Goal: Transaction & Acquisition: Book appointment/travel/reservation

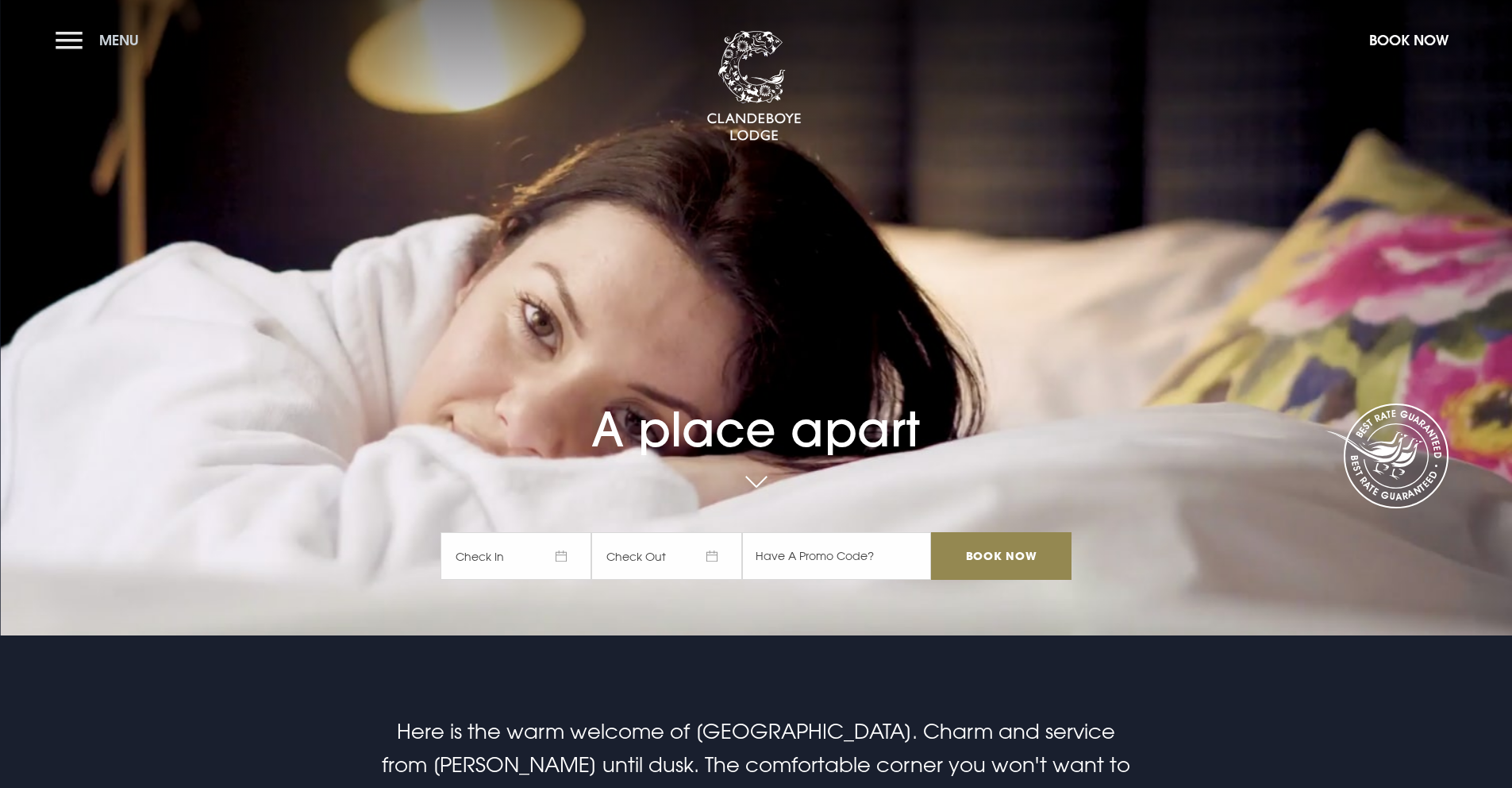
click at [105, 34] on span "Menu" at bounding box center [119, 40] width 40 height 19
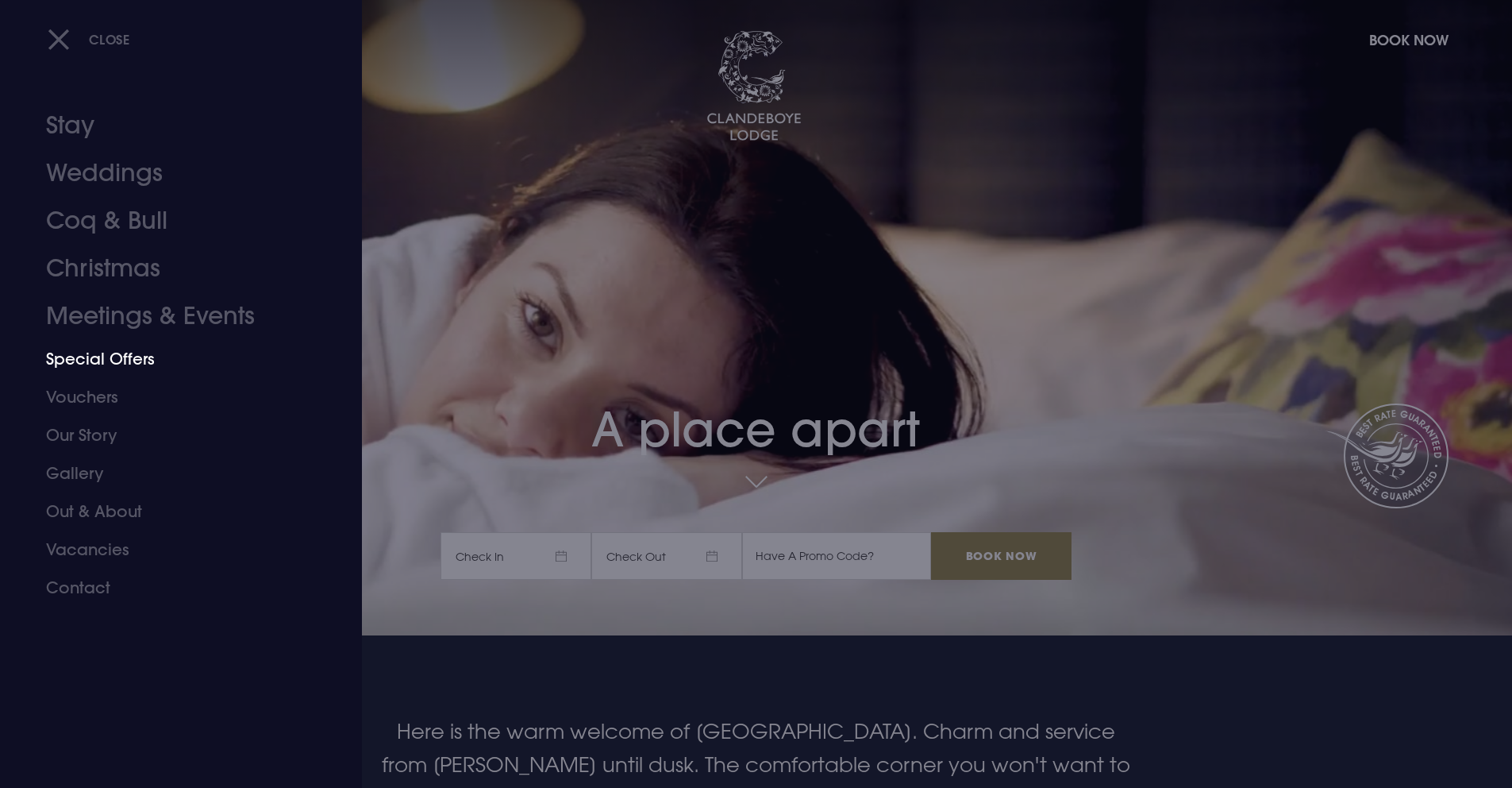
click at [102, 367] on link "Special Offers" at bounding box center [172, 358] width 250 height 38
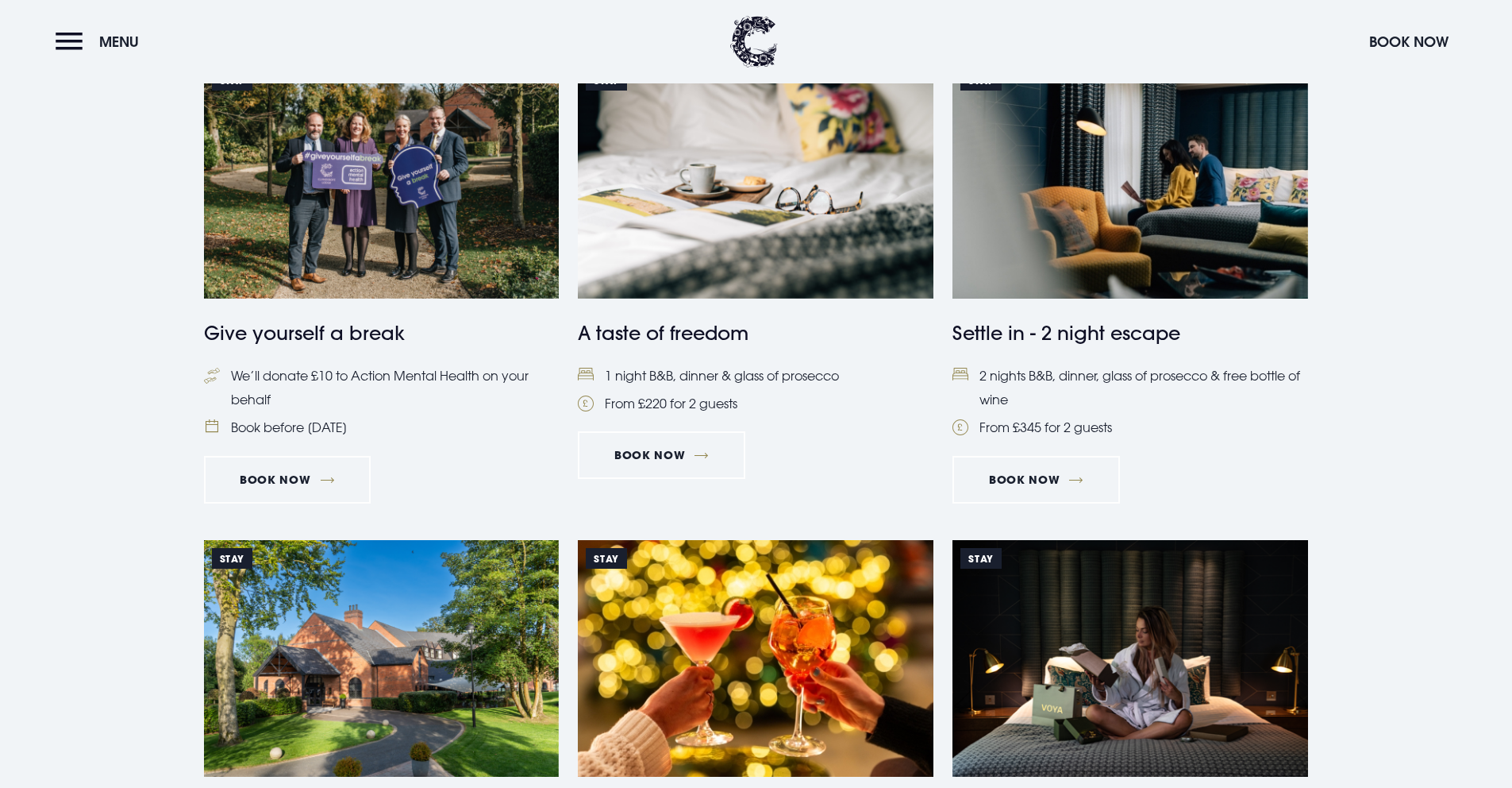
scroll to position [1212, 0]
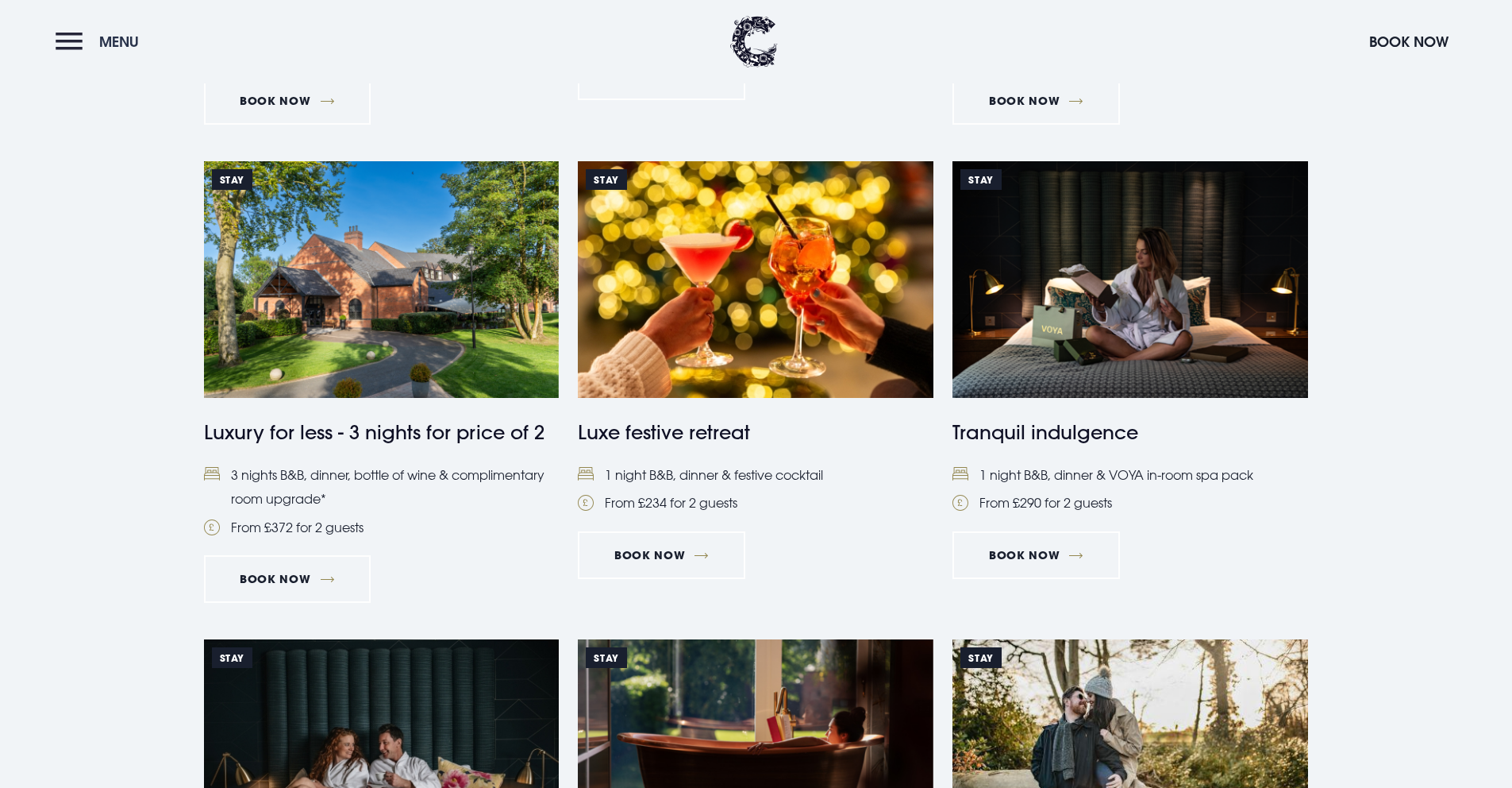
click at [58, 36] on button "Menu" at bounding box center [101, 42] width 91 height 34
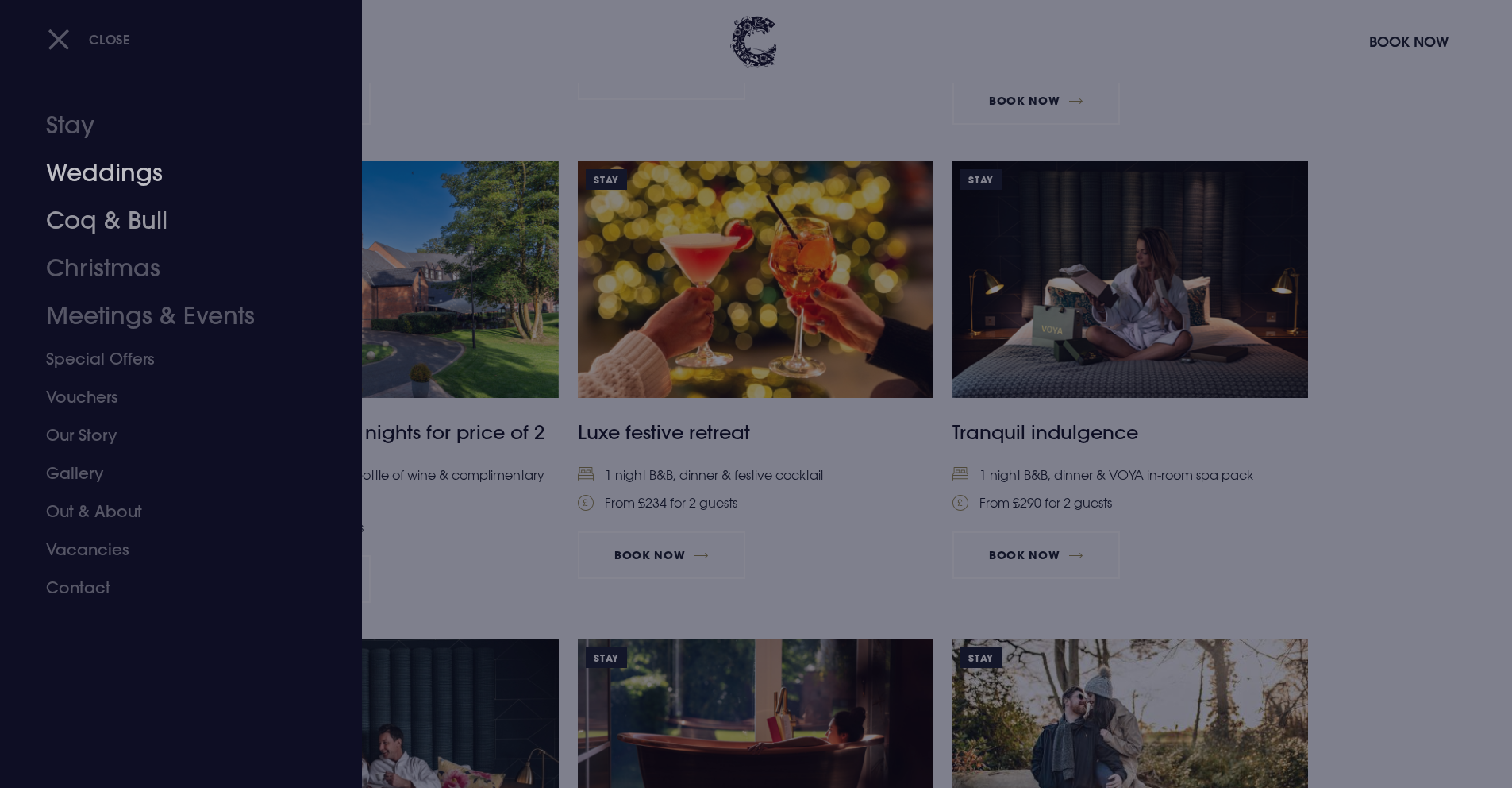
click at [77, 140] on link "Stay" at bounding box center [172, 125] width 250 height 47
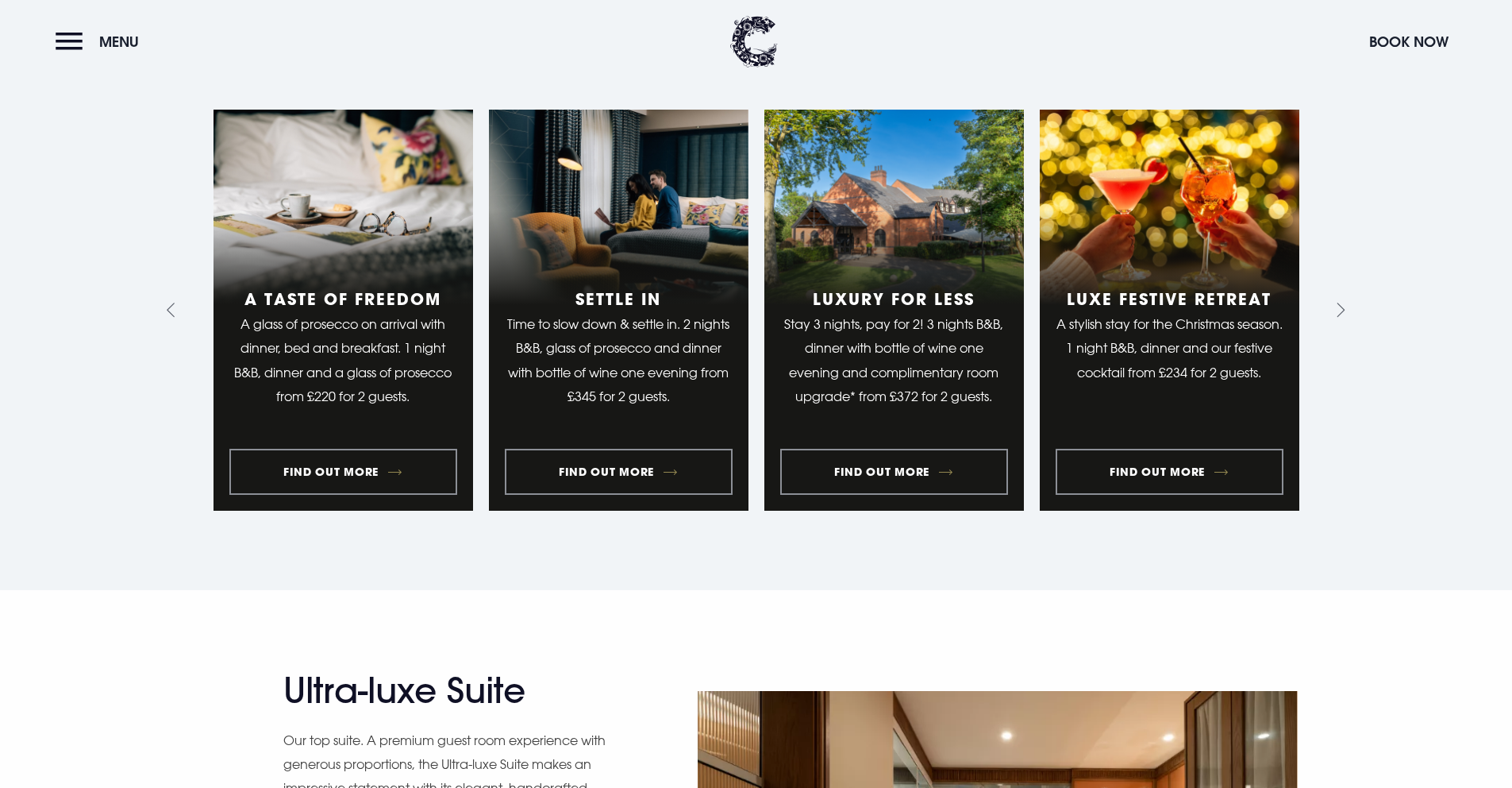
scroll to position [1272, 0]
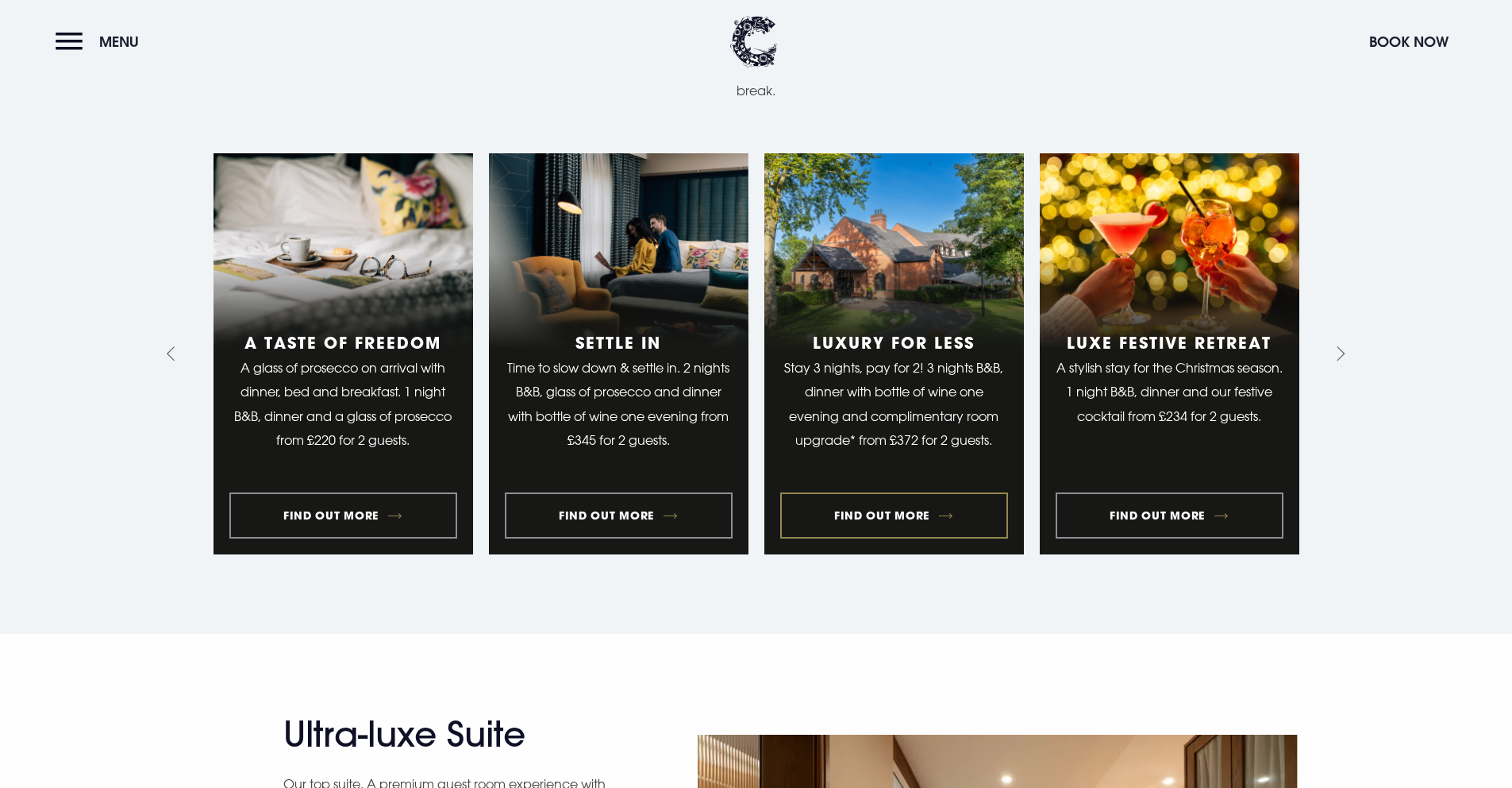
click at [943, 494] on link "3 of 10" at bounding box center [894, 354] width 260 height 401
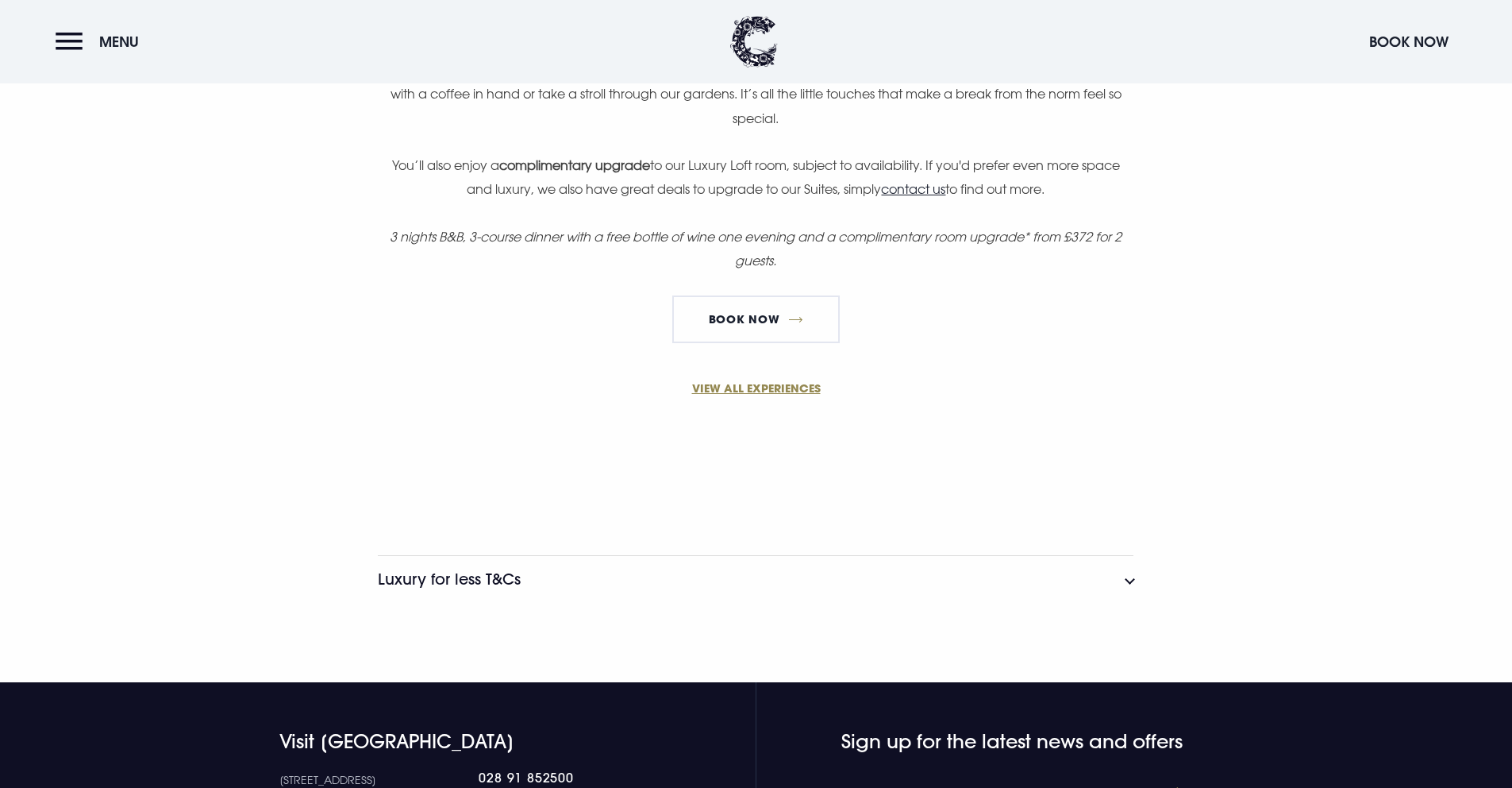
scroll to position [1569, 0]
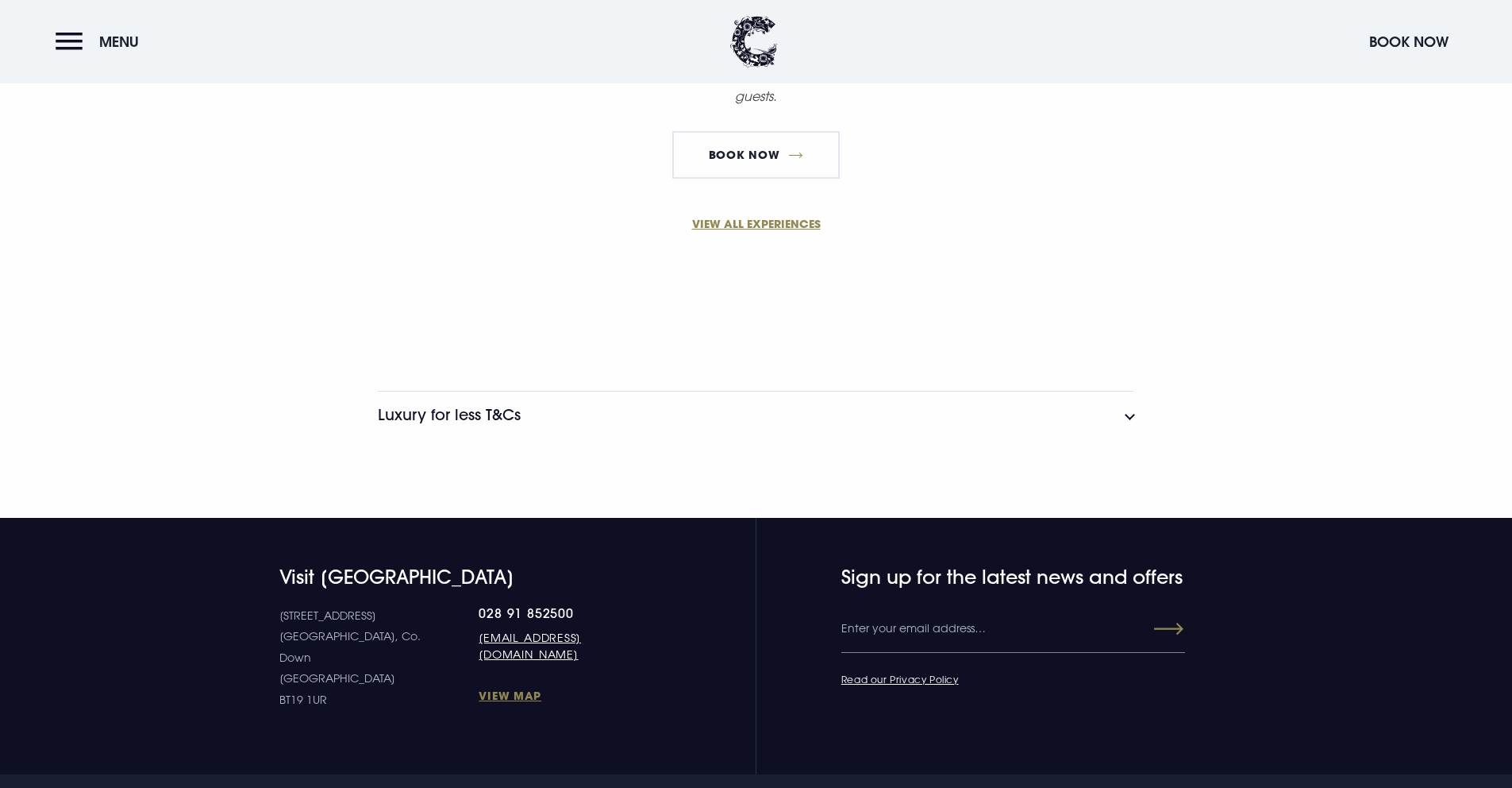
click at [586, 379] on section "Luxury for less T&Cs Offer applies to new bookings only. Valid for stays betwee…" at bounding box center [756, 414] width 1512 height 207
click at [581, 428] on button "Luxury for less T&Cs" at bounding box center [755, 414] width 756 height 47
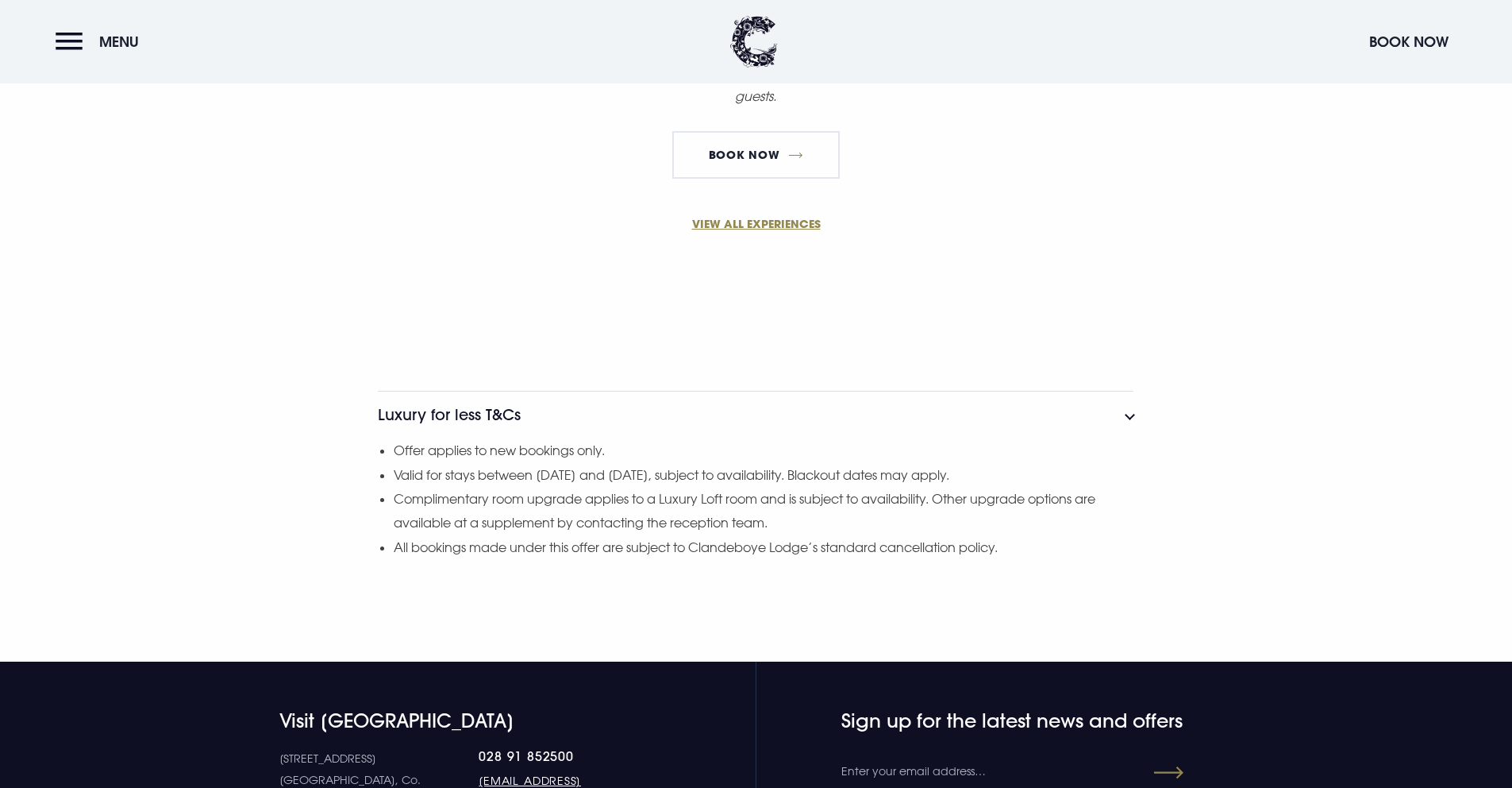
click at [603, 475] on li "Valid for stays between 1st September and 31st March 2026, subject to availabil…" at bounding box center [764, 475] width 740 height 24
drag, startPoint x: 759, startPoint y: 477, endPoint x: 542, endPoint y: 472, distance: 217.1
click at [541, 472] on li "Valid for stays between 1st September and 31st March 2026, subject to availabil…" at bounding box center [764, 475] width 740 height 24
copy li "1st September and 31st March 2026"
click at [463, 498] on li "Complimentary room upgrade applies to a Luxury Loft room and is subject to avai…" at bounding box center [764, 511] width 740 height 48
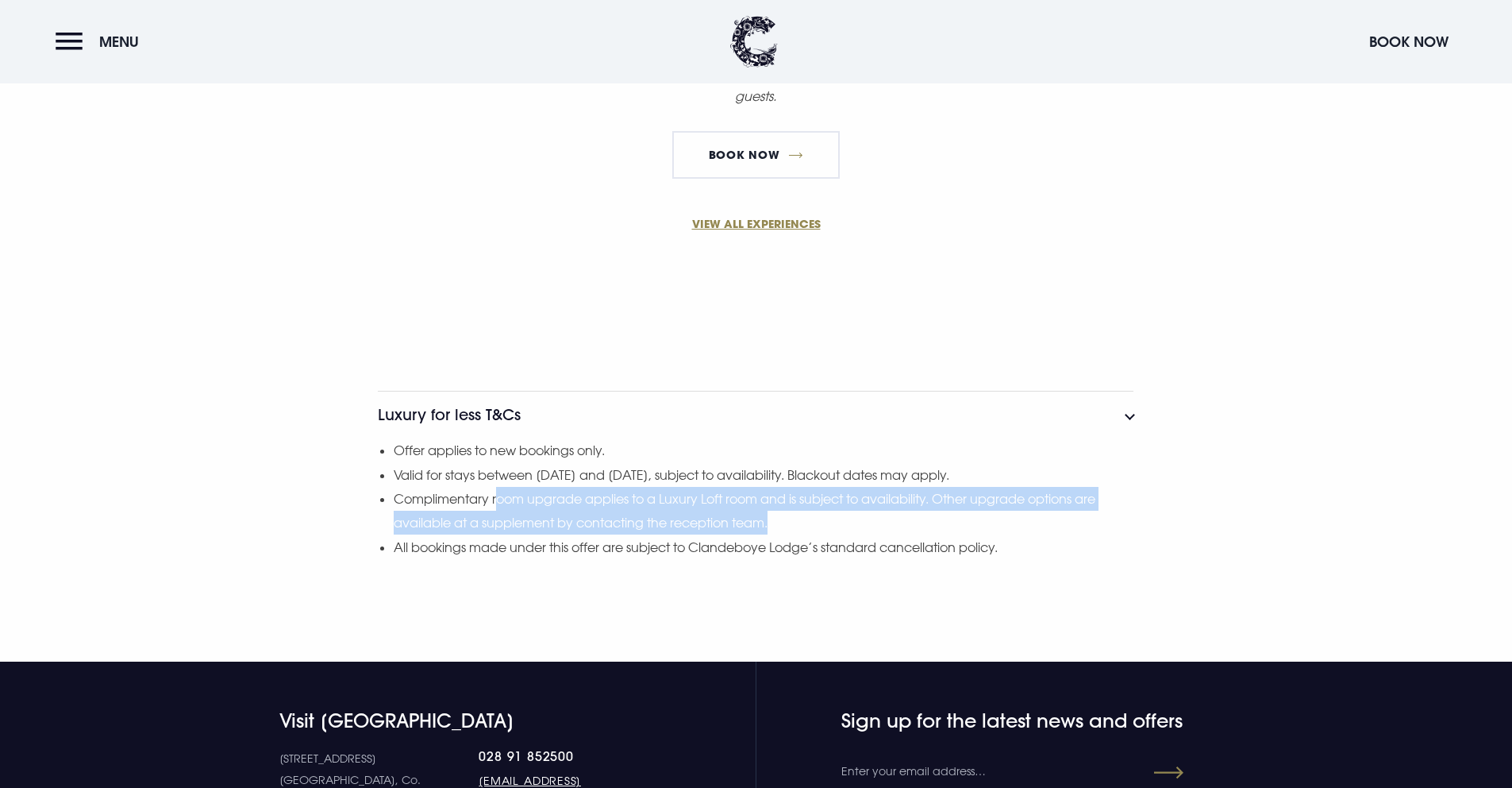
drag, startPoint x: 503, startPoint y: 504, endPoint x: 797, endPoint y: 518, distance: 294.3
click at [797, 518] on li "Complimentary room upgrade applies to a Luxury Loft room and is subject to avai…" at bounding box center [764, 511] width 740 height 48
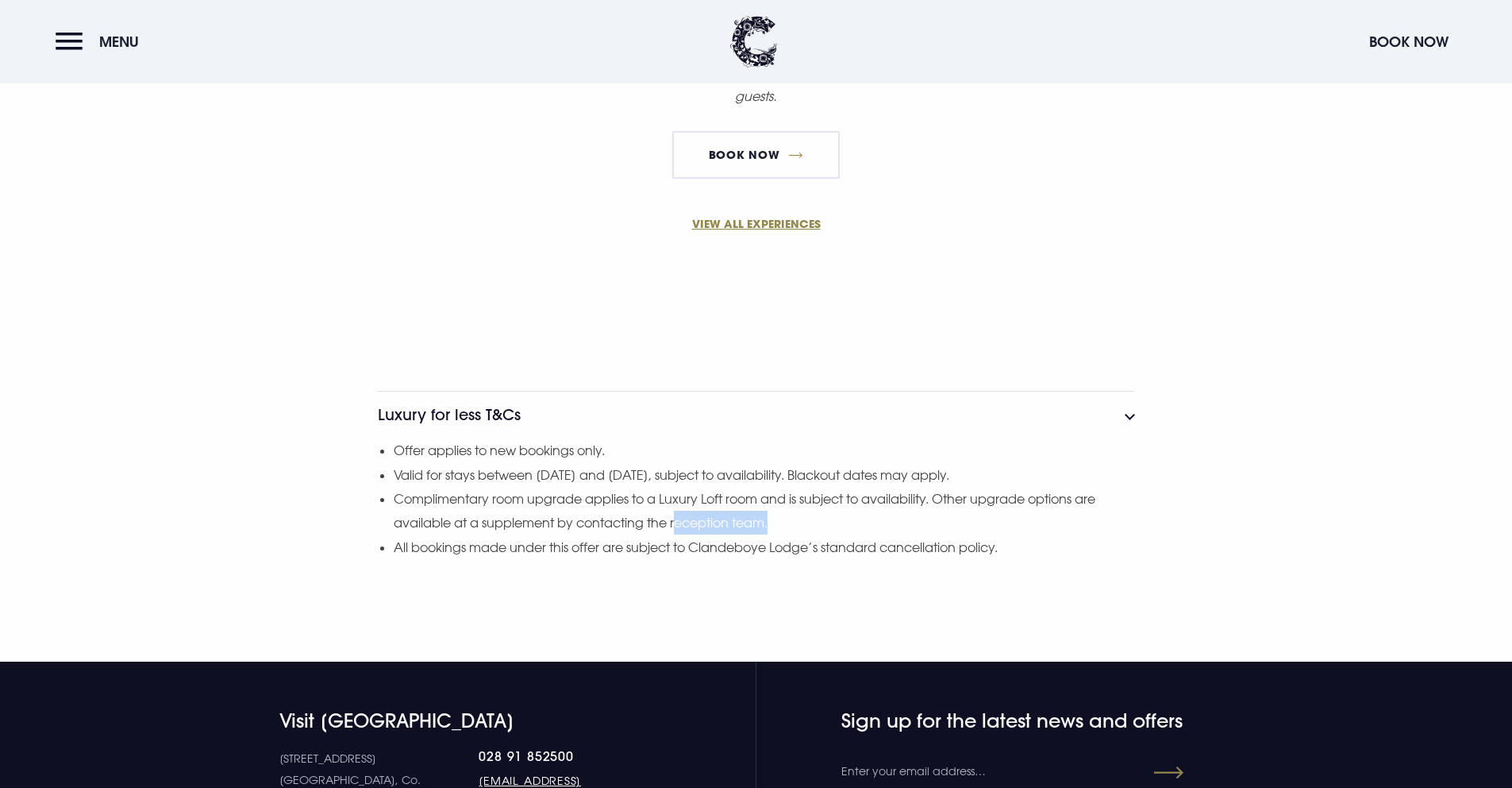
drag, startPoint x: 824, startPoint y: 521, endPoint x: 678, endPoint y: 520, distance: 146.0
click at [678, 520] on li "Complimentary room upgrade applies to a Luxury Loft room and is subject to avai…" at bounding box center [764, 511] width 740 height 48
drag, startPoint x: 629, startPoint y: 515, endPoint x: 763, endPoint y: 529, distance: 134.7
click at [761, 529] on li "Complimentary room upgrade applies to a Luxury Loft room and is subject to avai…" at bounding box center [764, 511] width 740 height 48
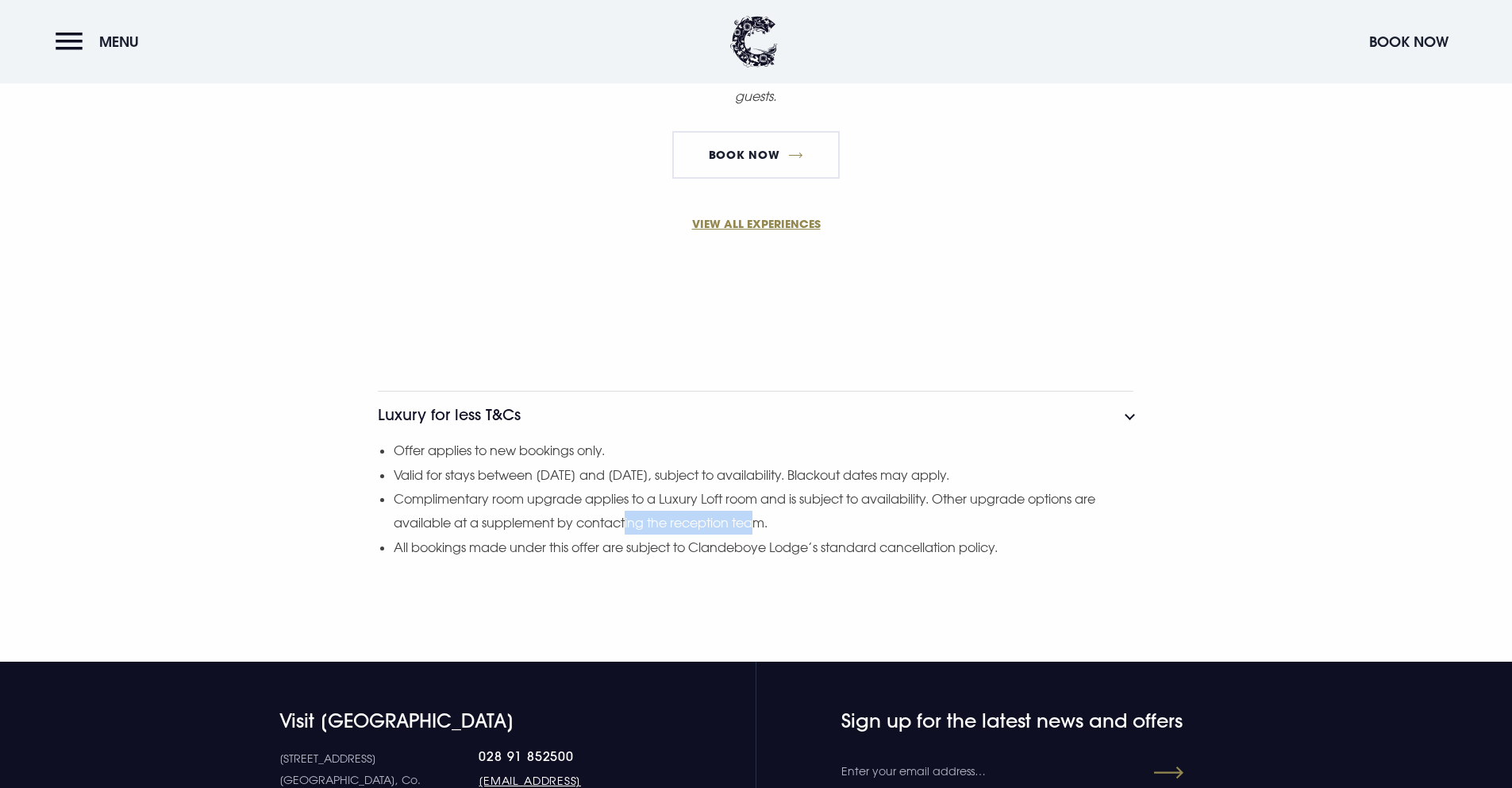
click at [763, 529] on li "Complimentary room upgrade applies to a Luxury Loft room and is subject to avai…" at bounding box center [764, 511] width 740 height 48
drag, startPoint x: 495, startPoint y: 549, endPoint x: 727, endPoint y: 550, distance: 232.0
click at [724, 550] on li "All bookings made under this offer are subject to Clandeboye Lodge’s standard c…" at bounding box center [764, 548] width 740 height 24
click at [727, 550] on li "All bookings made under this offer are subject to Clandeboye Lodge’s standard c…" at bounding box center [764, 548] width 740 height 24
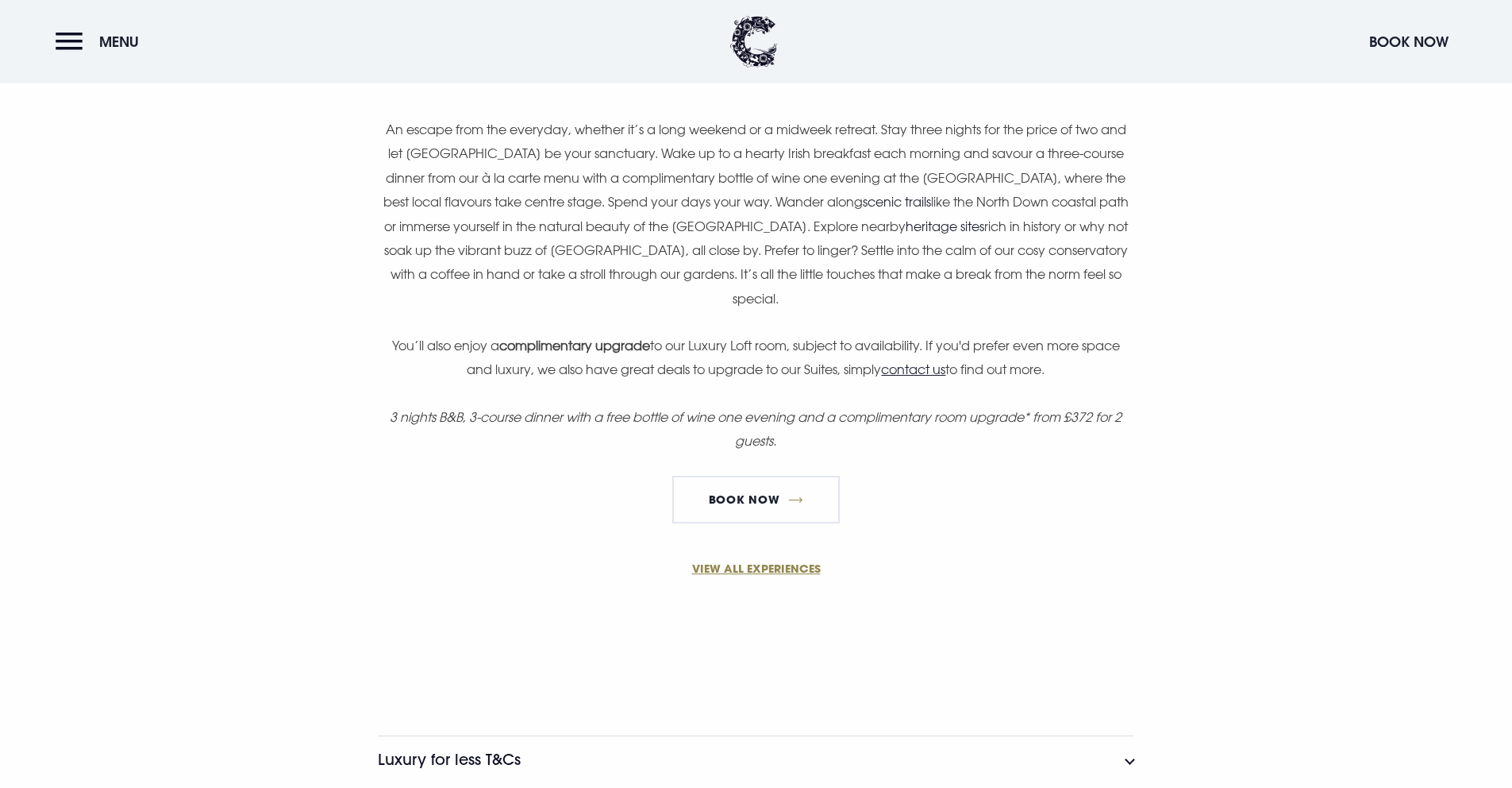
scroll to position [1205, 0]
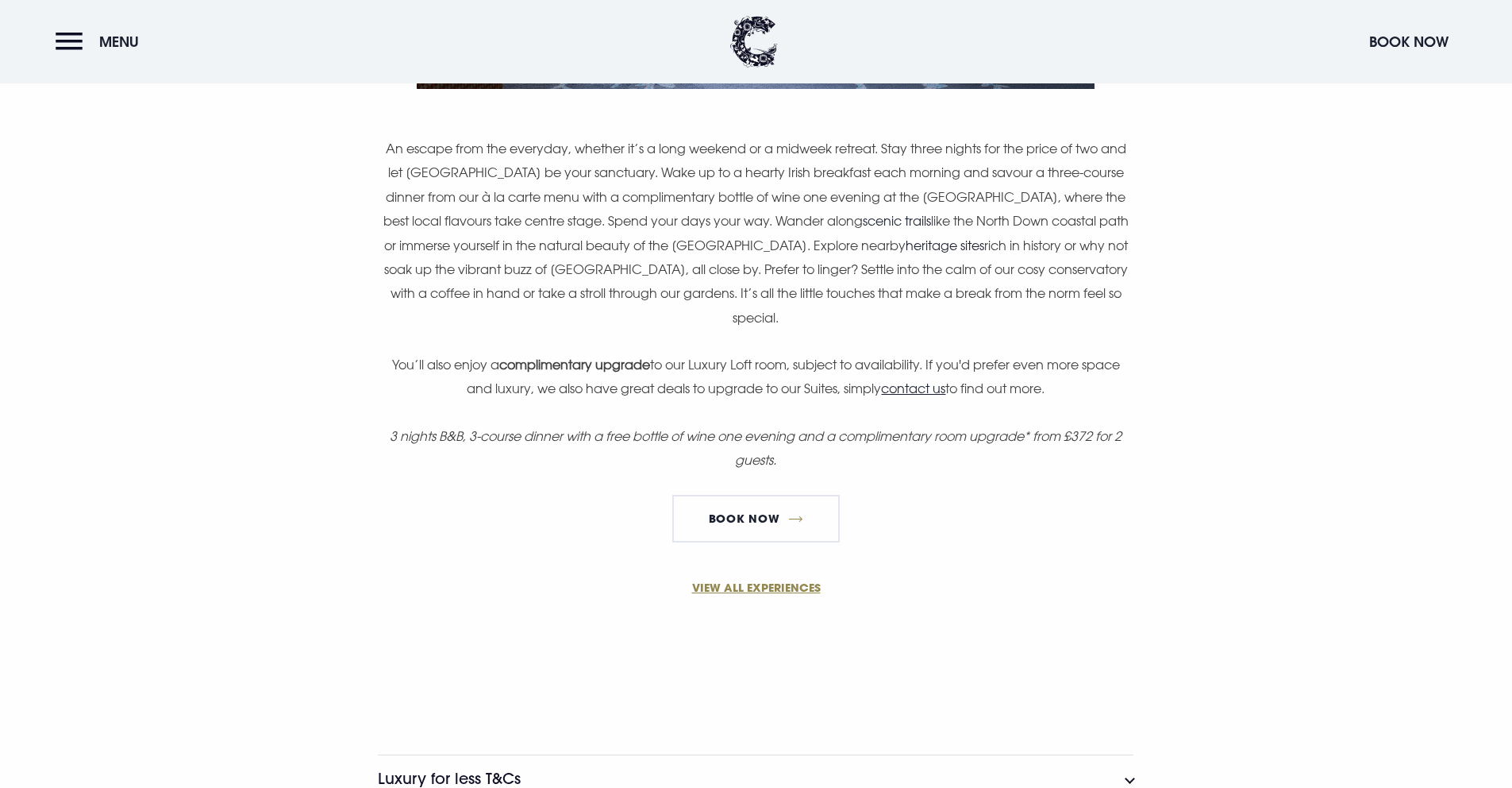
click at [522, 428] on em "3 nights B&B, 3-course dinner with a free bottle of wine one evening and a comp…" at bounding box center [755, 447] width 732 height 40
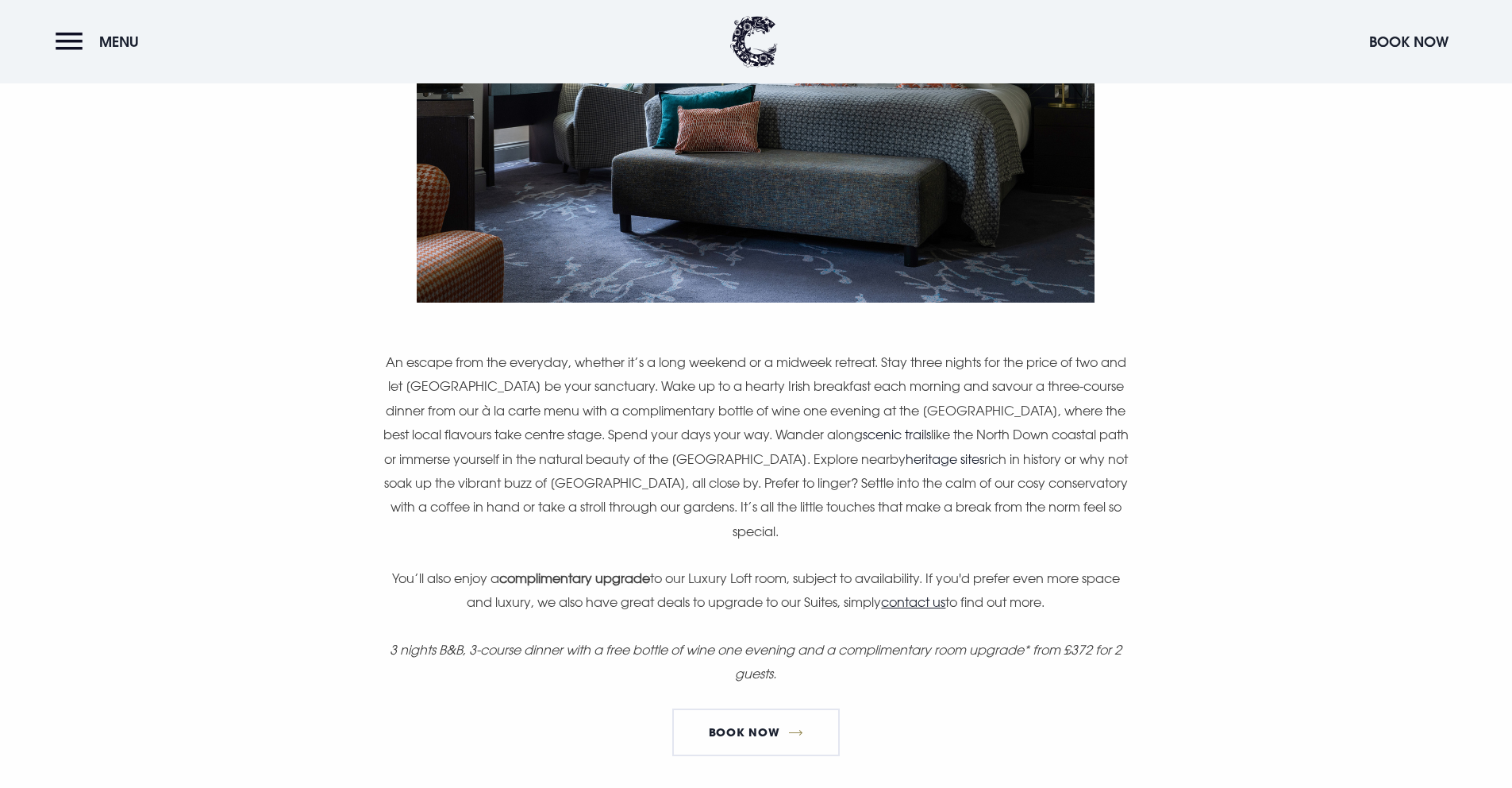
scroll to position [211, 0]
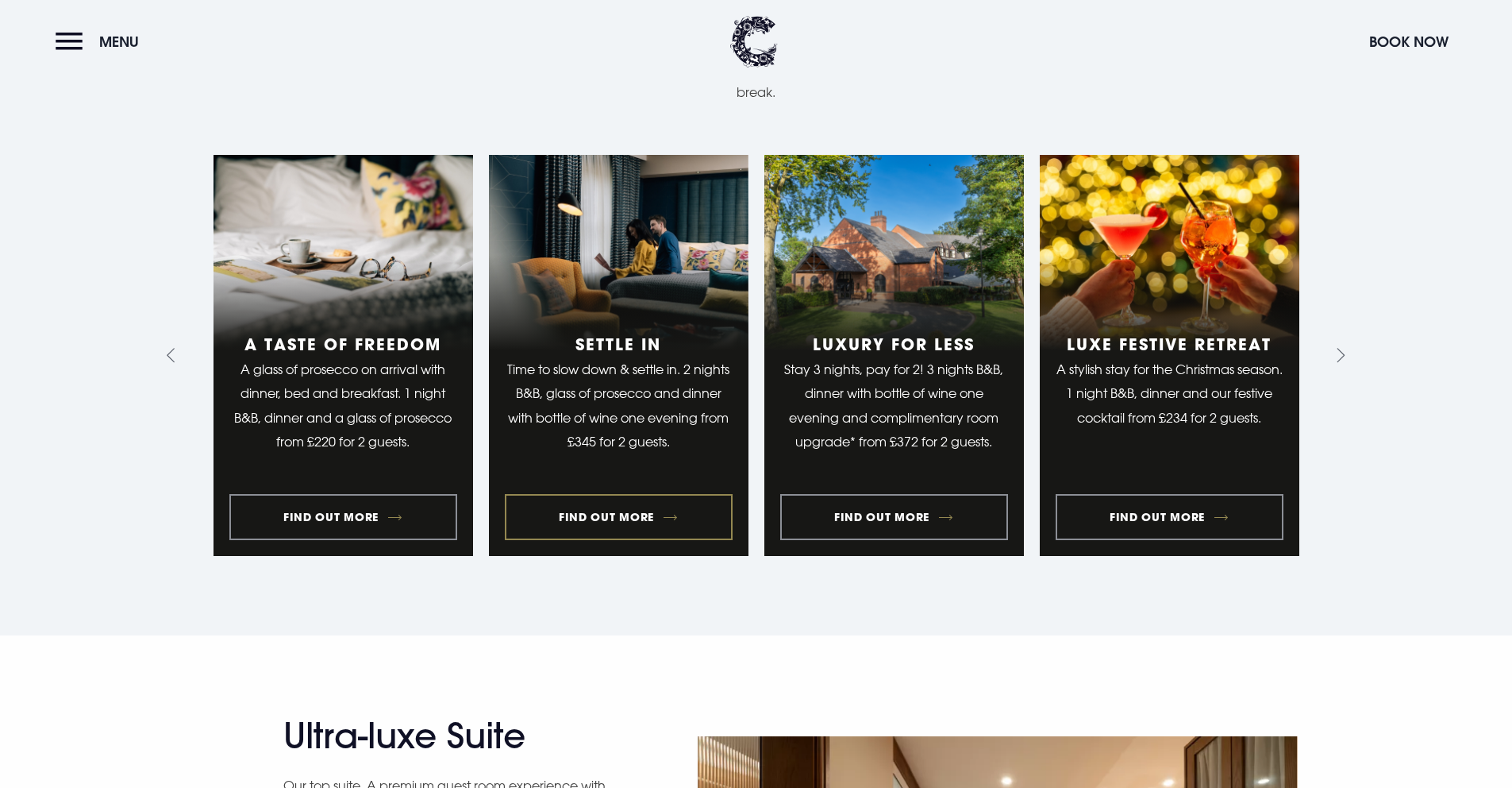
scroll to position [1272, 0]
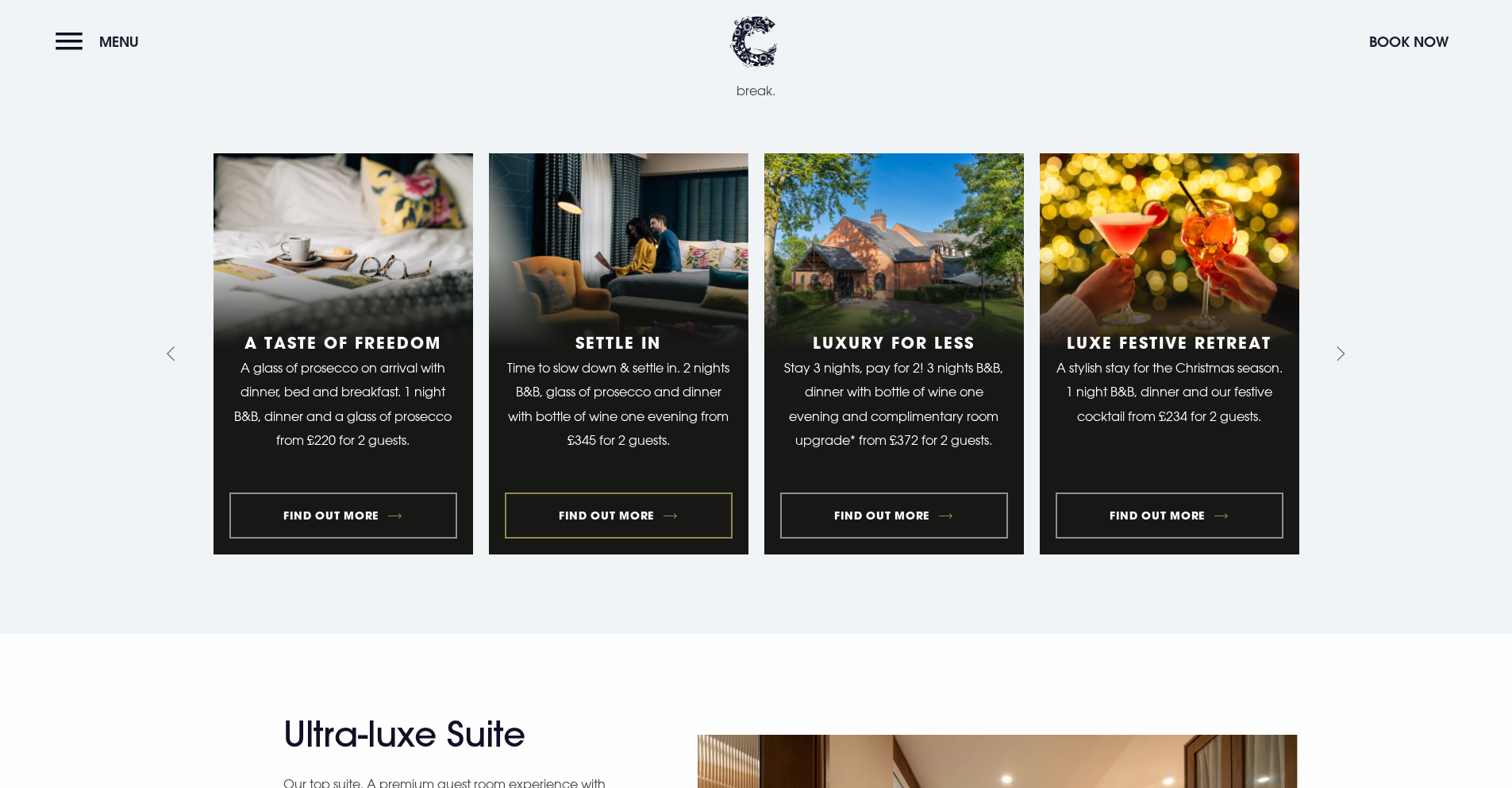
click at [576, 487] on link "2 of 10" at bounding box center [619, 354] width 260 height 401
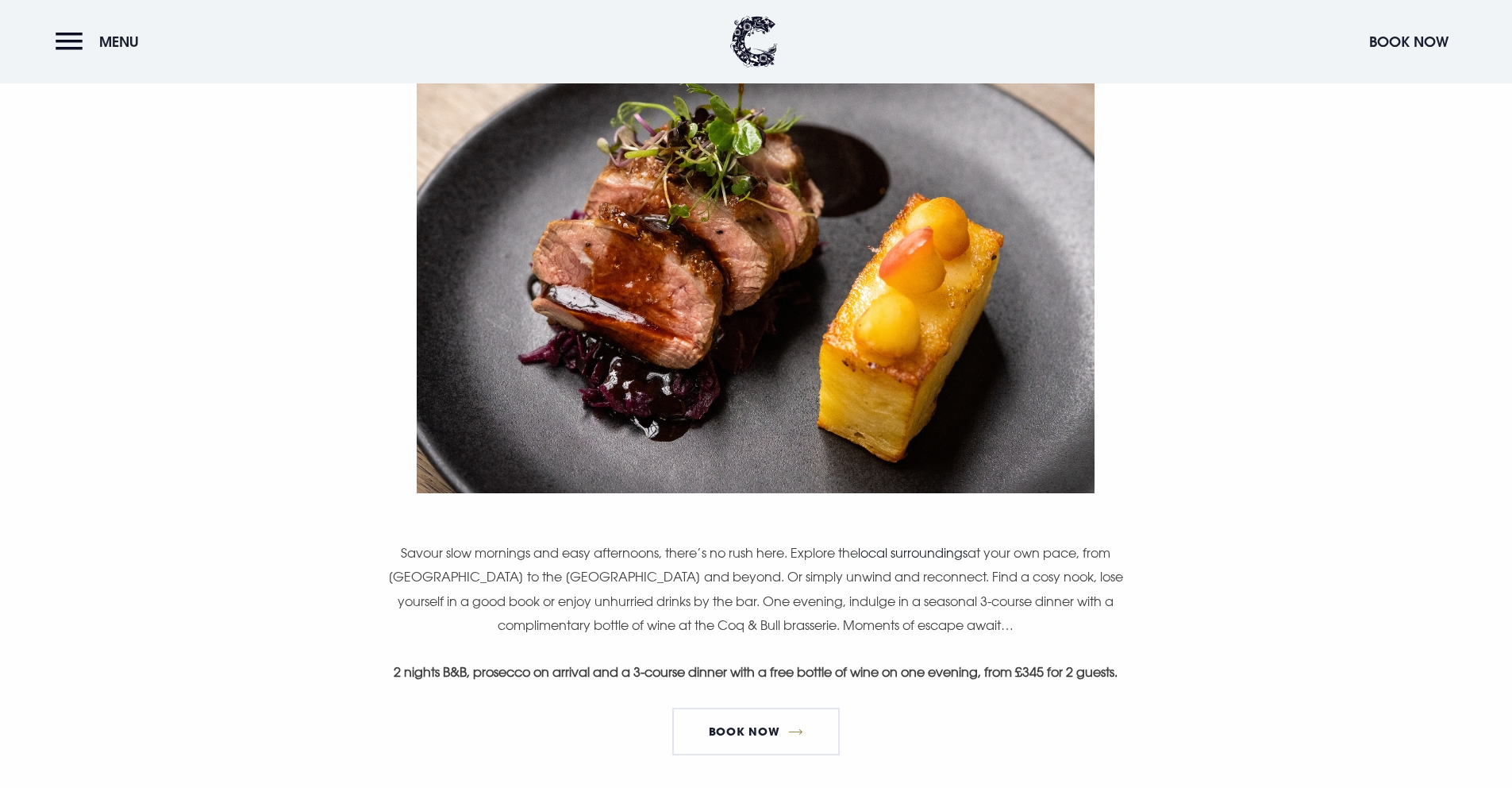
scroll to position [366, 0]
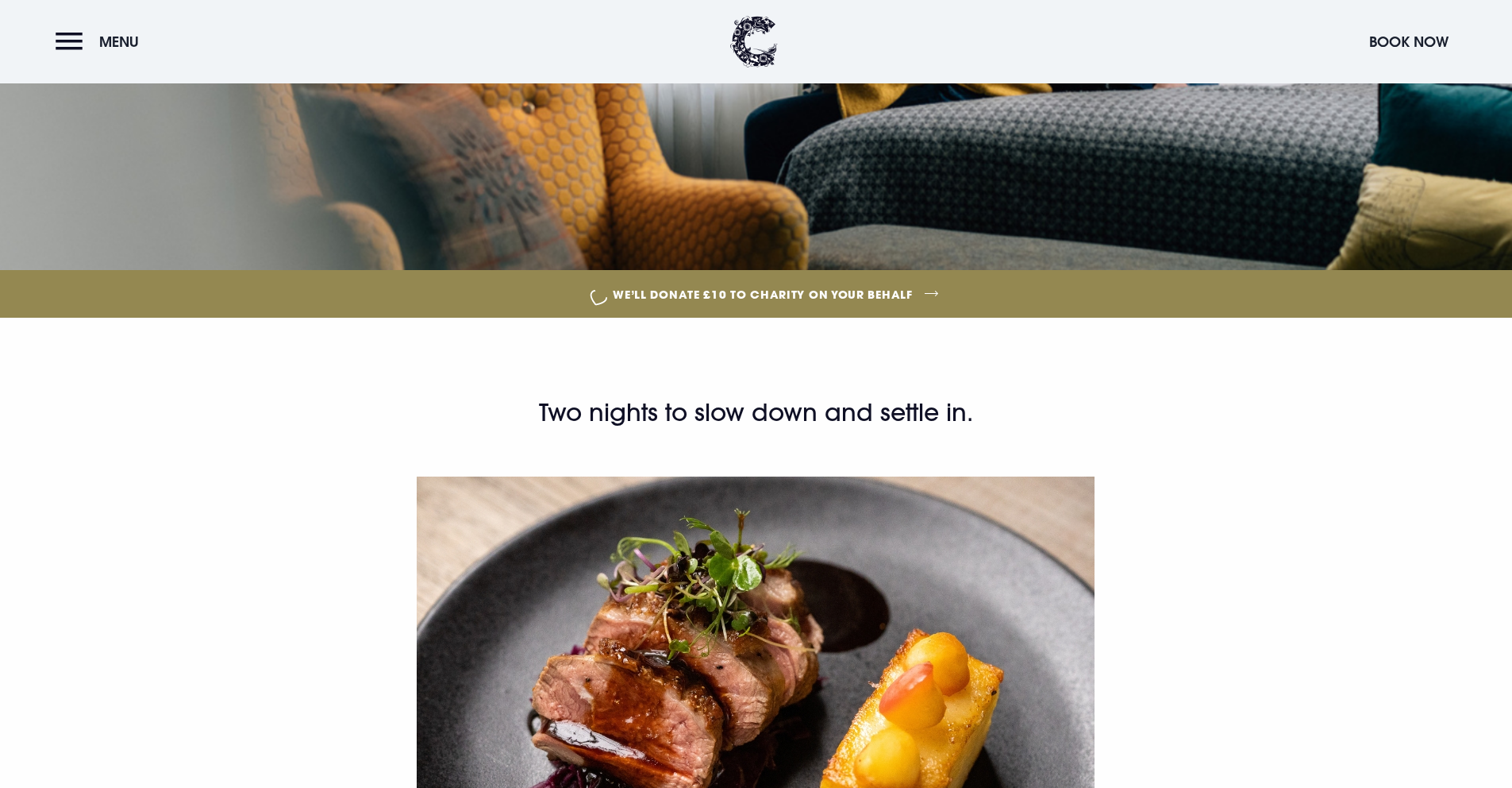
click at [814, 393] on section "Two nights to slow down and settle in. Savour slow mornings and easy afternoons…" at bounding box center [756, 760] width 1512 height 885
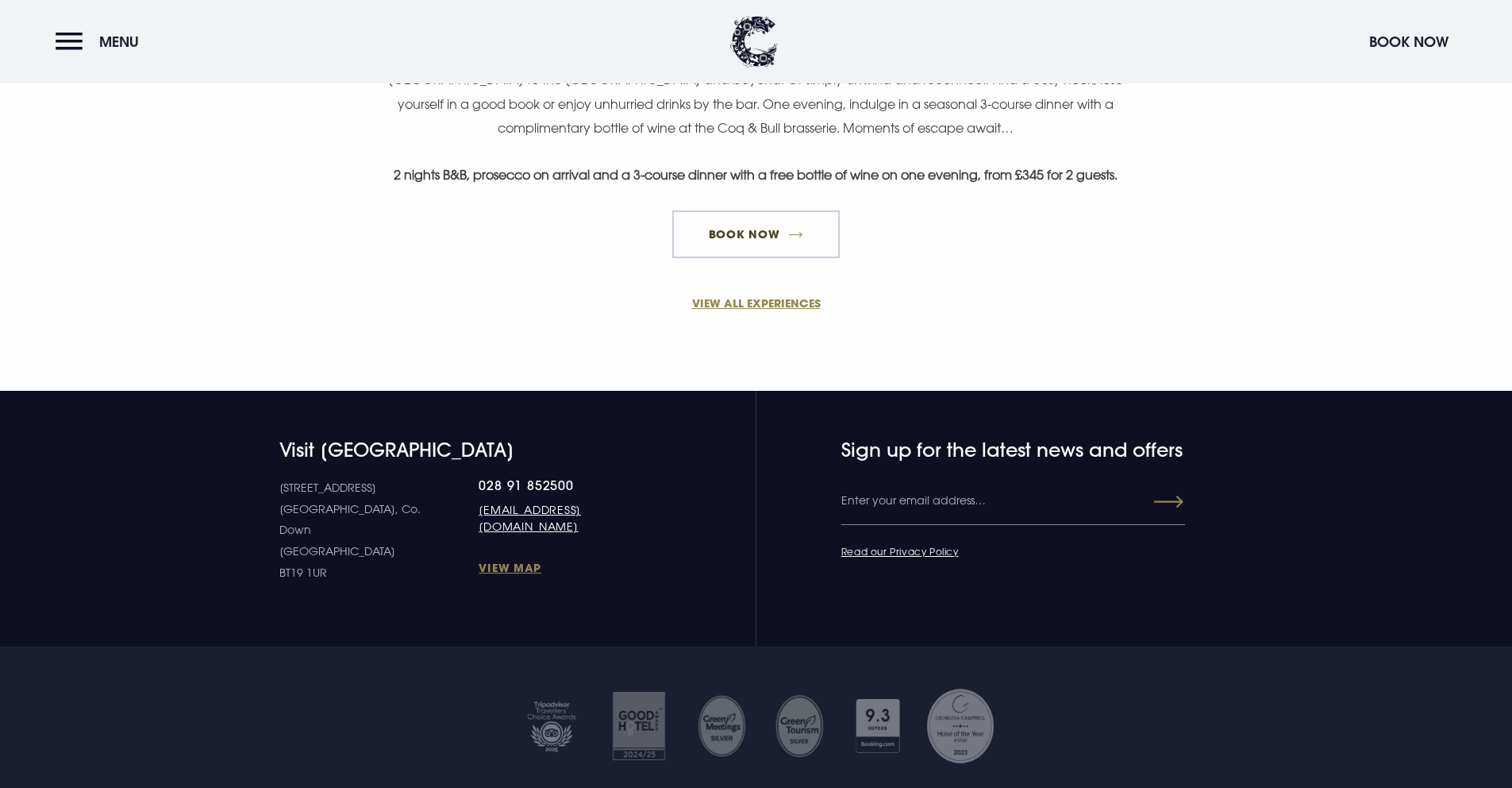
scroll to position [989, 0]
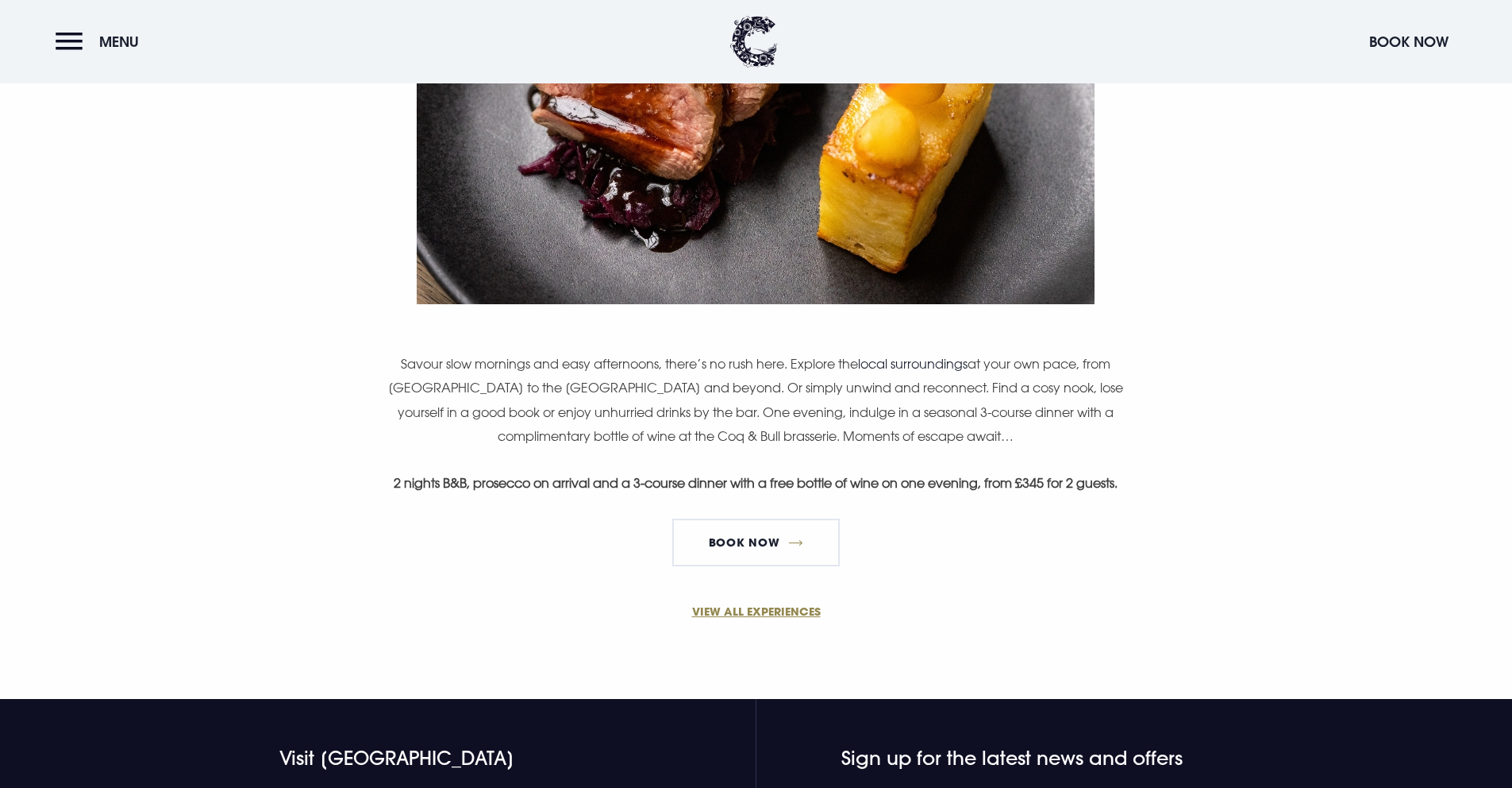
click at [625, 389] on p "Savour slow mornings and easy afternoons, there’s no rush here. Explore the loc…" at bounding box center [755, 400] width 756 height 97
drag, startPoint x: 779, startPoint y: 365, endPoint x: 663, endPoint y: 360, distance: 116.1
click at [663, 360] on p "Savour slow mornings and easy afternoons, there’s no rush here. Explore the loc…" at bounding box center [755, 400] width 756 height 97
copy p "there’s no rush here"
click at [793, 371] on p "Savour slow mornings and easy afternoons, there’s no rush here. Explore the loc…" at bounding box center [755, 400] width 756 height 97
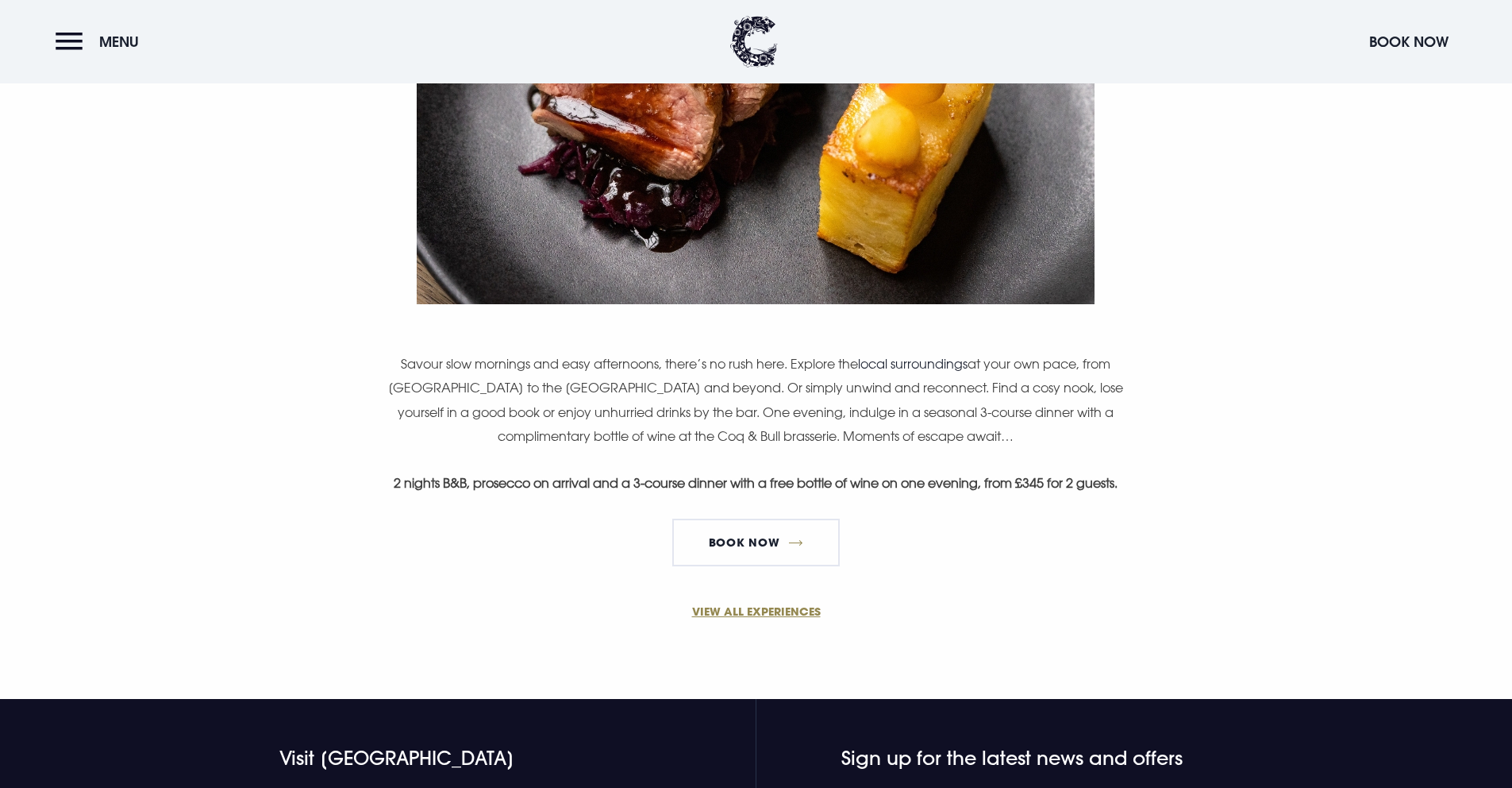
click at [791, 370] on p "Savour slow mornings and easy afternoons, there’s no rush here. Explore the loc…" at bounding box center [755, 400] width 756 height 97
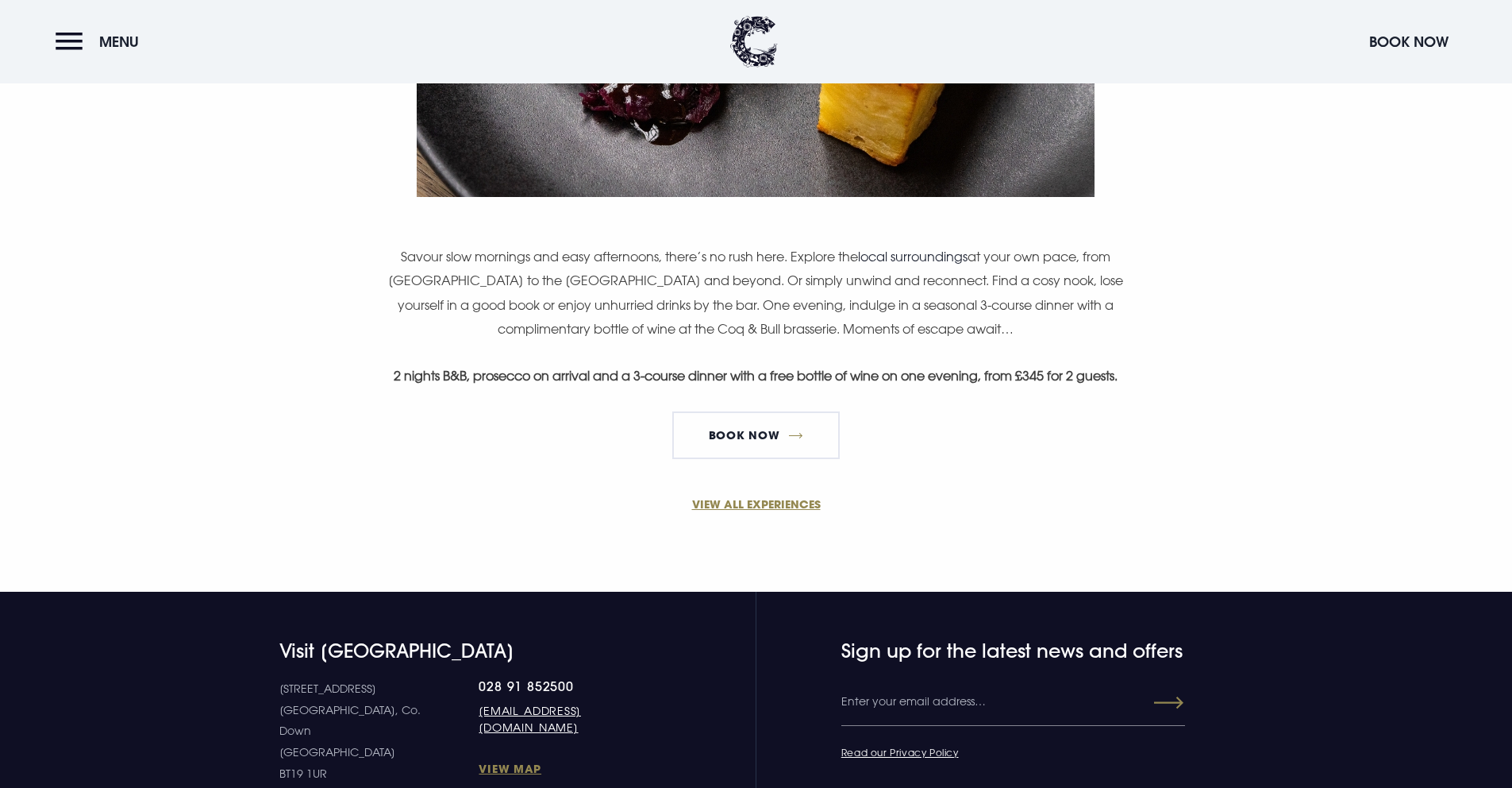
scroll to position [1089, 0]
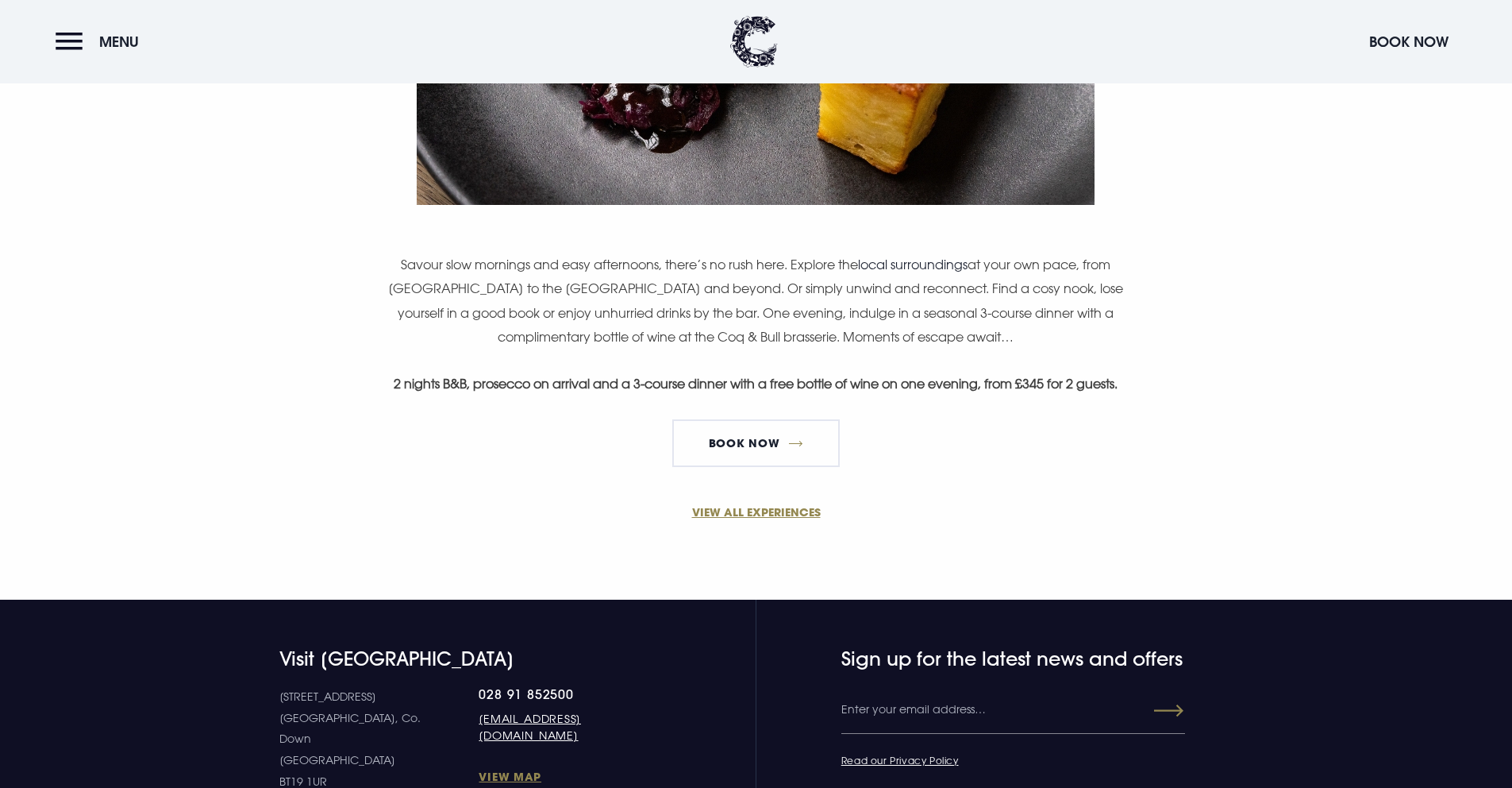
click at [762, 384] on strong "2 nights B&B, prosecco on arrival and a 3-course dinner with a free bottle of w…" at bounding box center [756, 383] width 724 height 16
drag, startPoint x: 1123, startPoint y: 386, endPoint x: 992, endPoint y: 383, distance: 131.0
click at [992, 383] on strong "2 nights B&B, prosecco on arrival and a 3-course dinner with a free bottle of w…" at bounding box center [756, 383] width 724 height 16
copy strong "from £345 for 2 guests"
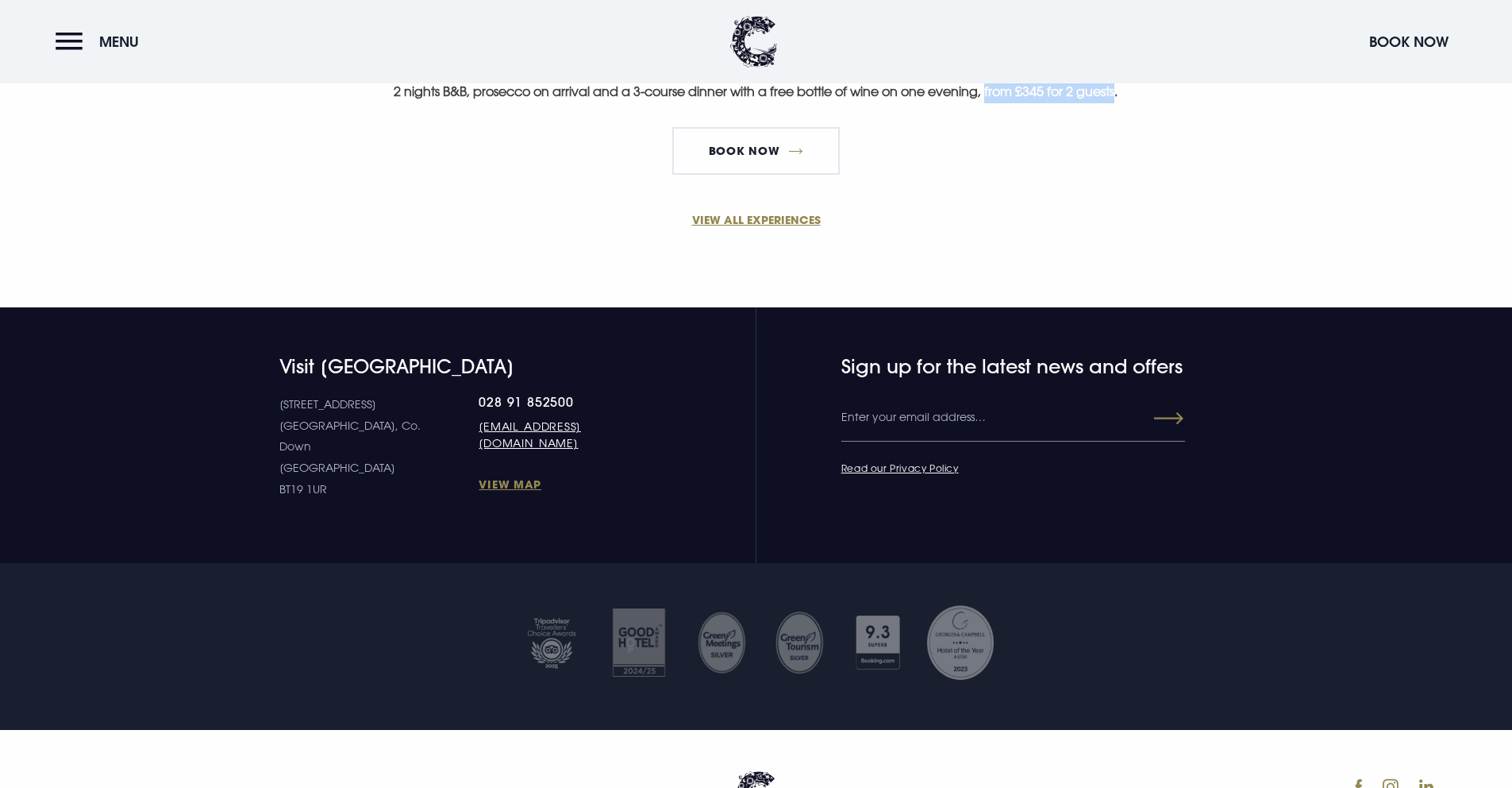
scroll to position [339, 0]
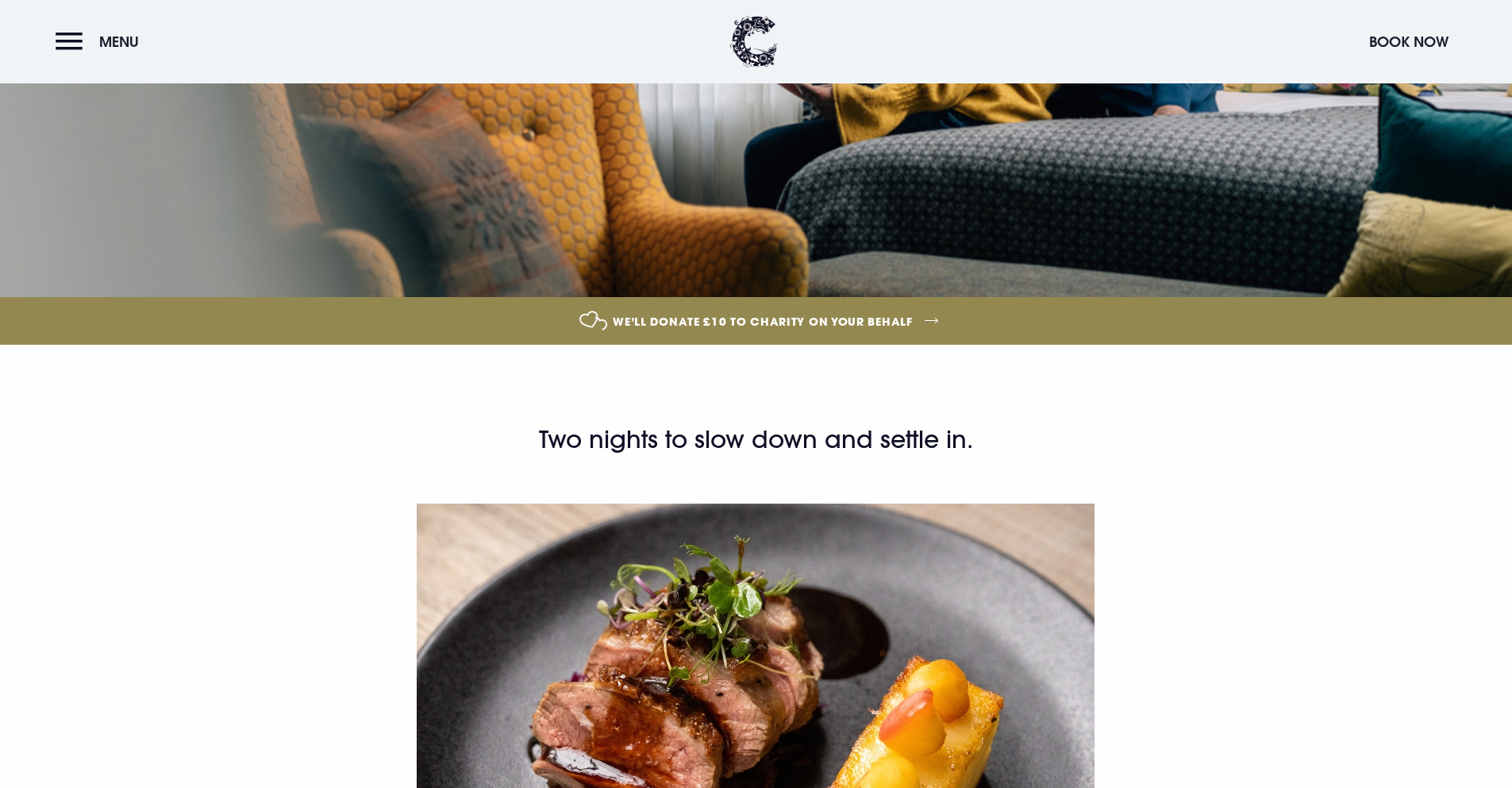
drag, startPoint x: 537, startPoint y: 443, endPoint x: 992, endPoint y: 446, distance: 455.0
click at [992, 446] on h2 "Two nights to slow down and settle in." at bounding box center [755, 440] width 756 height 32
copy h2 "Two nights to slow down and settle in."
click at [606, 433] on h2 "Two nights to slow down and settle in." at bounding box center [755, 440] width 756 height 32
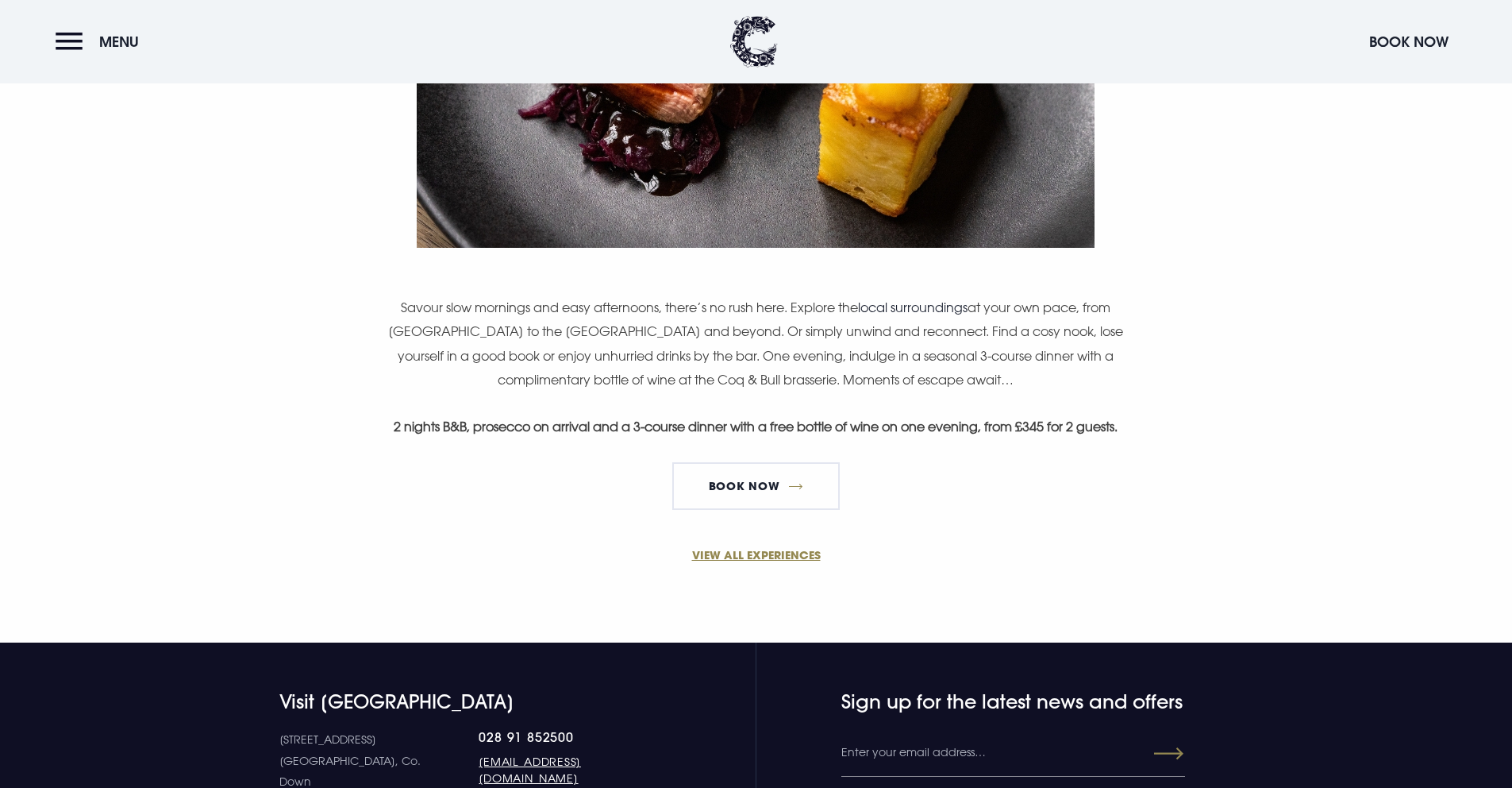
scroll to position [1135, 0]
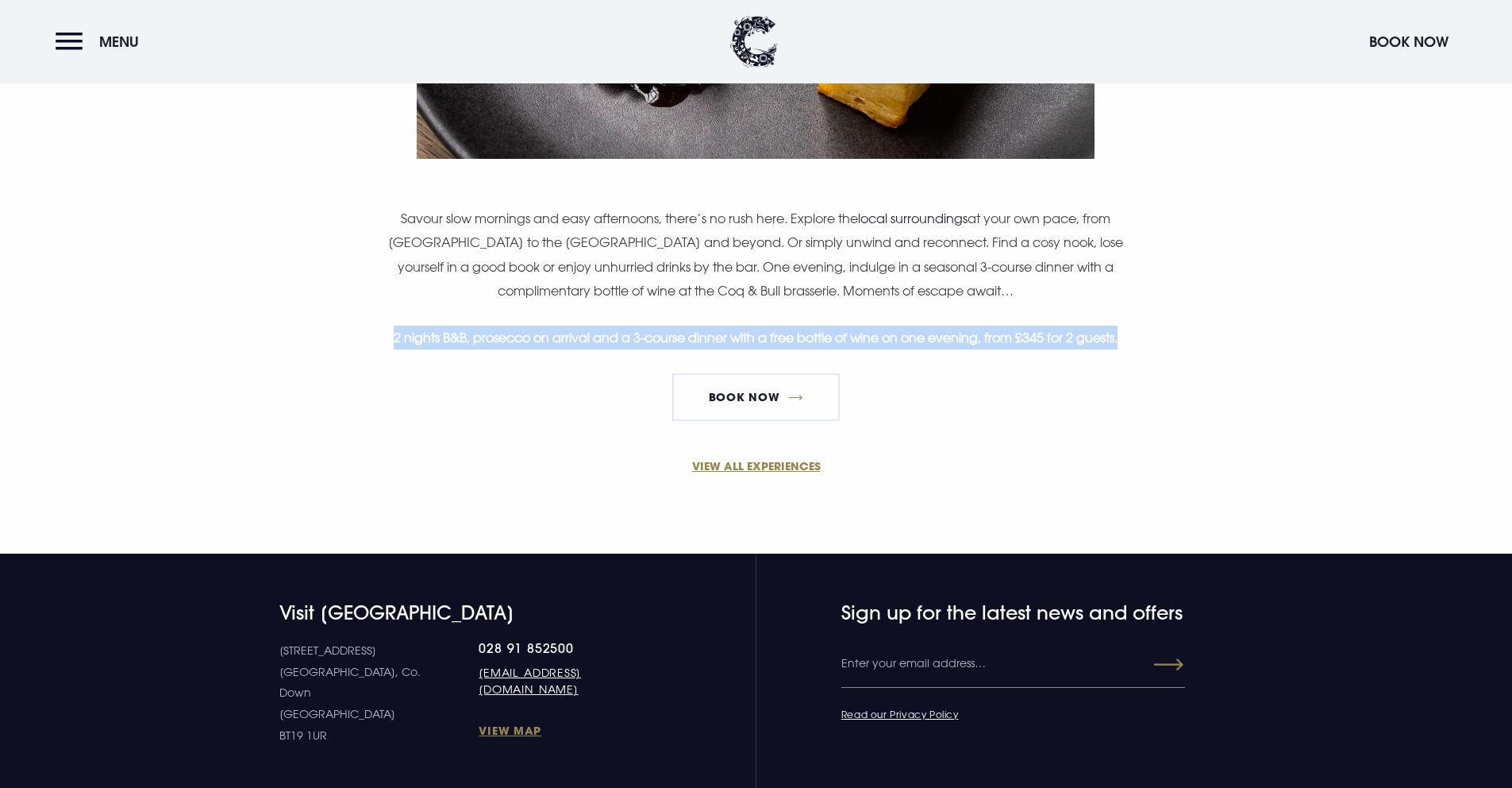
drag, startPoint x: 379, startPoint y: 342, endPoint x: 1147, endPoint y: 337, distance: 768.0
click at [1147, 337] on div "Two nights to slow down and settle in. Savour slow mornings and easy afternoons…" at bounding box center [755, 31] width 917 height 807
copy strong "2 nights B&B, prosecco on arrival and a 3-course dinner with a free bottle of w…"
click at [793, 311] on div "Two nights to slow down and settle in. Savour slow mornings and easy afternoons…" at bounding box center [755, 31] width 917 height 807
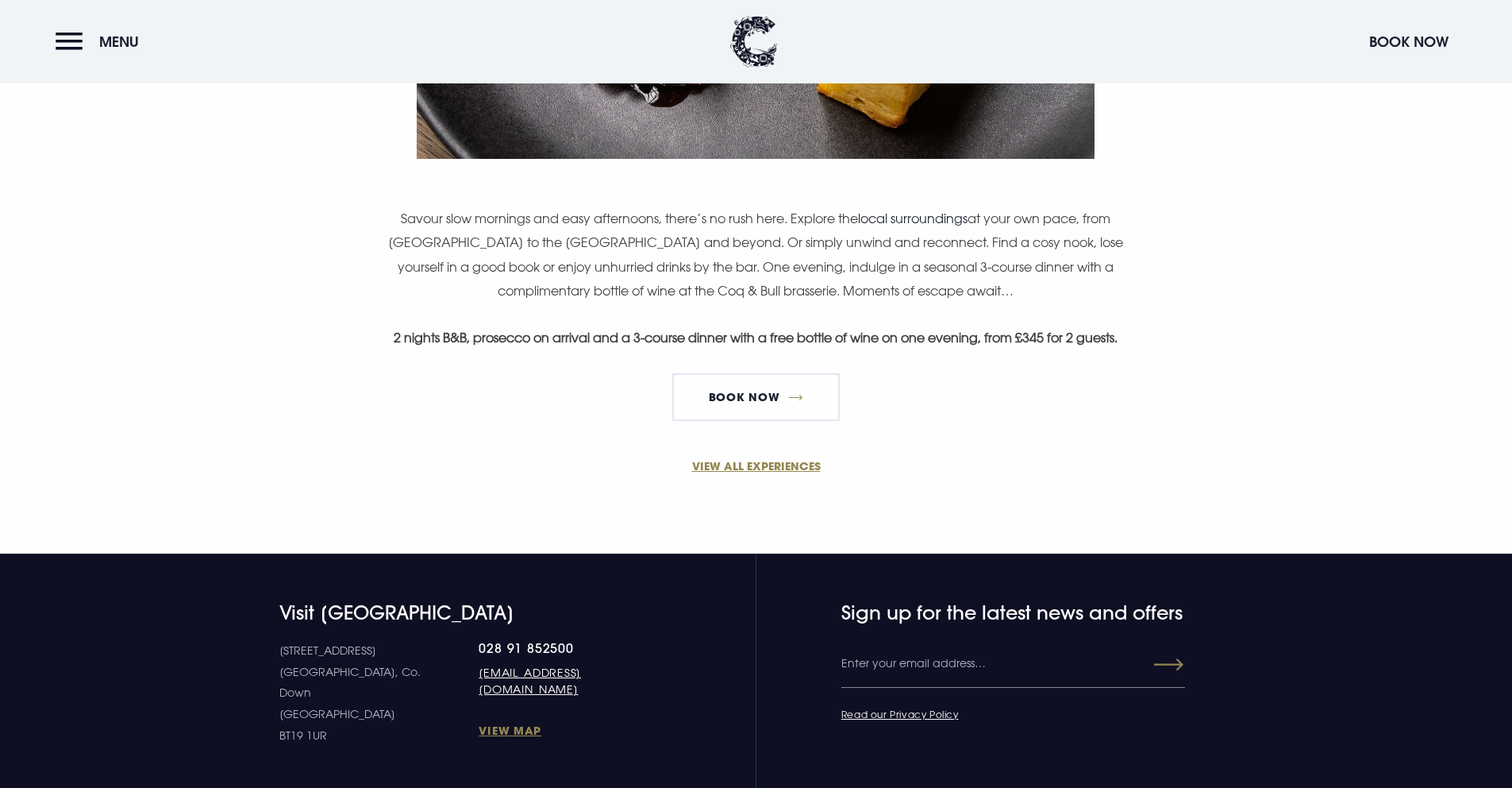
click at [595, 291] on p "Savour slow mornings and easy afternoons, there’s no rush here. Explore the loc…" at bounding box center [755, 255] width 756 height 97
click at [584, 262] on p "Savour slow mornings and easy afternoons, there’s no rush here. Explore the loc…" at bounding box center [755, 255] width 756 height 97
drag, startPoint x: 403, startPoint y: 222, endPoint x: 788, endPoint y: 221, distance: 385.0
click at [788, 221] on p "Savour slow mornings and easy afternoons, there’s no rush here. Explore the loc…" at bounding box center [755, 255] width 756 height 97
copy p "Savour slow mornings and easy afternoons, there’s no rush here."
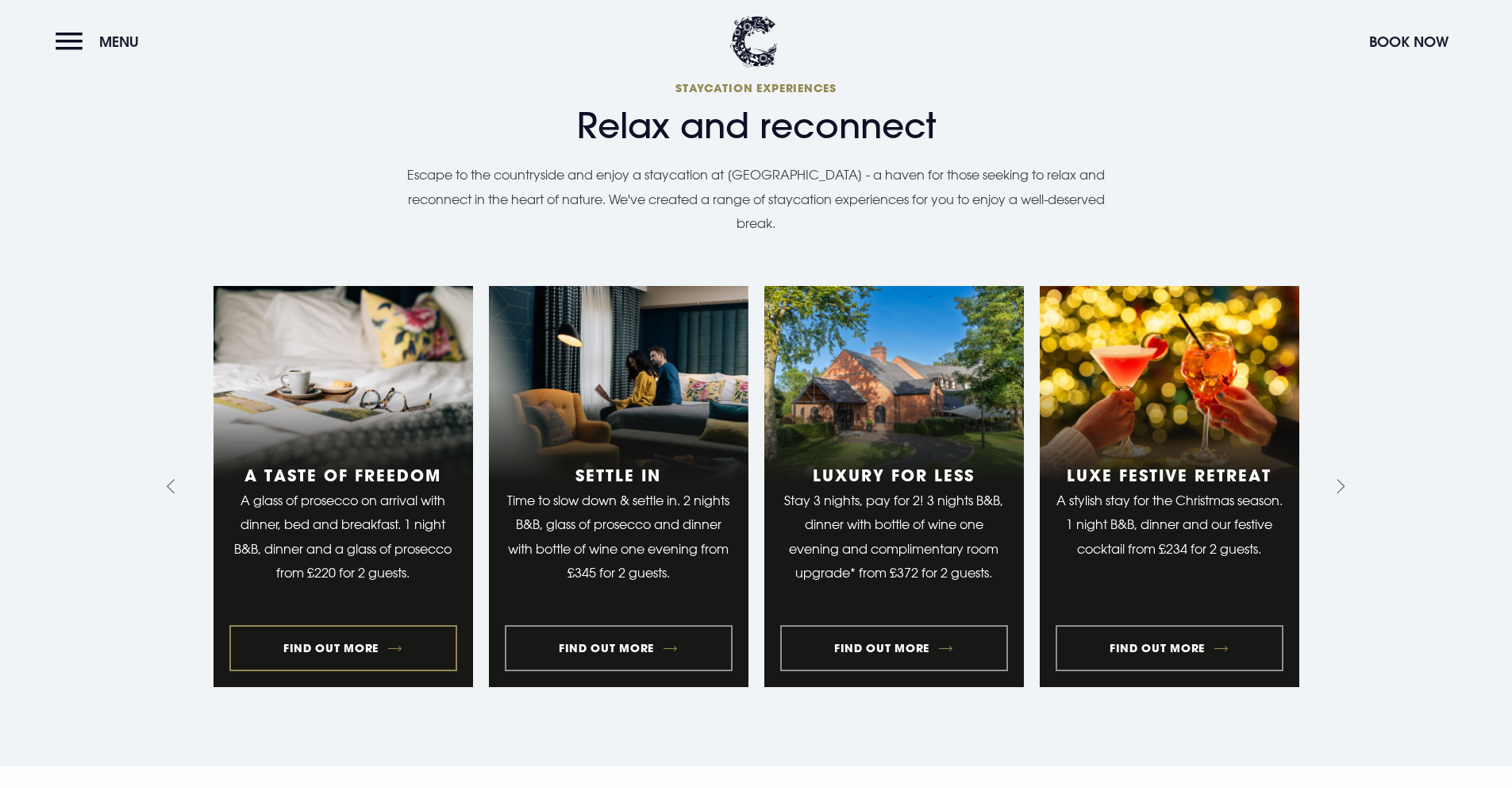
scroll to position [1138, 0]
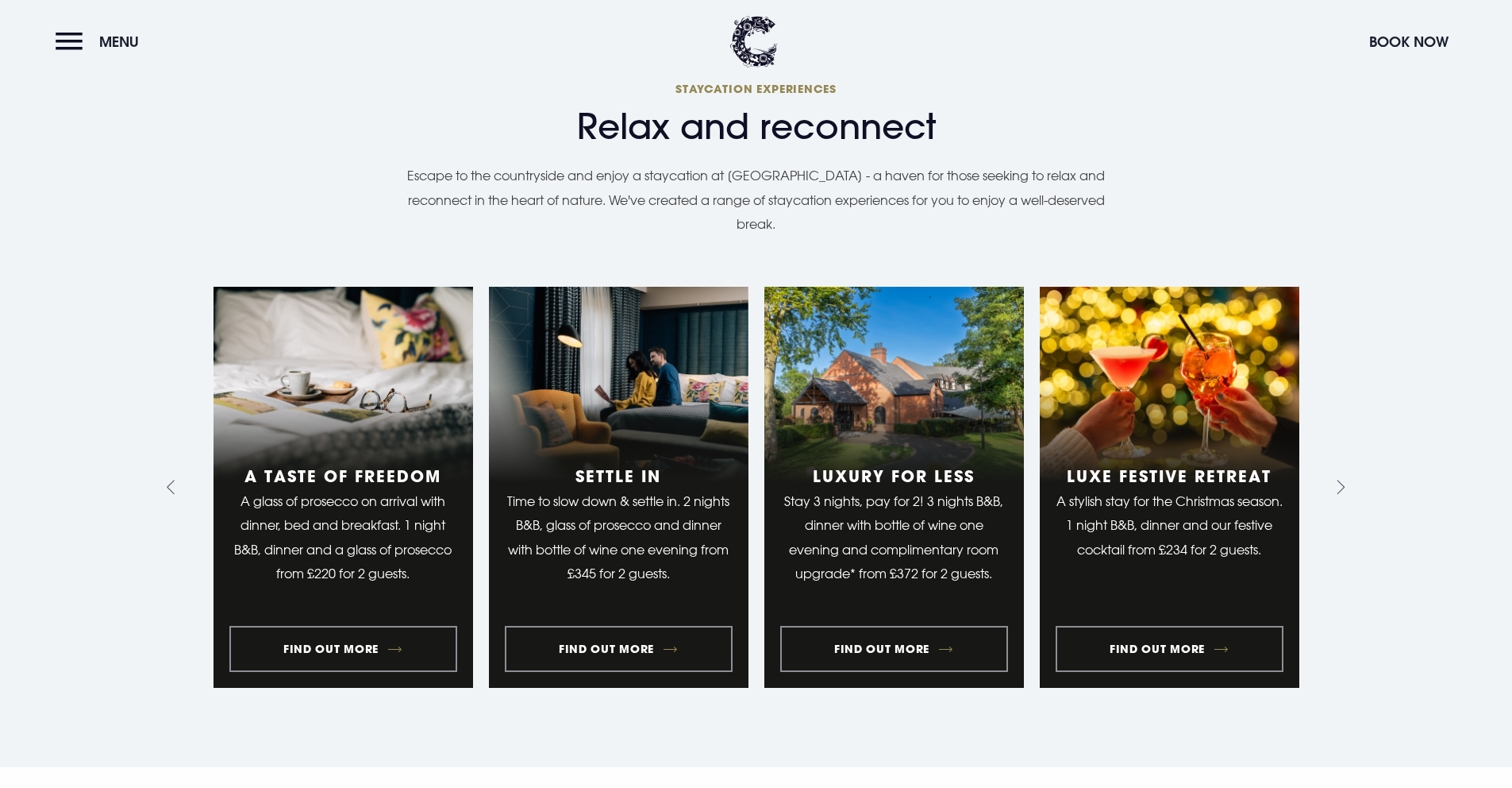
click at [548, 239] on div "Relax and reconnect Staycation experiences Escape to the countryside and enjoy …" at bounding box center [756, 169] width 1086 height 181
click at [487, 214] on p "Escape to the countryside and enjoy a staycation at [GEOGRAPHIC_DATA] - a haven…" at bounding box center [756, 200] width 730 height 72
drag, startPoint x: 409, startPoint y: 179, endPoint x: 854, endPoint y: 174, distance: 445.0
click at [854, 174] on p "Escape to the countryside and enjoy a staycation at [GEOGRAPHIC_DATA] - a haven…" at bounding box center [756, 200] width 730 height 72
copy p "Escape to the countryside and enjoy a staycation at [GEOGRAPHIC_DATA]"
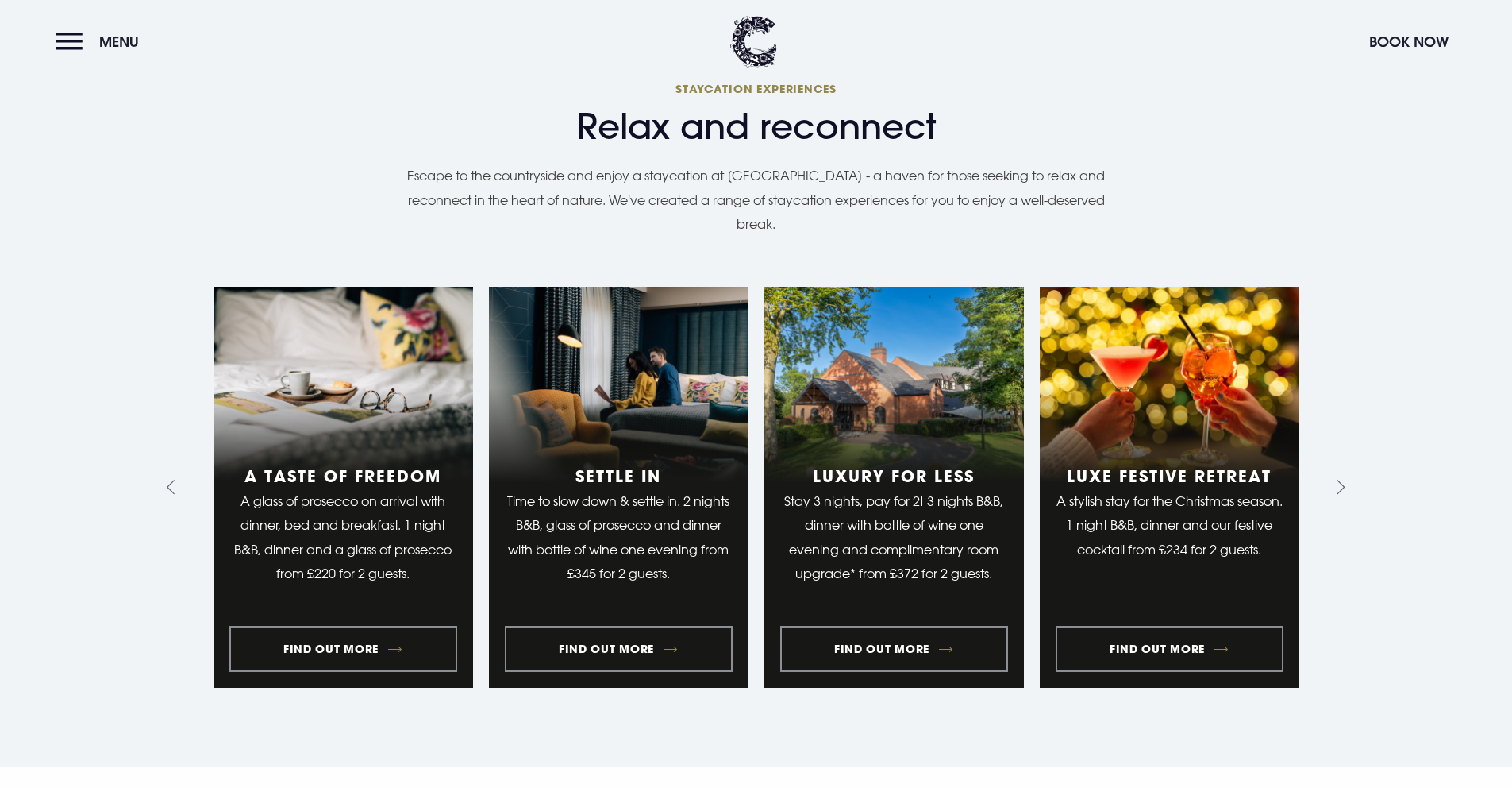
click at [791, 230] on p "Escape to the countryside and enjoy a staycation at Clandeboye Lodge - a haven …" at bounding box center [756, 200] width 730 height 72
click at [692, 392] on link "2 of 10" at bounding box center [619, 487] width 260 height 401
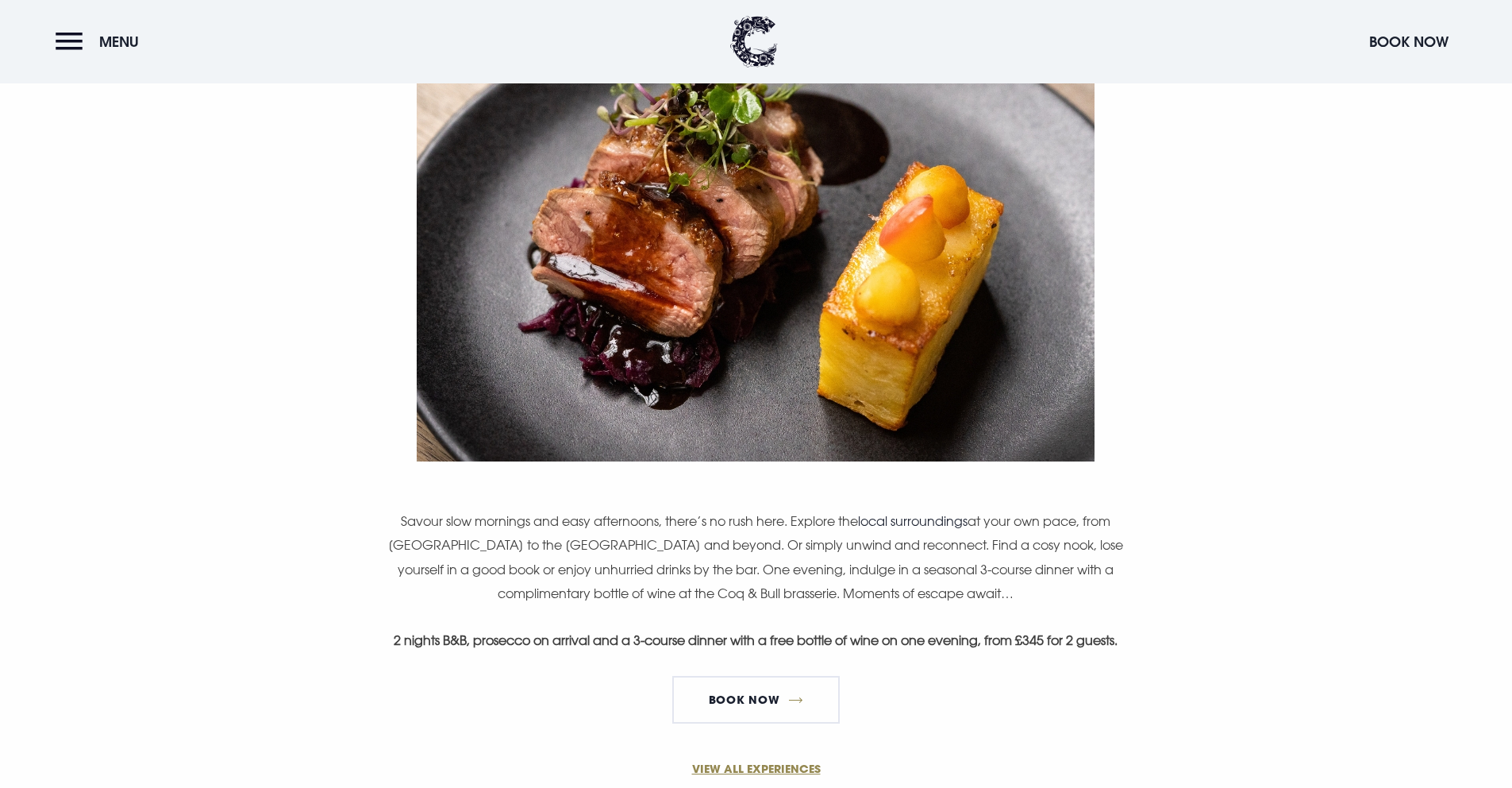
scroll to position [896, 0]
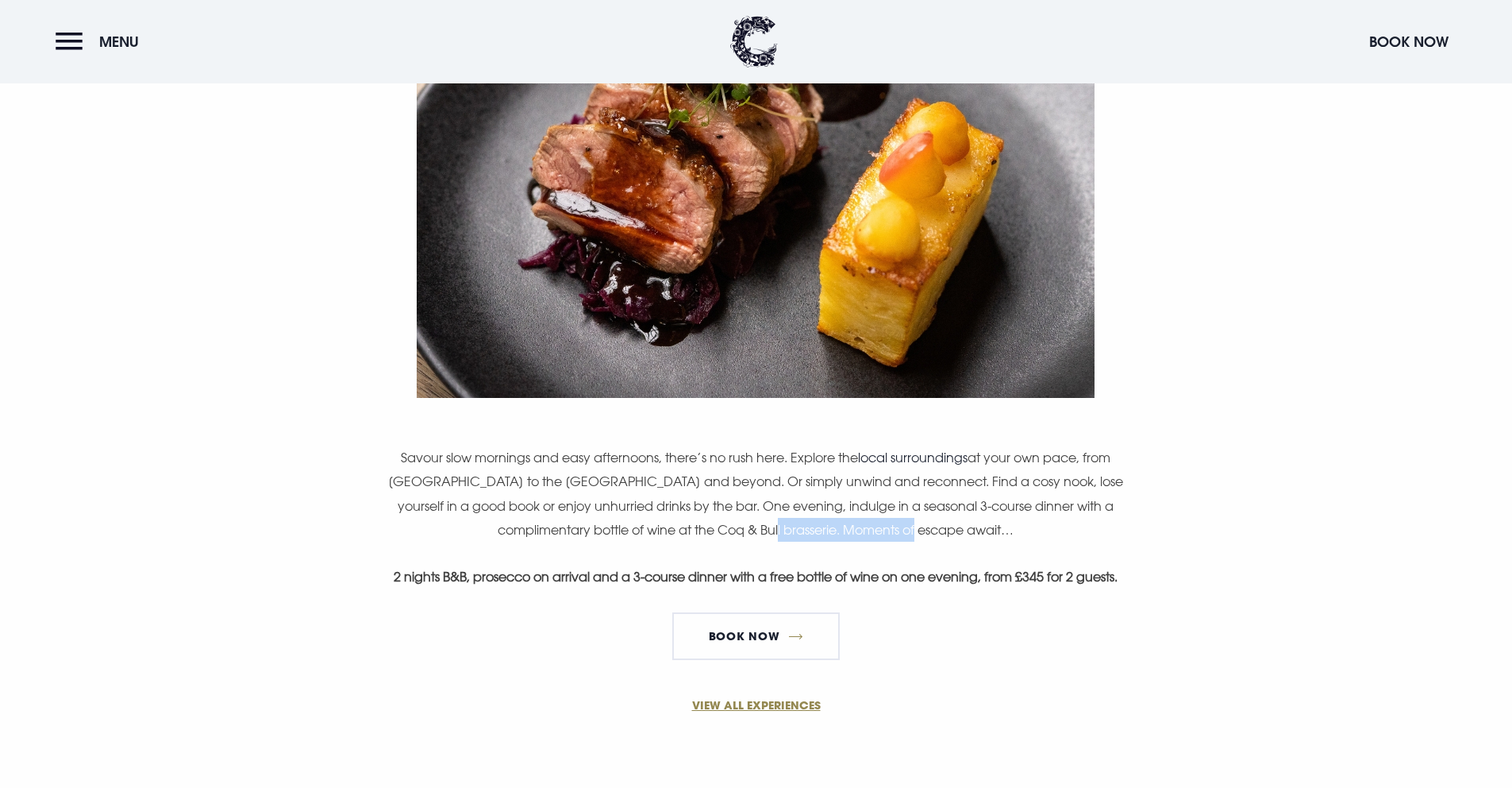
drag, startPoint x: 931, startPoint y: 531, endPoint x: 775, endPoint y: 536, distance: 156.1
click at [775, 536] on p "Savour slow mornings and easy afternoons, there’s no rush here. Explore the loc…" at bounding box center [755, 494] width 756 height 97
copy p "Moments of escape await"
click at [653, 472] on p "Savour slow mornings and easy afternoons, there’s no rush here. Explore the loc…" at bounding box center [755, 494] width 756 height 97
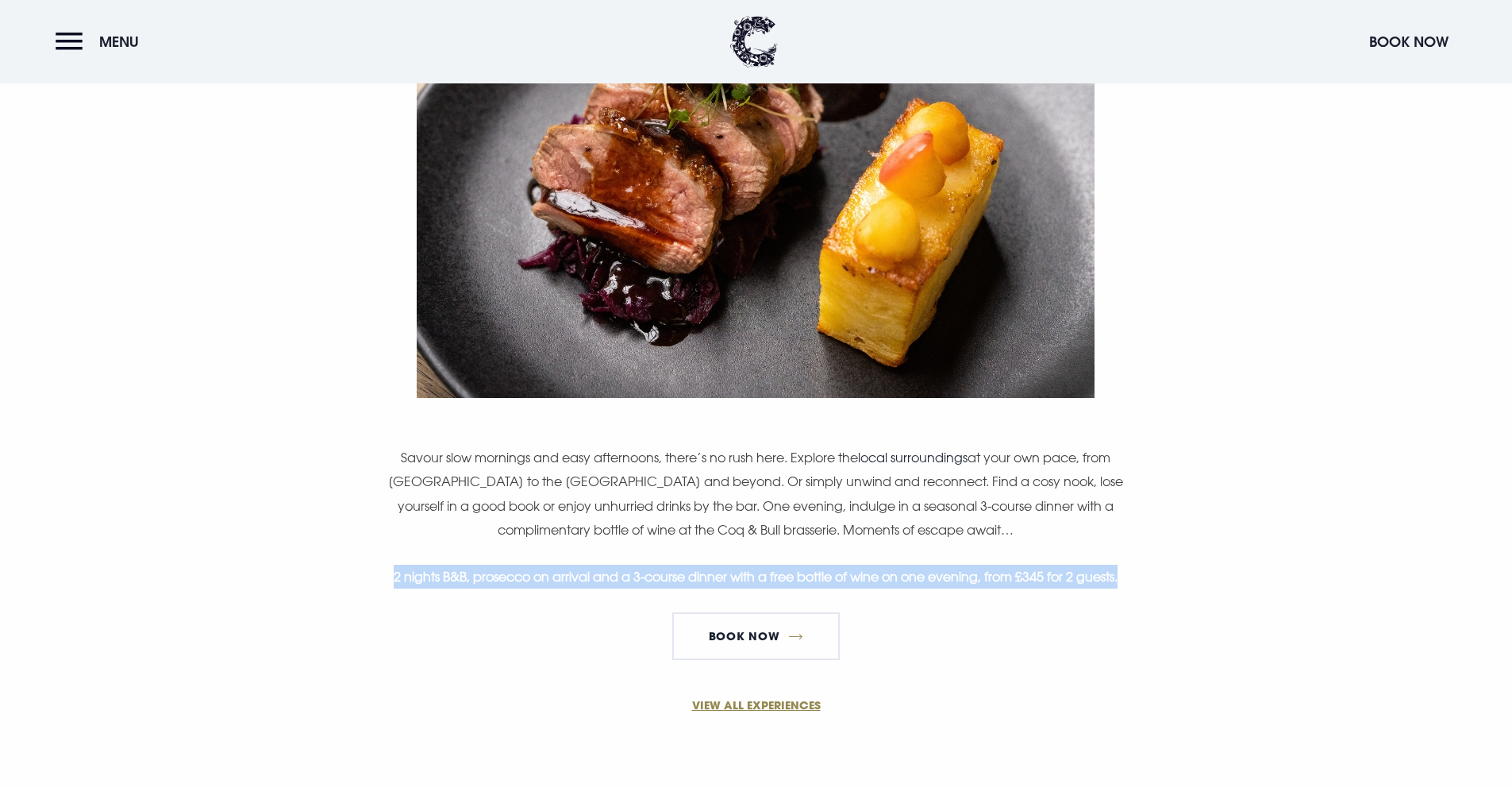
drag, startPoint x: 383, startPoint y: 579, endPoint x: 1165, endPoint y: 577, distance: 782.0
click at [1165, 577] on div "Two nights to slow down and settle in. Savour slow mornings and easy afternoons…" at bounding box center [755, 269] width 917 height 807
copy strong "2 nights B&B, prosecco on arrival and a 3-course dinner with a free bottle of w…"
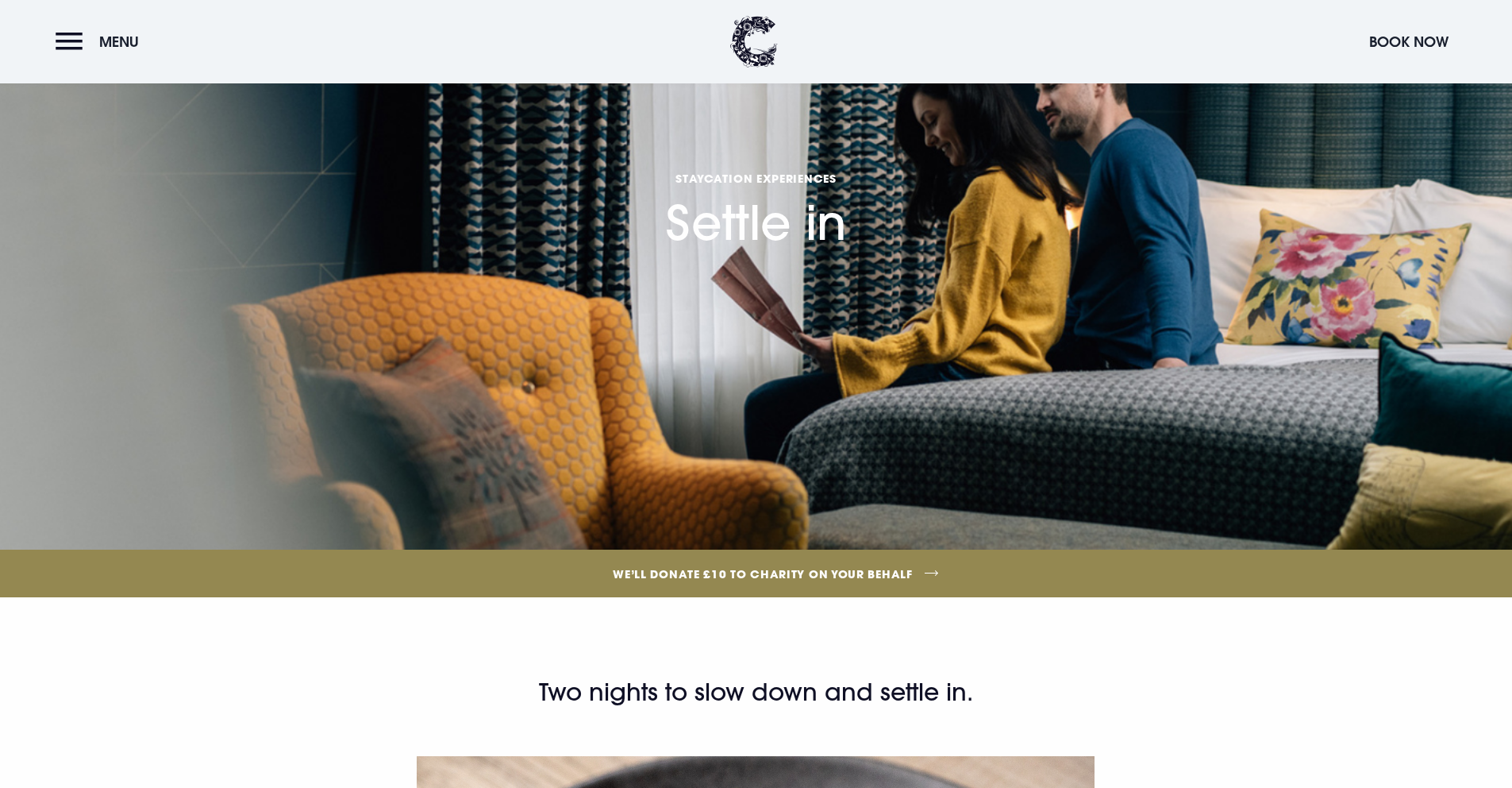
scroll to position [0, 0]
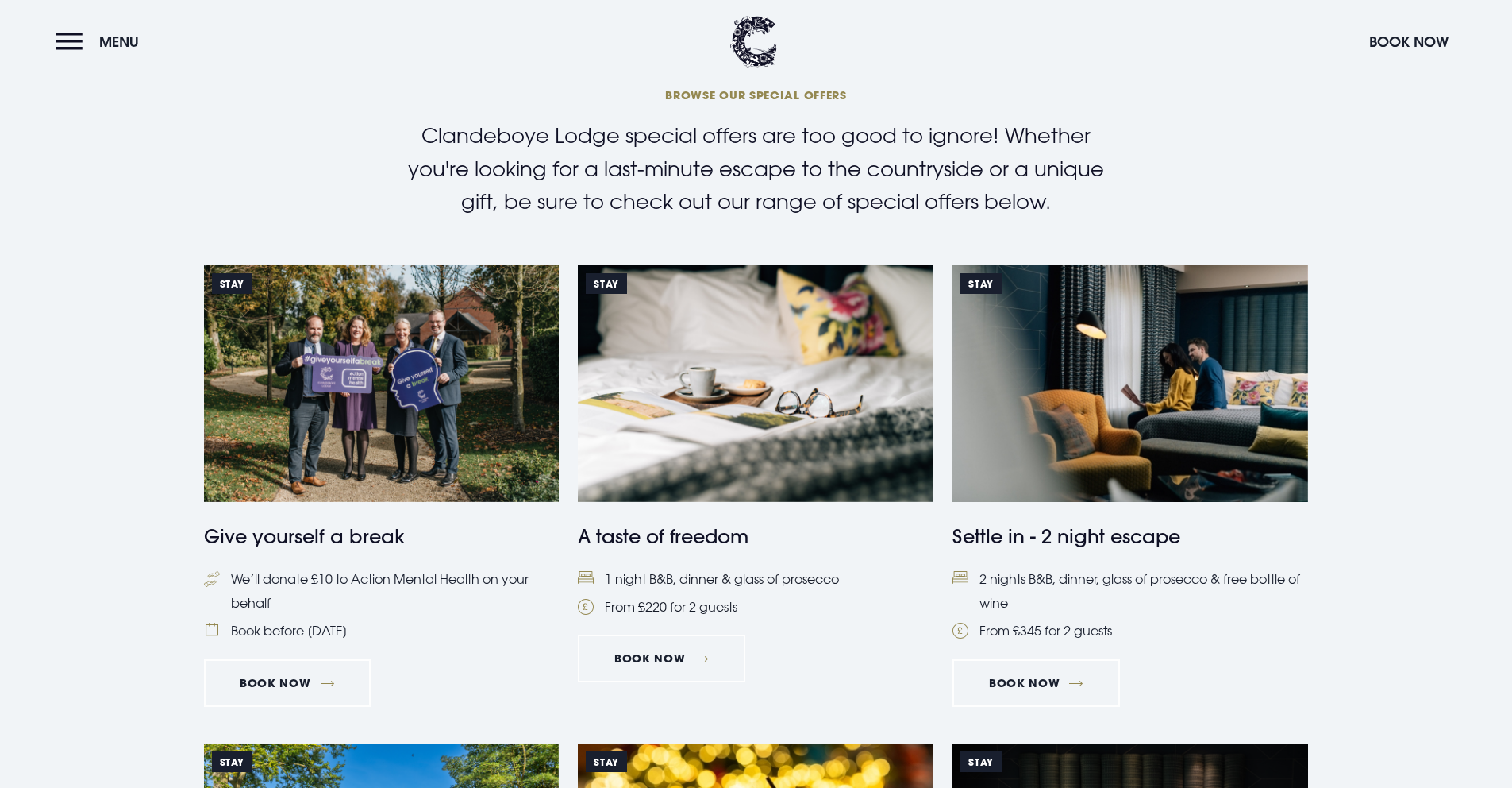
scroll to position [1179, 0]
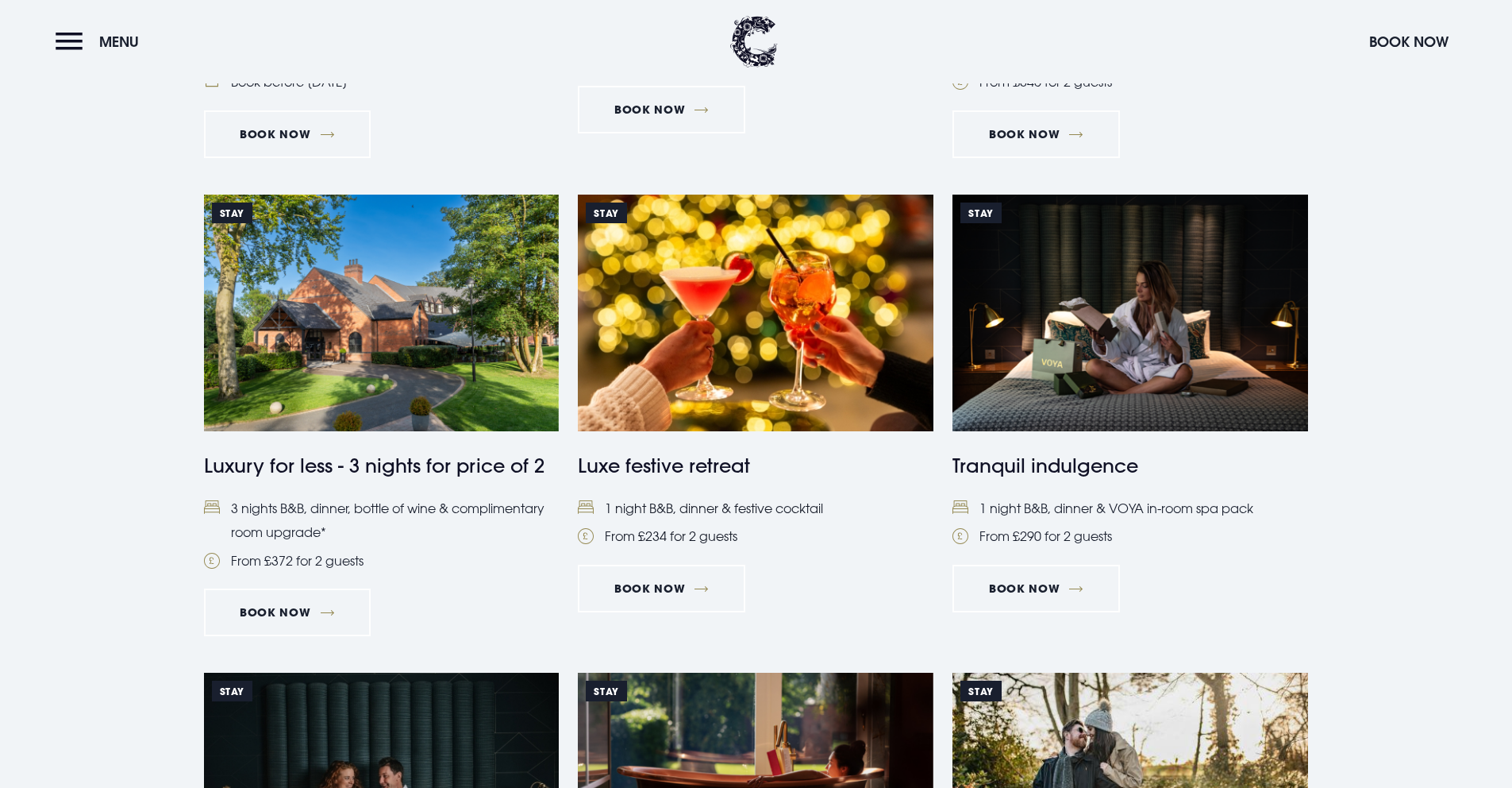
click at [774, 394] on img at bounding box center [755, 313] width 355 height 237
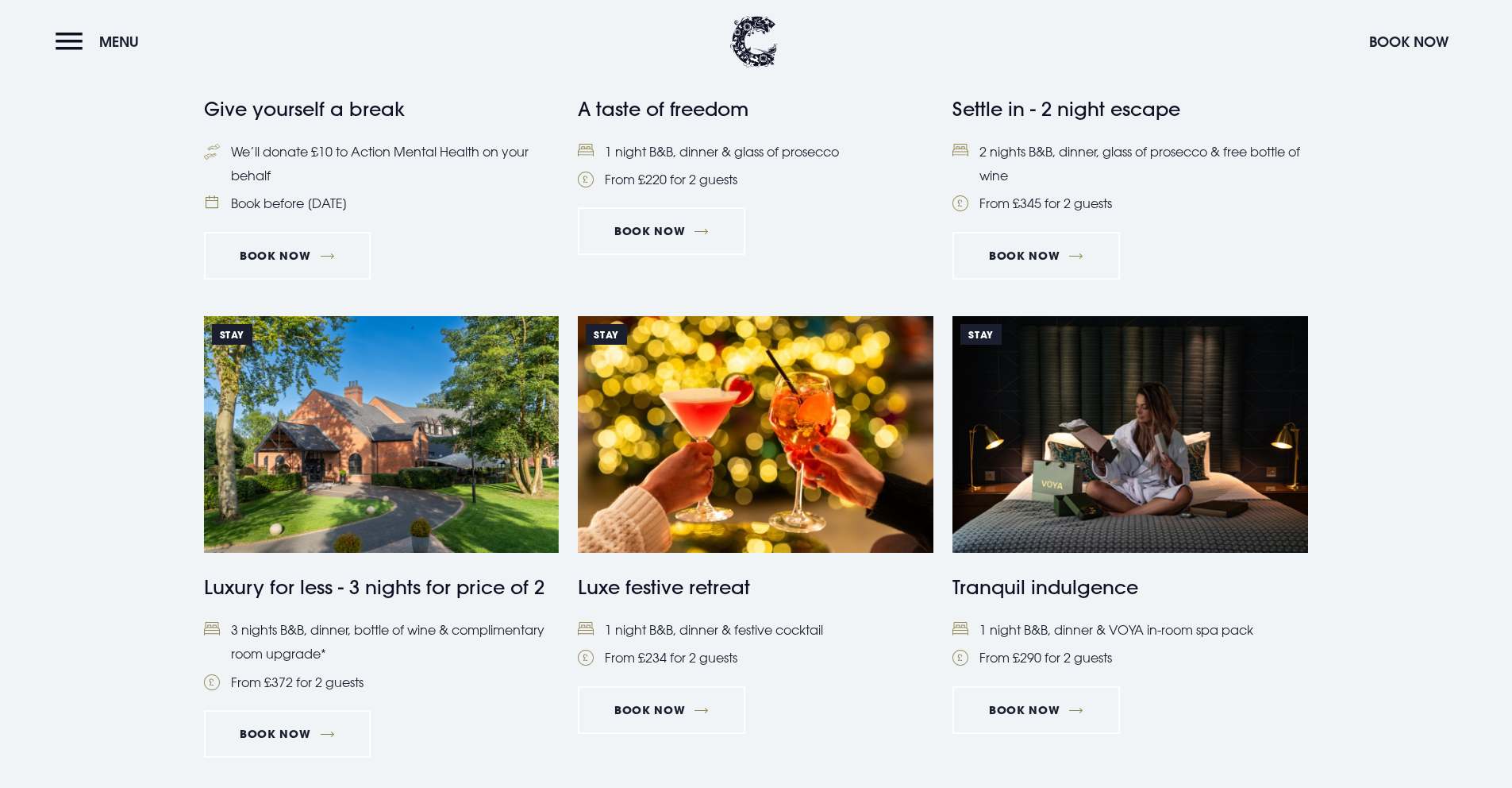
scroll to position [1179, 0]
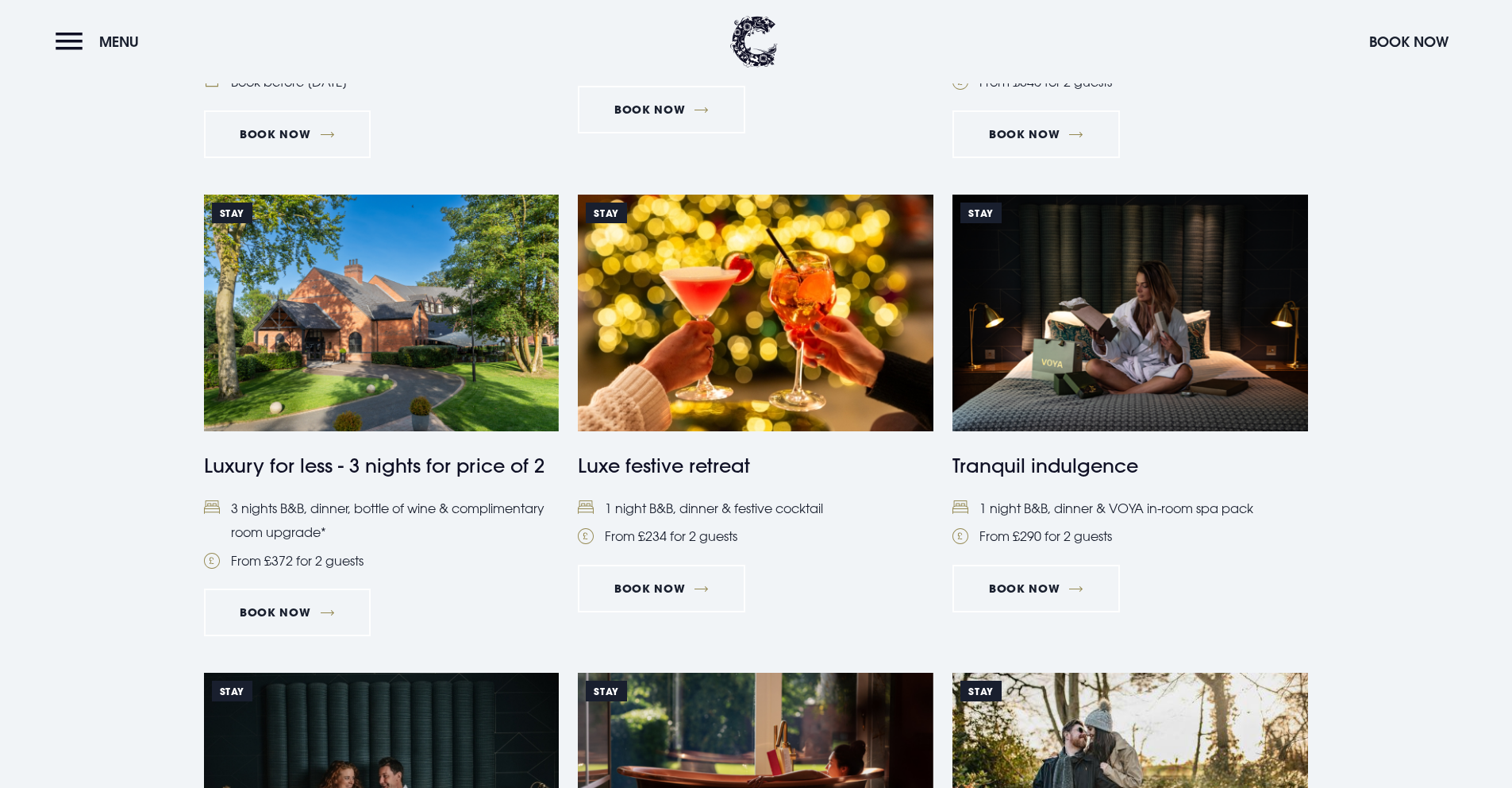
click at [70, 58] on header "Menu Book Now" at bounding box center [756, 42] width 1512 height 84
click at [67, 43] on button "Menu" at bounding box center [101, 42] width 91 height 34
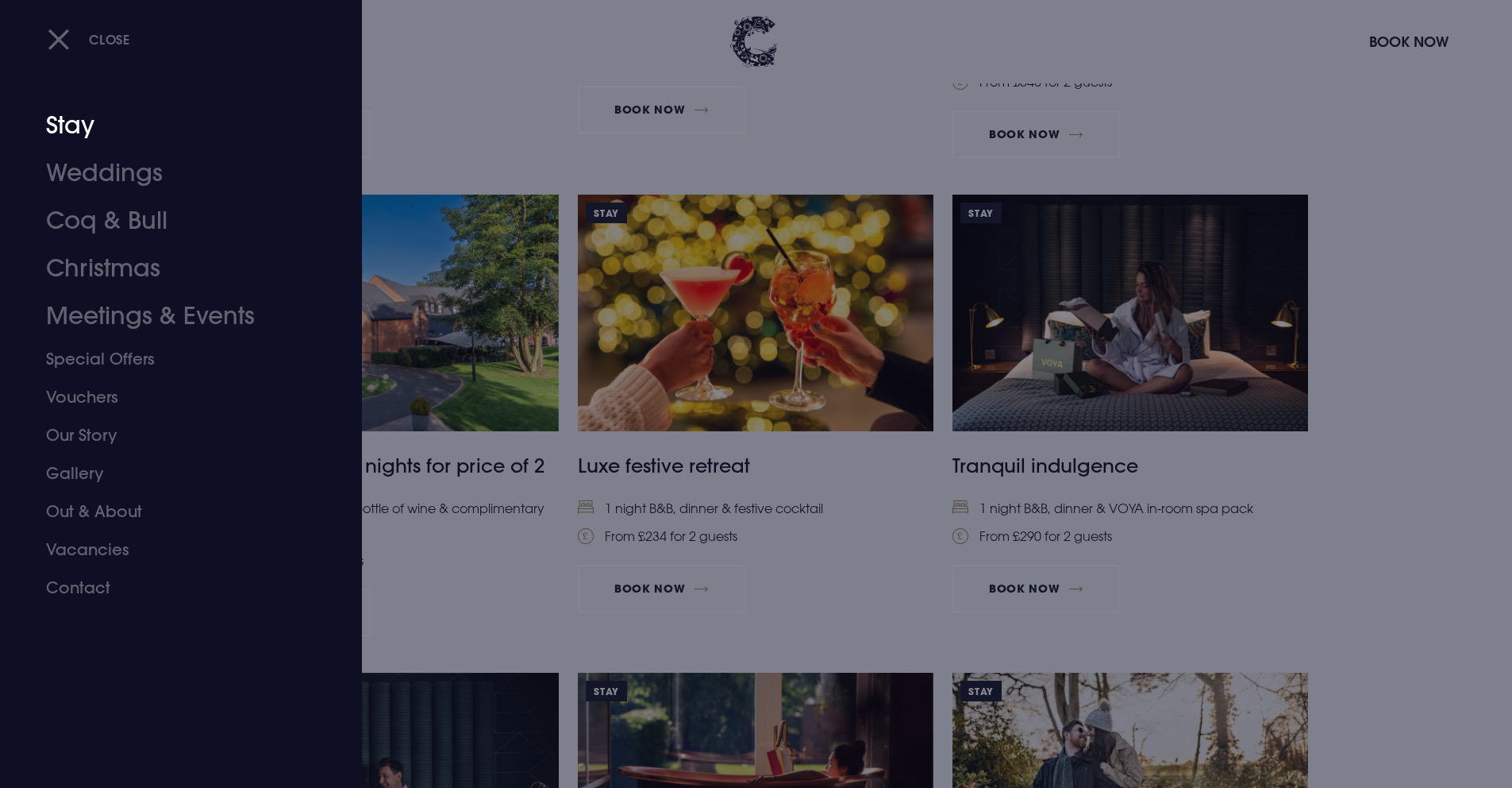
click at [80, 136] on link "Stay" at bounding box center [172, 125] width 250 height 47
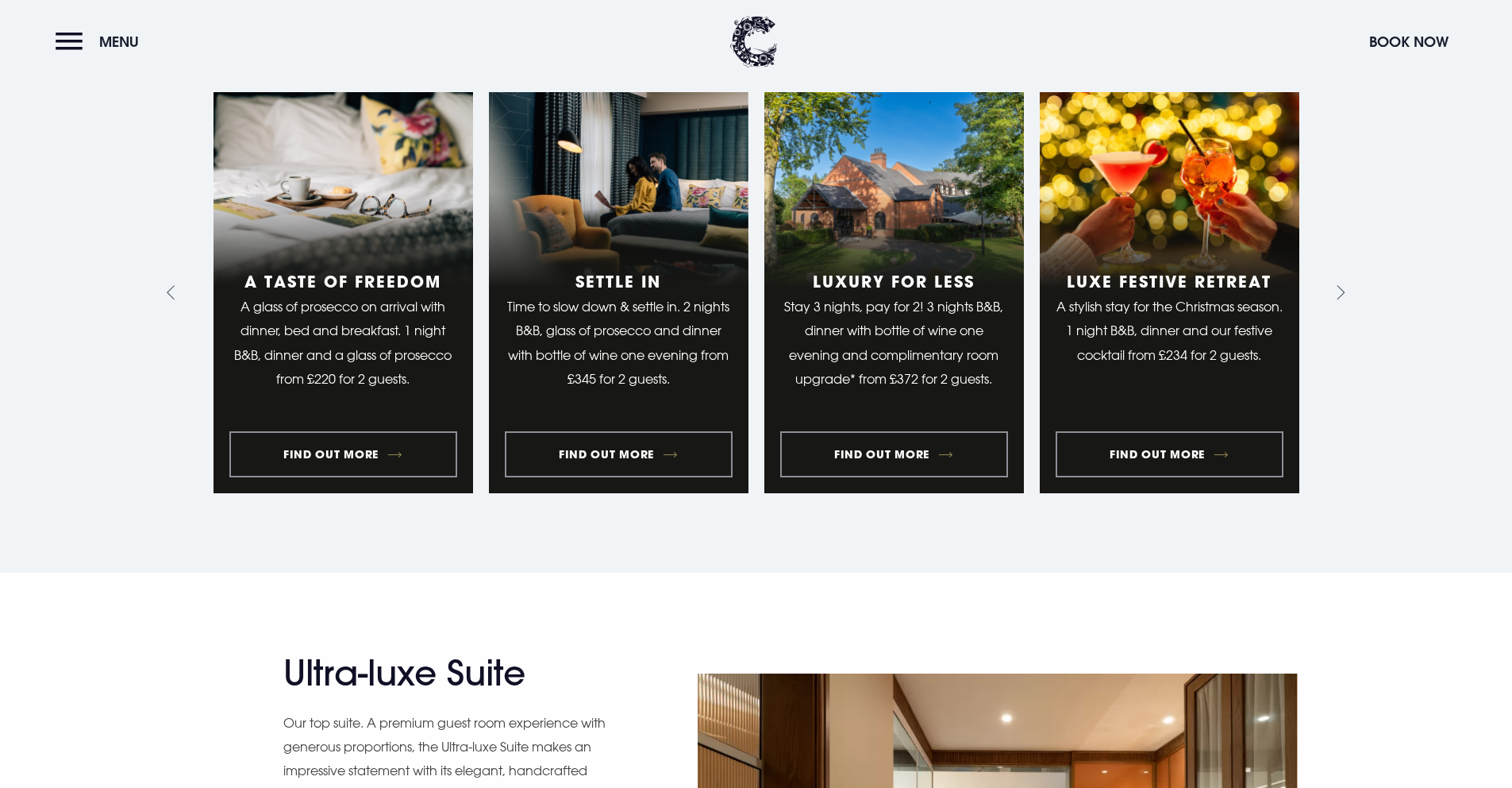
scroll to position [1397, 0]
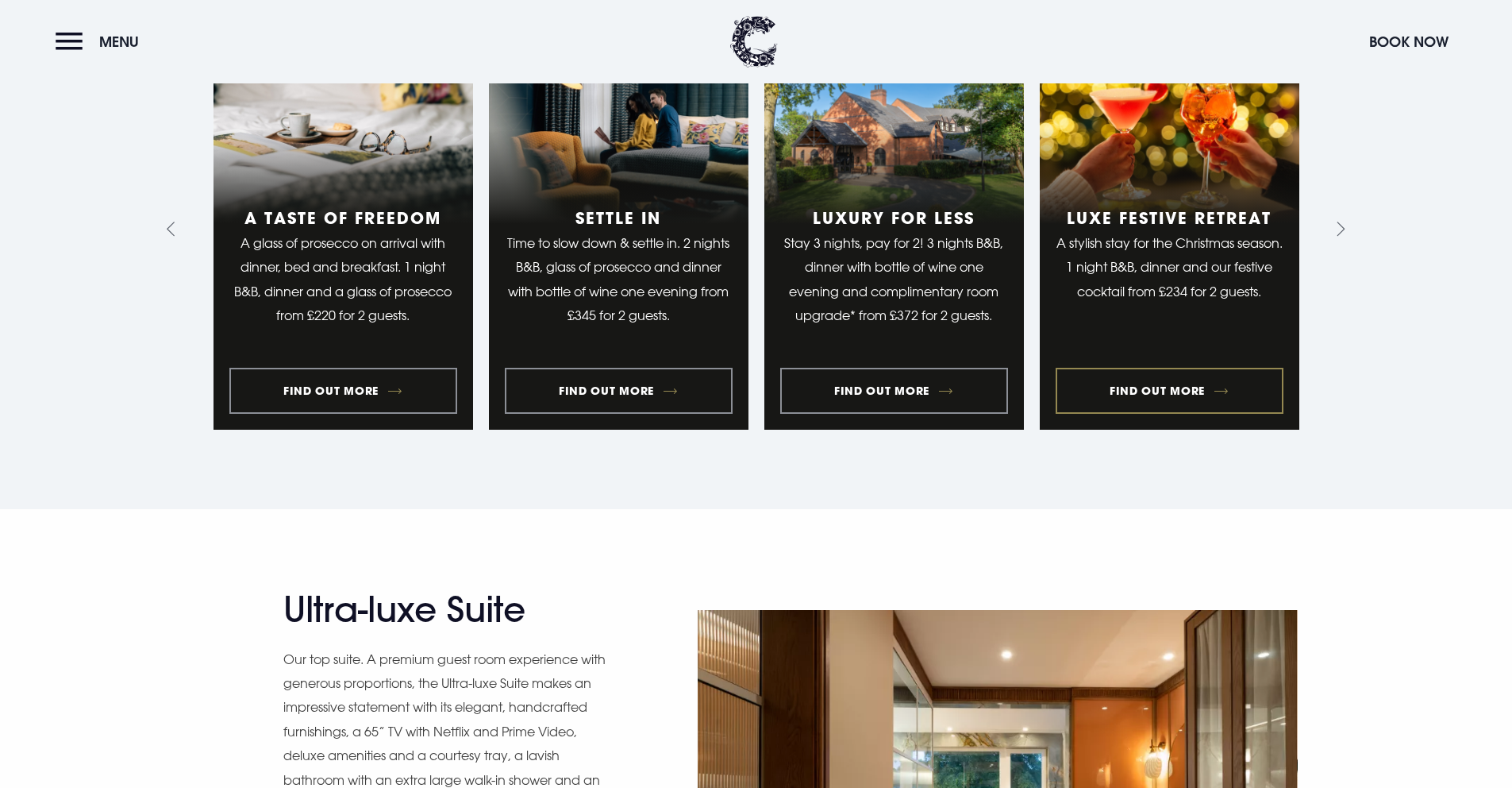
click at [1104, 165] on link "4 of 10" at bounding box center [1170, 229] width 260 height 401
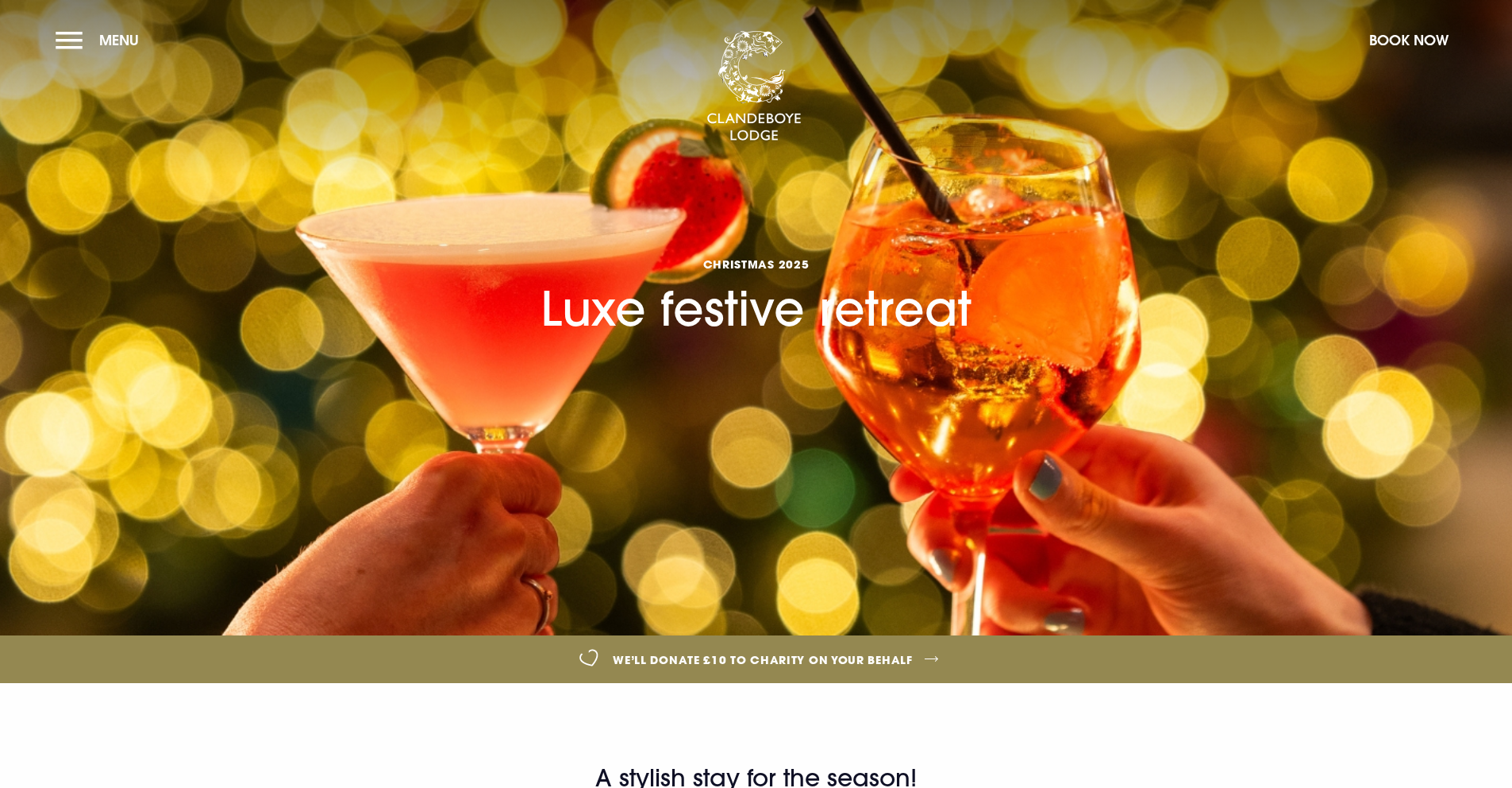
click at [65, 64] on section "CHRISTMAS 2025 Luxe festive retreat" at bounding box center [756, 317] width 1512 height 636
click at [69, 44] on button "Menu" at bounding box center [101, 40] width 91 height 34
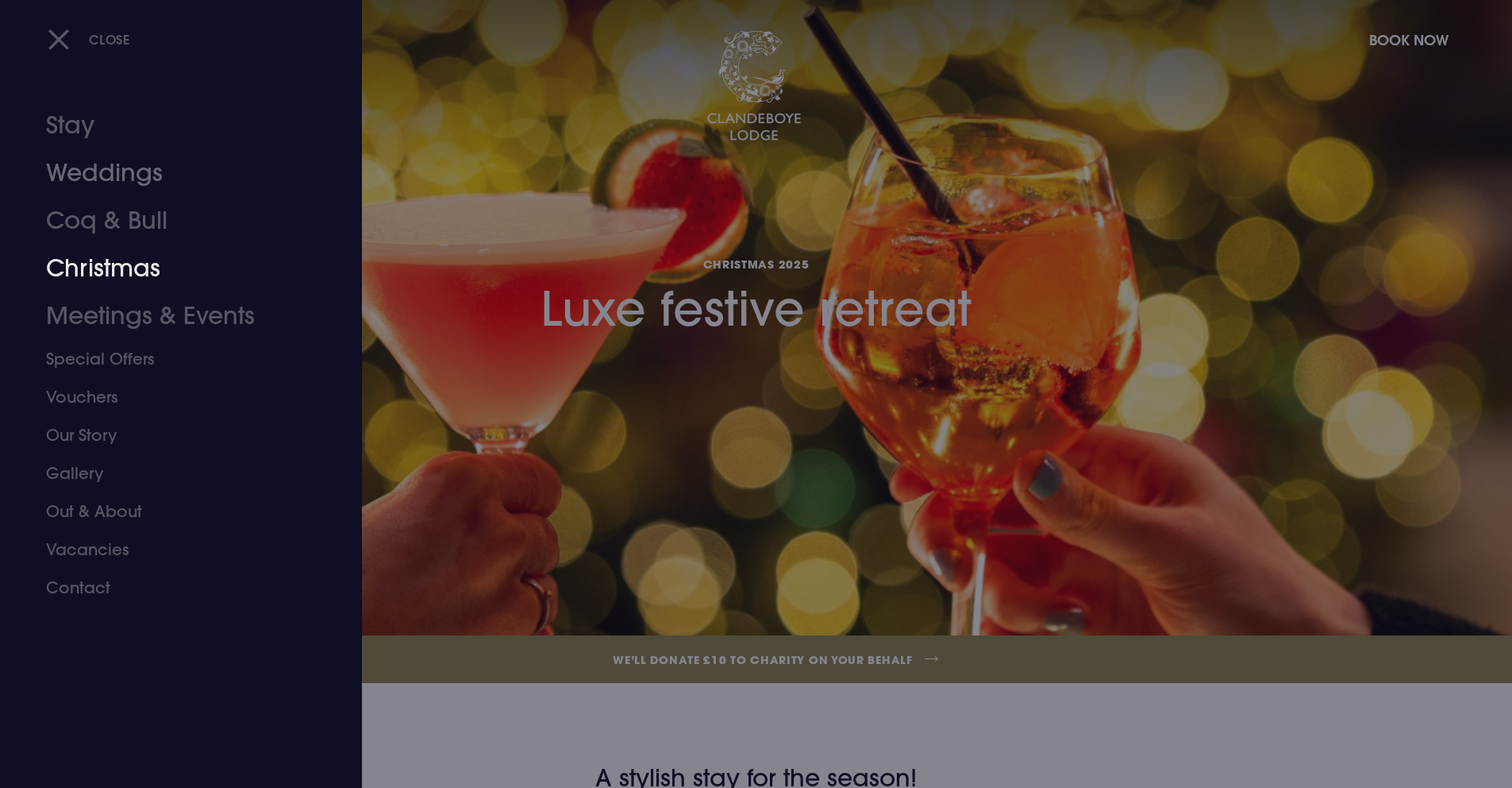
click at [105, 273] on link "Christmas" at bounding box center [172, 268] width 250 height 47
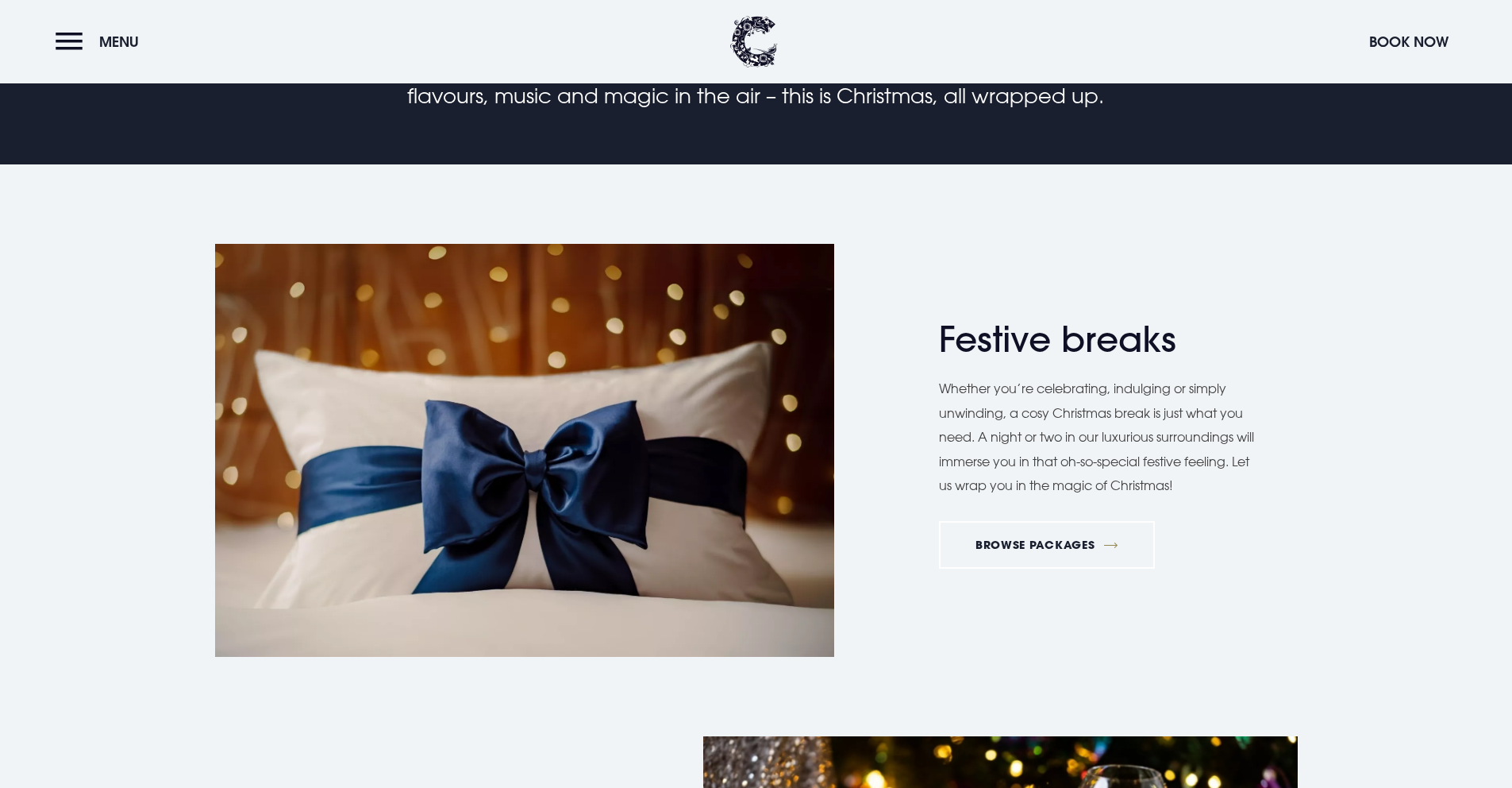
scroll to position [900, 0]
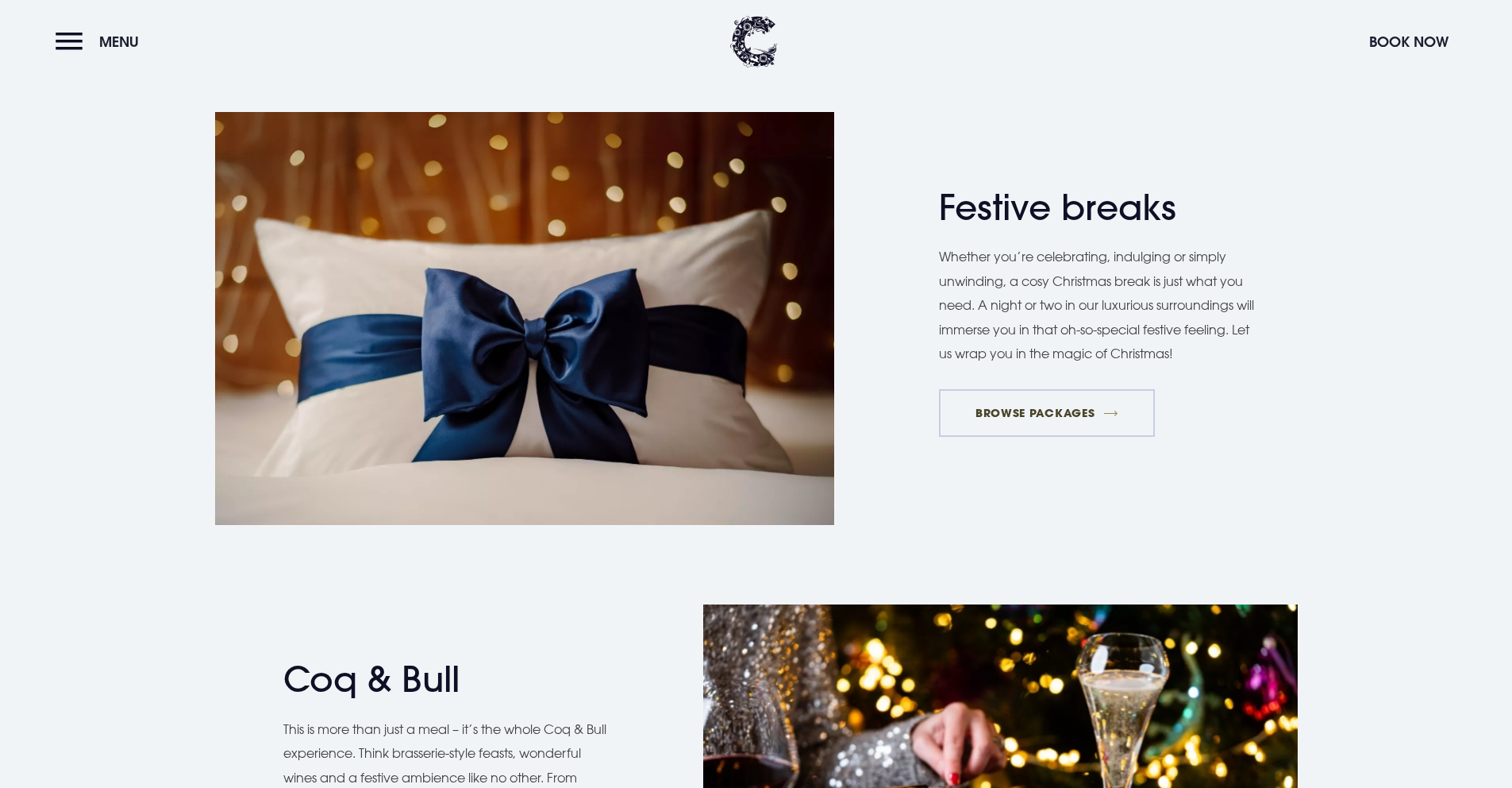
click at [1103, 421] on link "BROWSE PACKAGES" at bounding box center [1046, 412] width 215 height 47
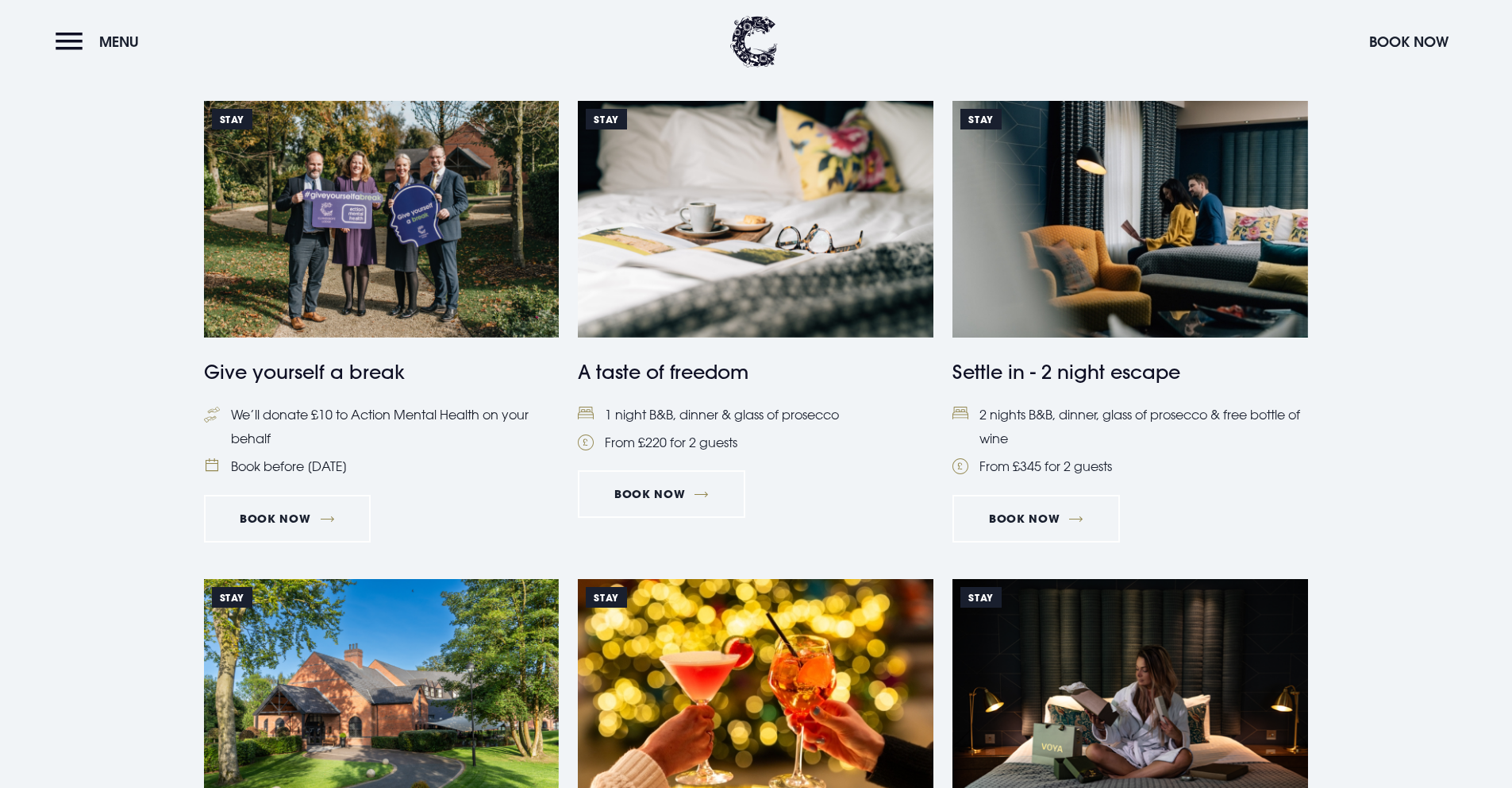
scroll to position [797, 0]
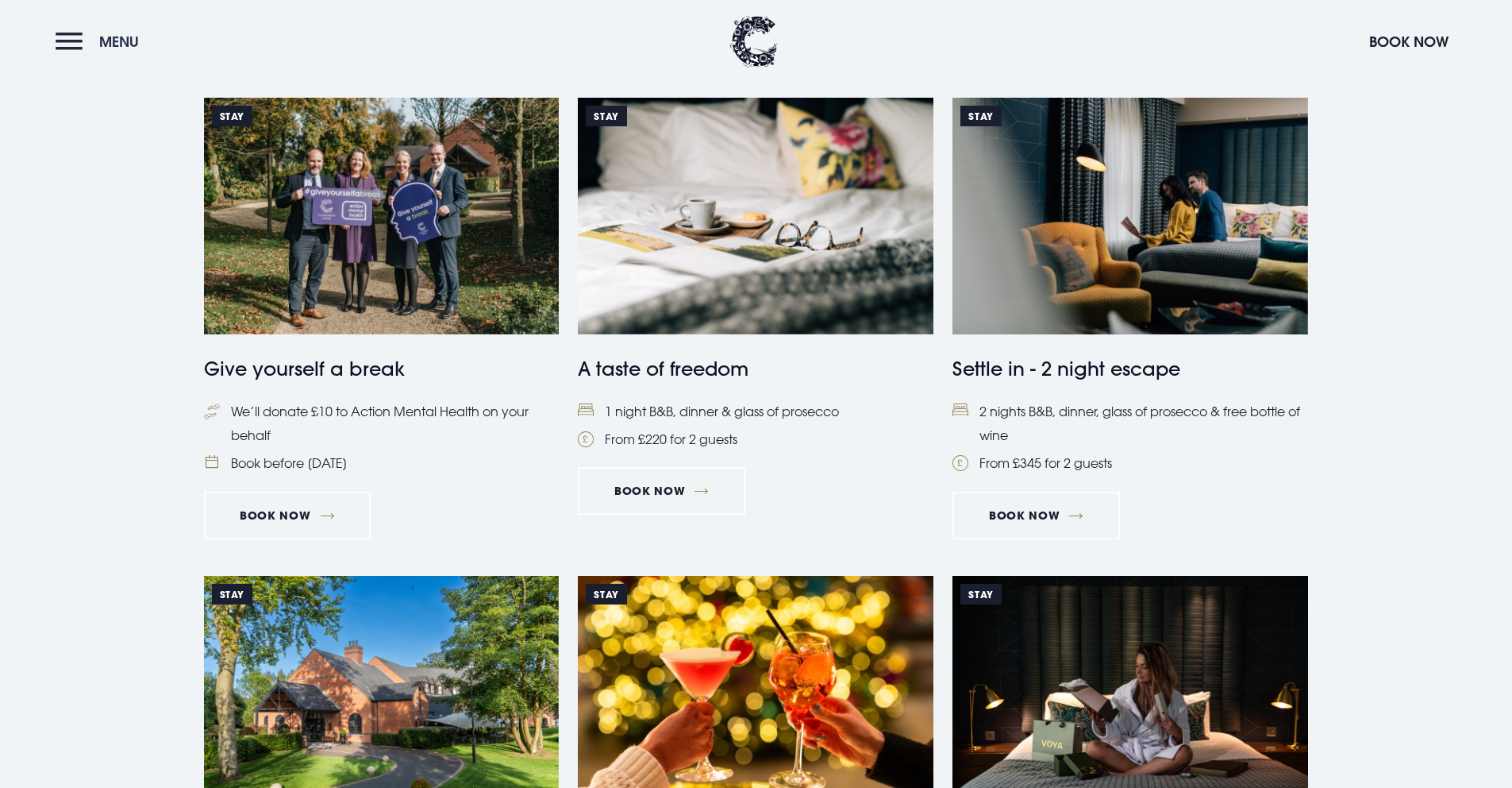
click at [67, 31] on button "Menu" at bounding box center [101, 42] width 91 height 34
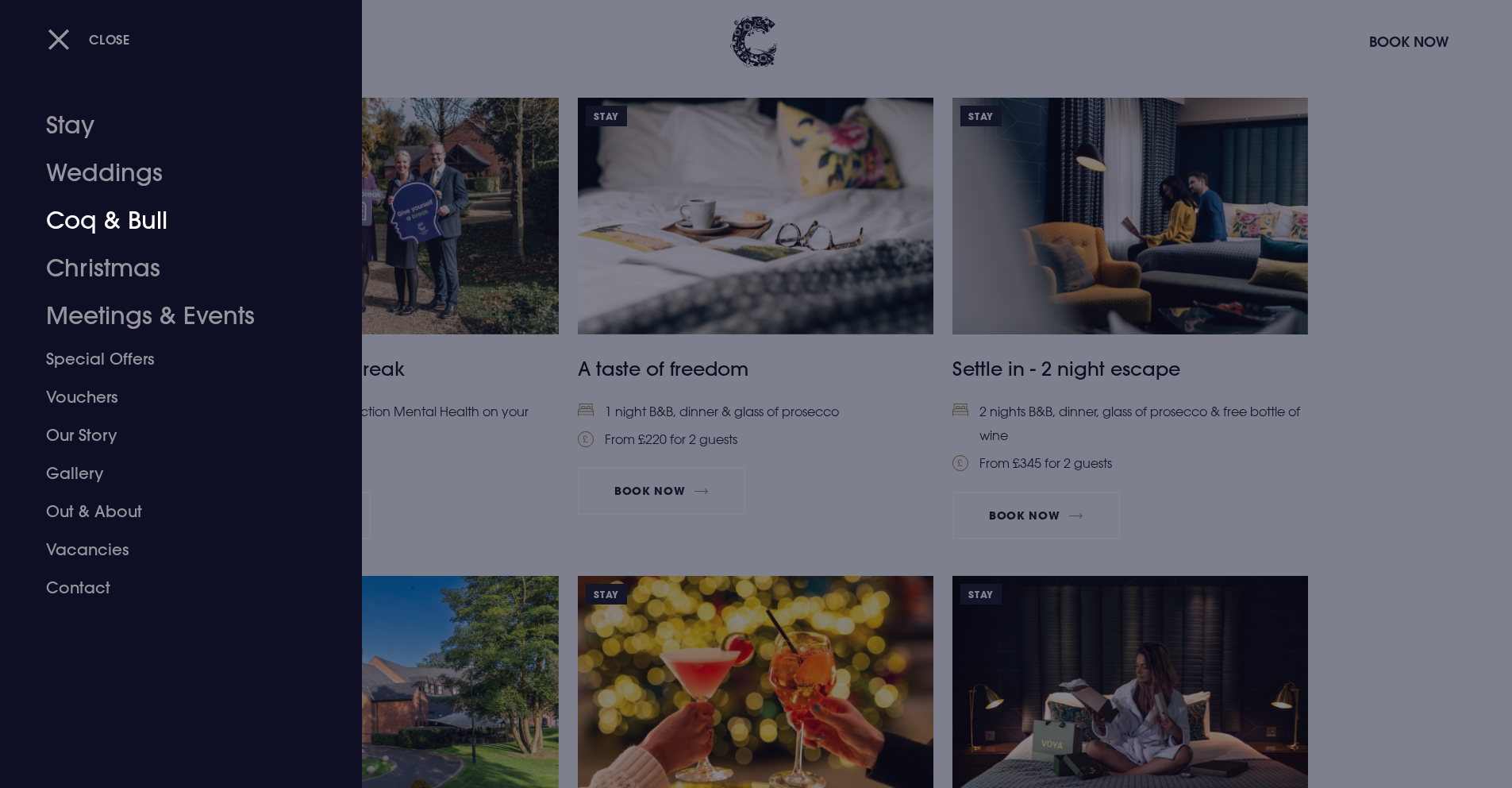
click at [104, 181] on link "Weddings" at bounding box center [172, 173] width 250 height 47
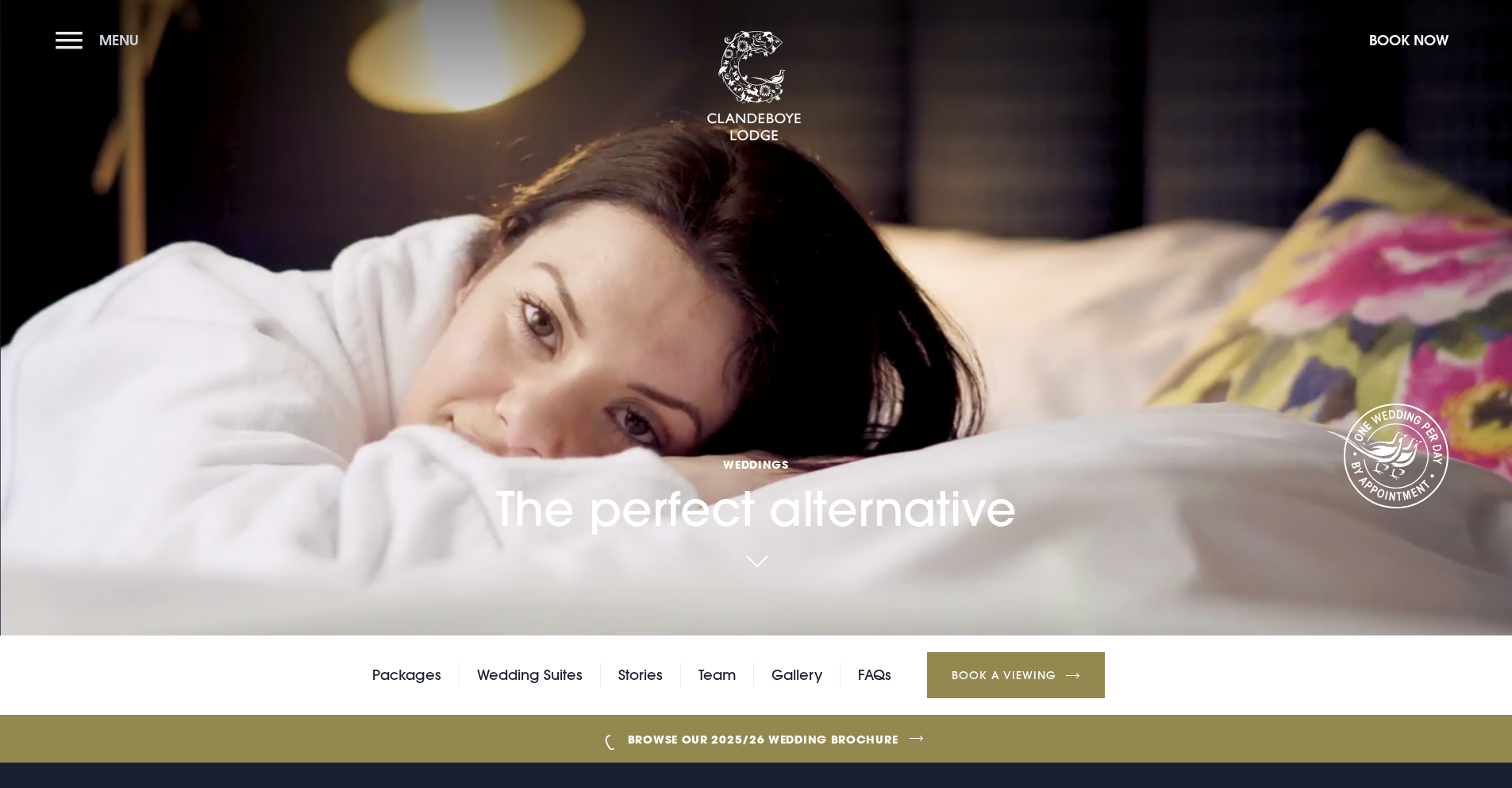
click at [69, 33] on button "Menu" at bounding box center [101, 40] width 91 height 34
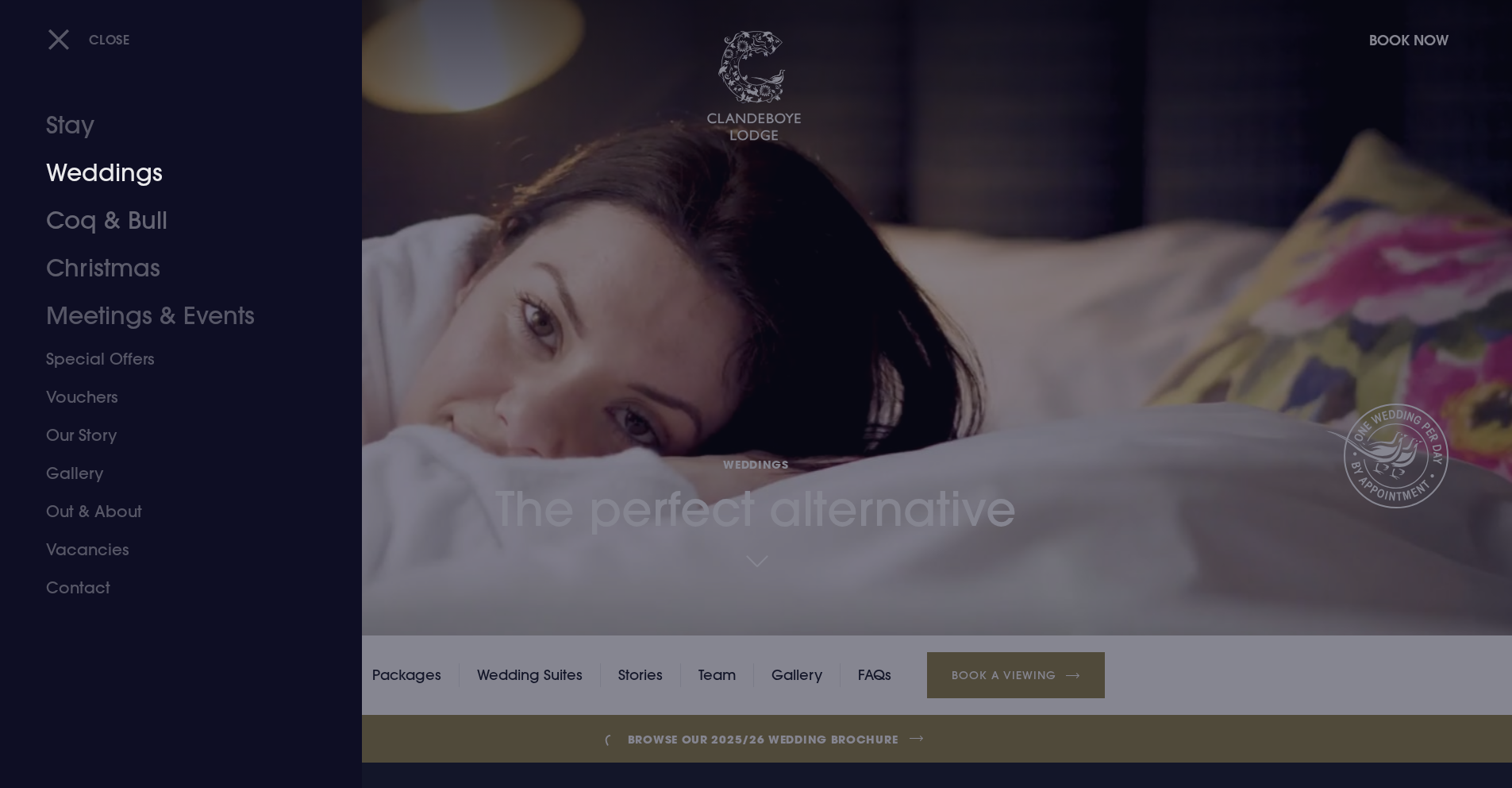
click at [80, 117] on link "Stay" at bounding box center [172, 125] width 250 height 47
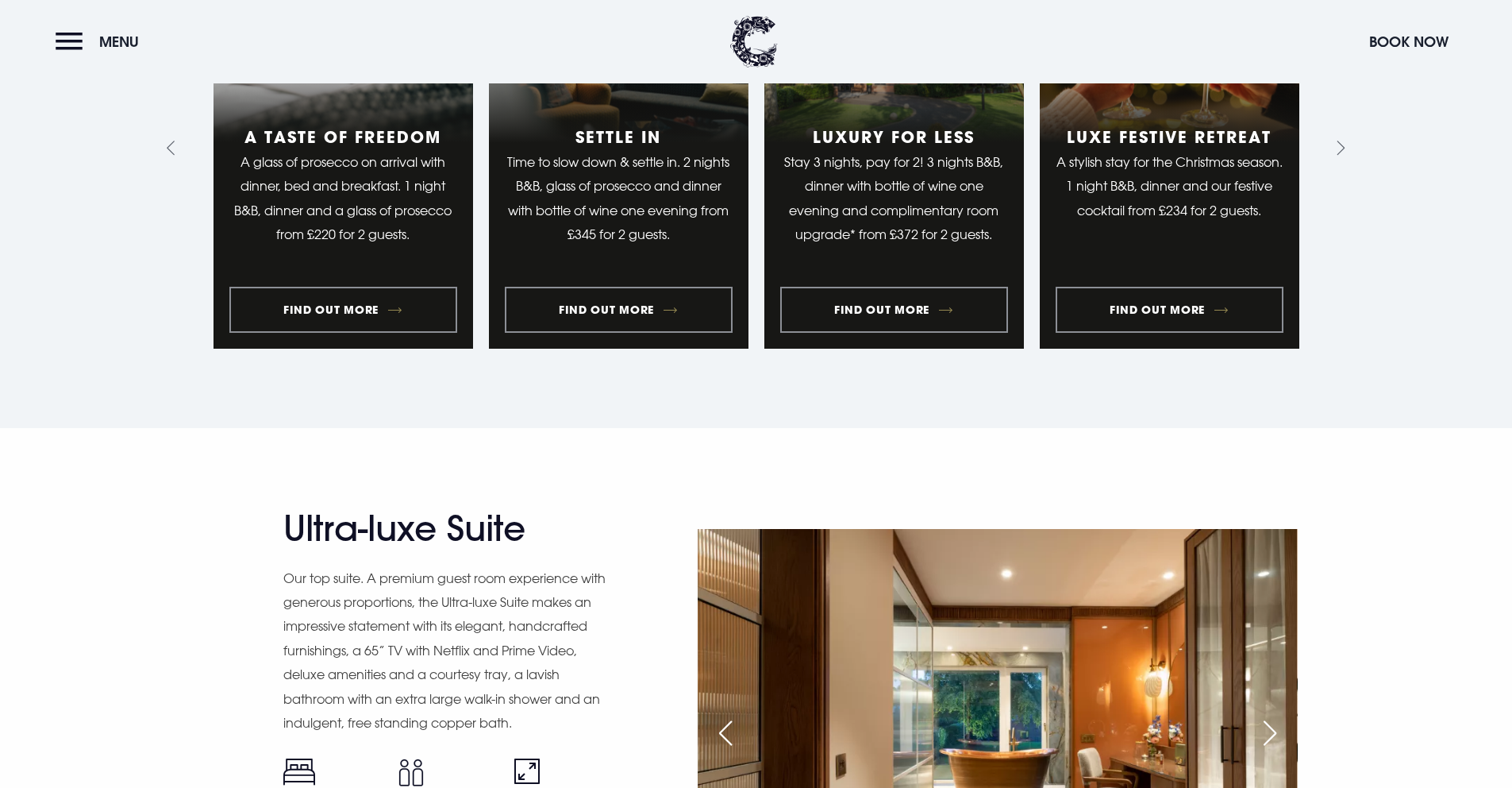
scroll to position [1285, 0]
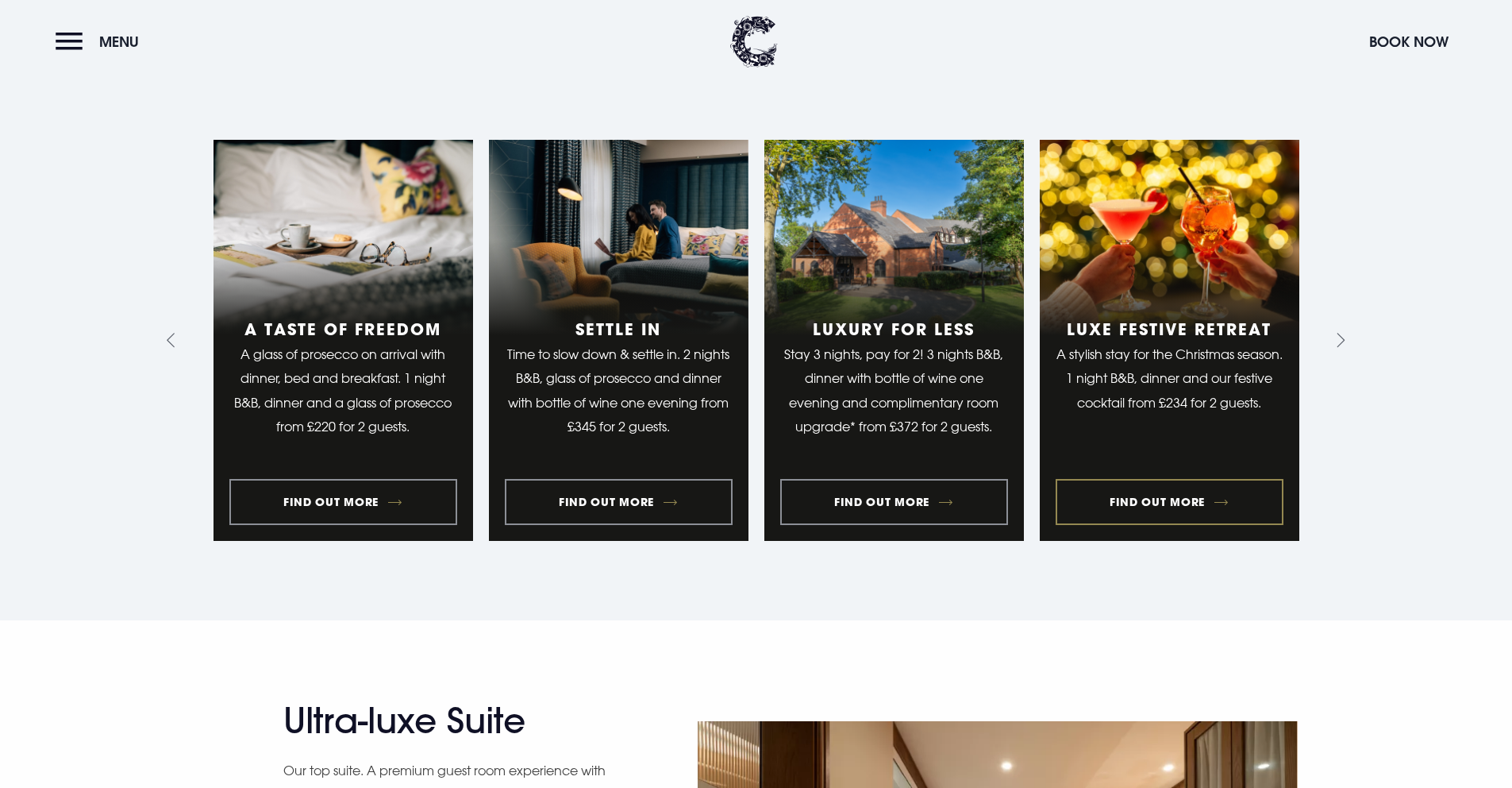
click at [1120, 299] on link "4 of 10" at bounding box center [1170, 341] width 260 height 401
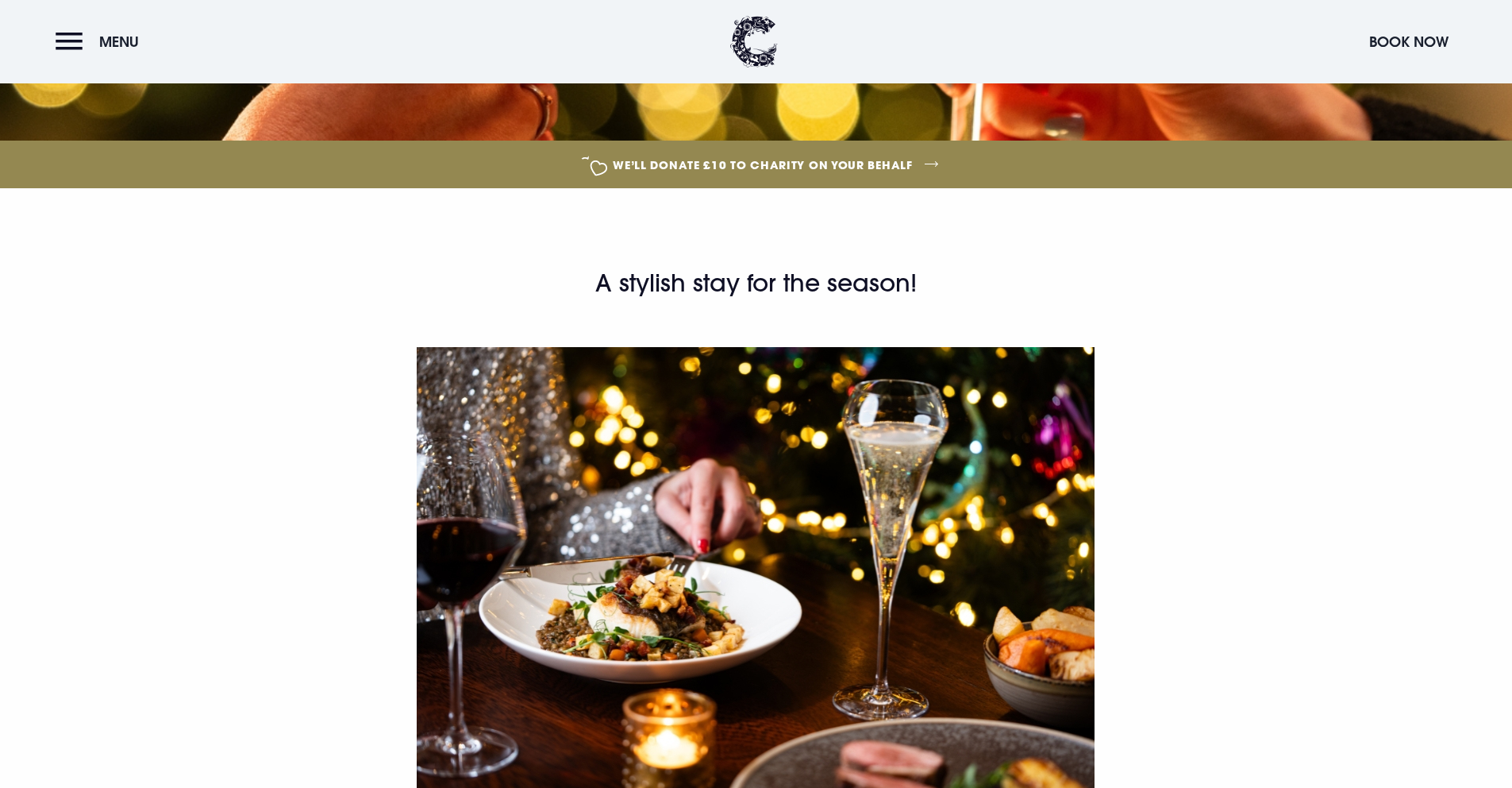
scroll to position [507, 0]
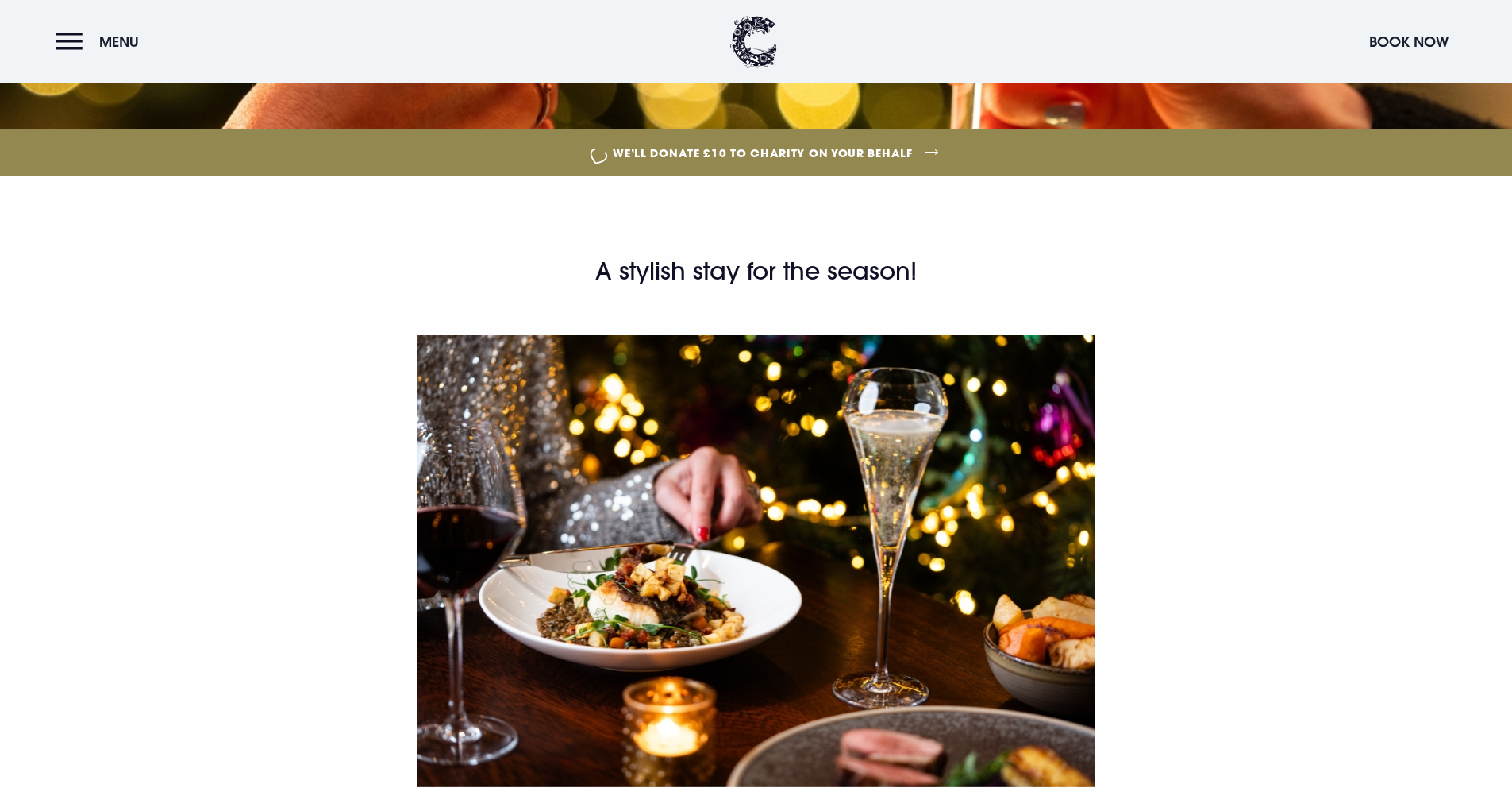
drag, startPoint x: 916, startPoint y: 276, endPoint x: 592, endPoint y: 273, distance: 324.0
click at [592, 273] on h2 "A stylish stay for the season!" at bounding box center [755, 272] width 756 height 32
copy h2 "A stylish stay for the season!"
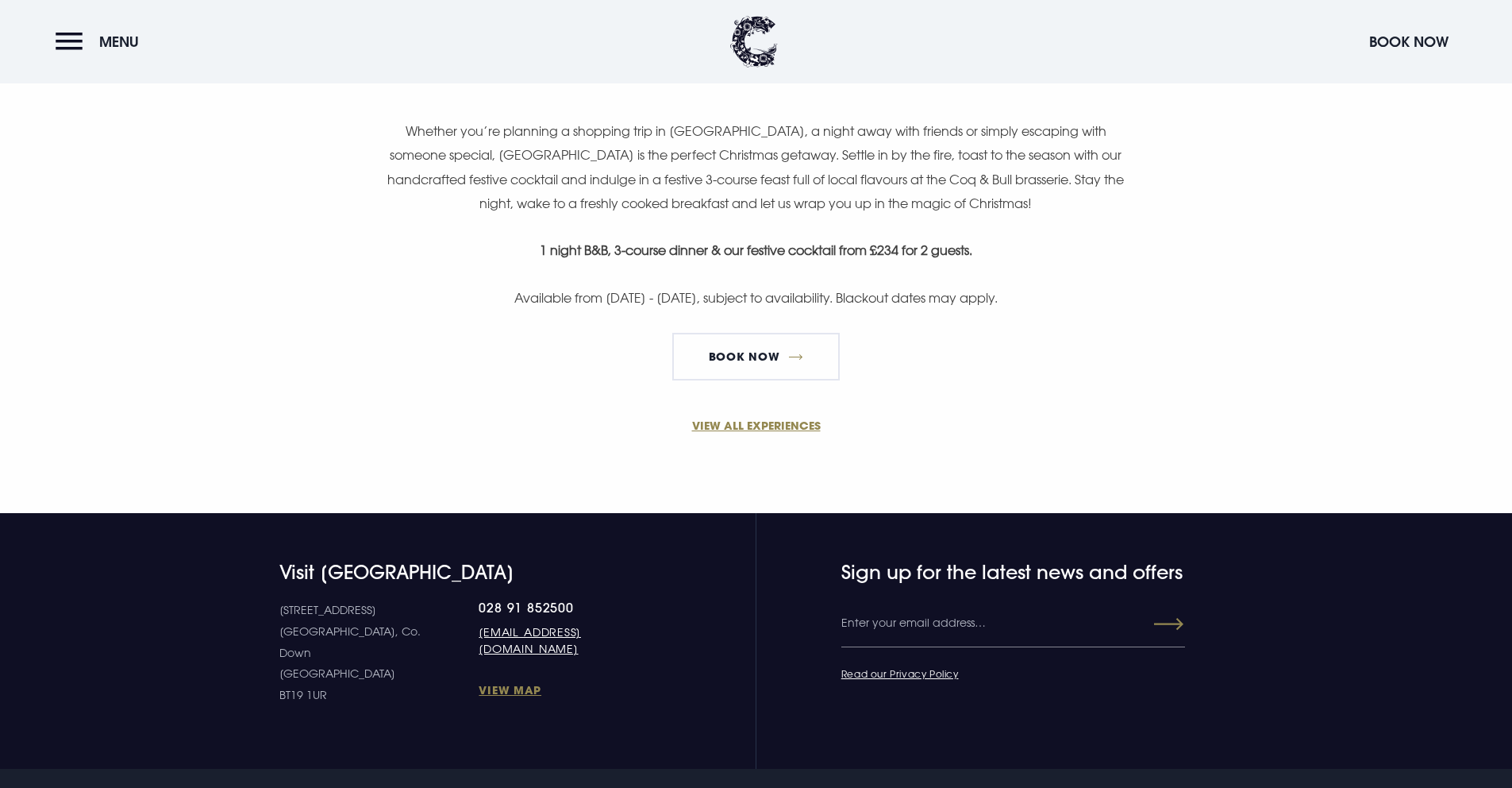
scroll to position [1234, 0]
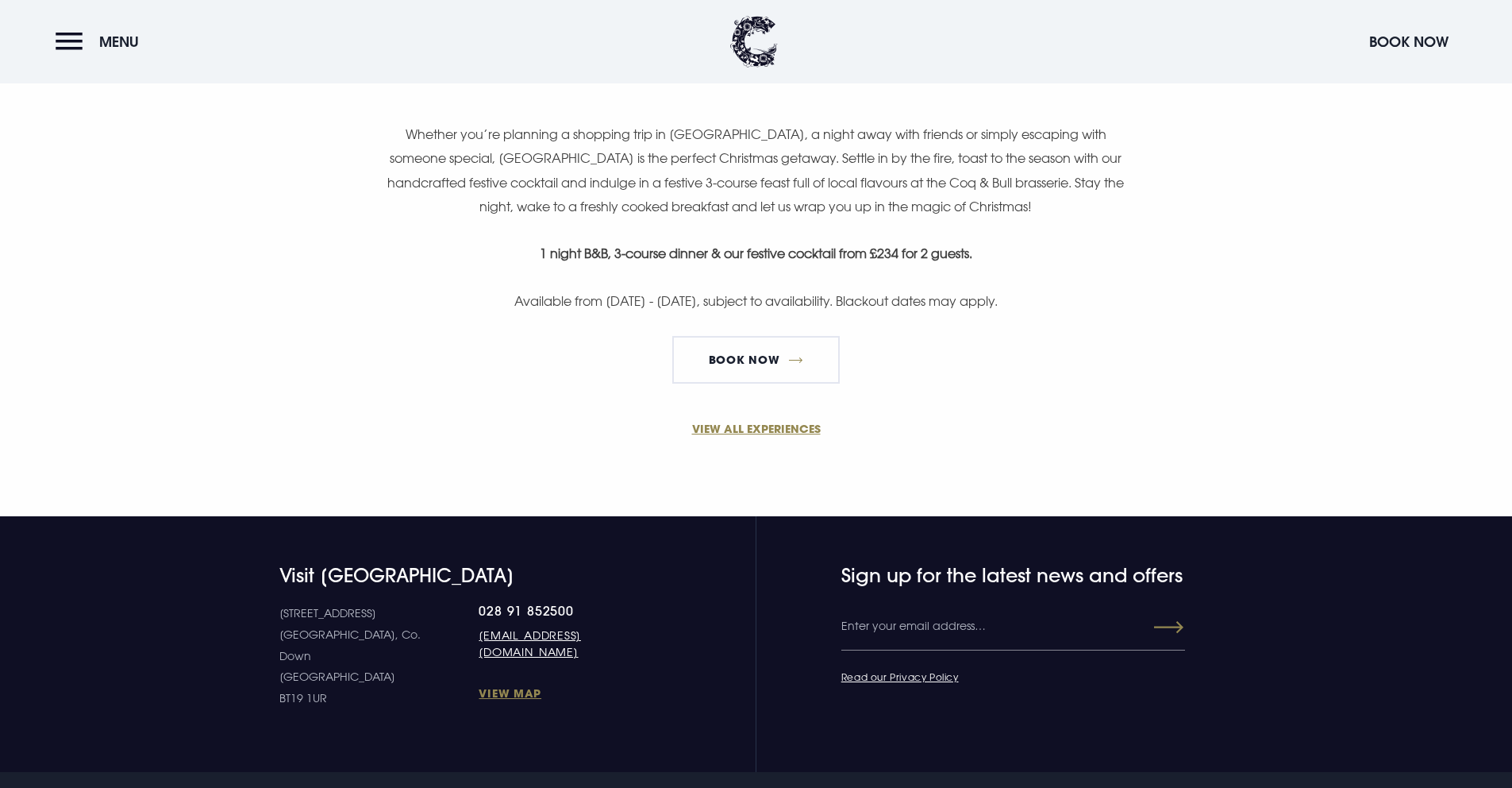
click at [853, 251] on strong "1 night B&B, 3-course dinner & our festive cocktail from £234 for 2 guests." at bounding box center [756, 252] width 432 height 16
drag, startPoint x: 901, startPoint y: 254, endPoint x: 872, endPoint y: 253, distance: 29.0
click at [872, 253] on strong "1 night B&B, 3-course dinner & our festive cocktail from £234 for 2 guests." at bounding box center [756, 252] width 432 height 16
copy strong "£234"
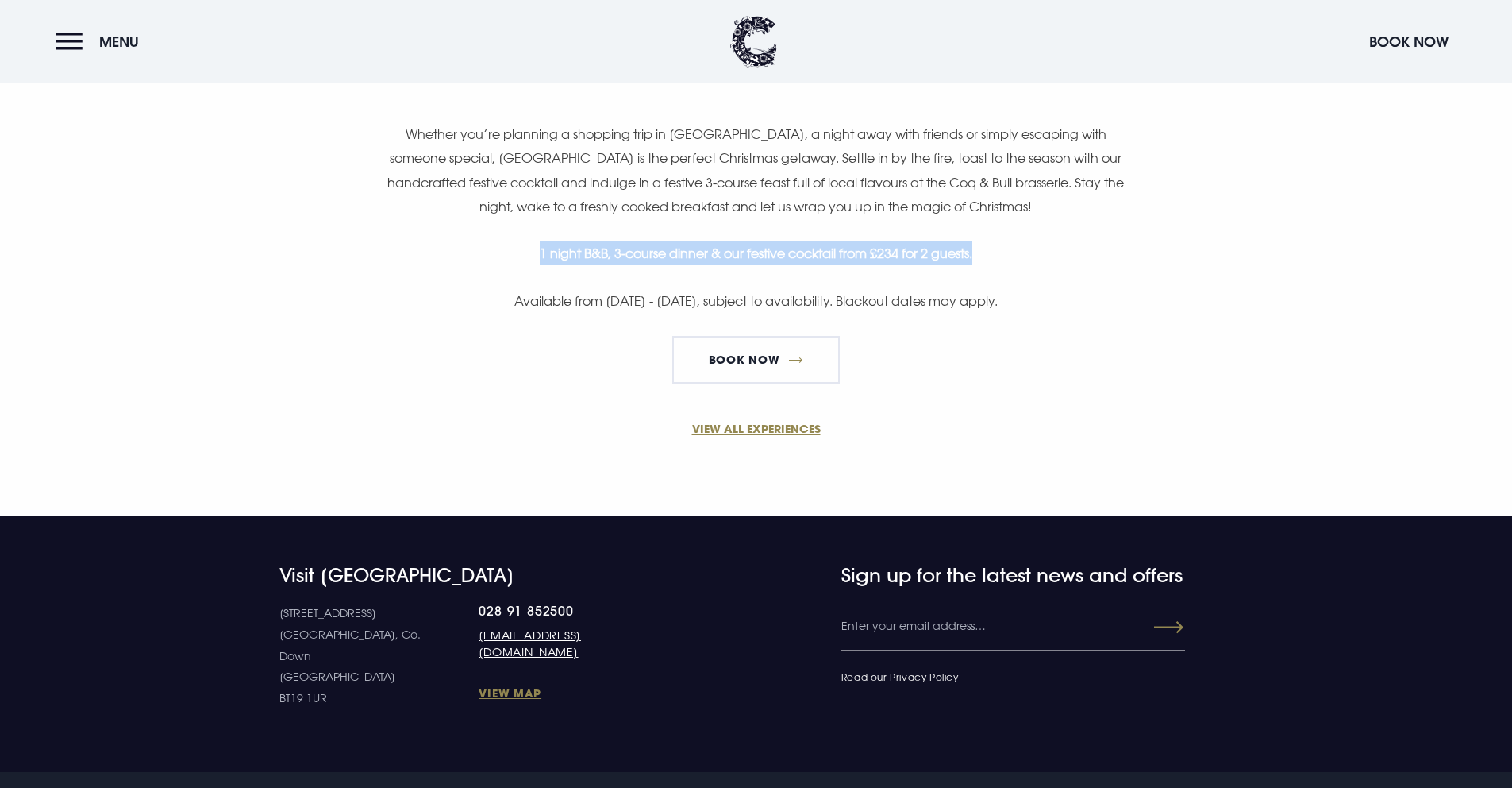
drag, startPoint x: 850, startPoint y: 254, endPoint x: 527, endPoint y: 246, distance: 323.1
click at [527, 246] on p "1 night B&B, 3-course dinner & our festive cocktail from £234 for 2 guests." at bounding box center [755, 253] width 756 height 24
copy strong "1 night B&B, 3-course dinner & our festive cocktail from £234 for 2 guests."
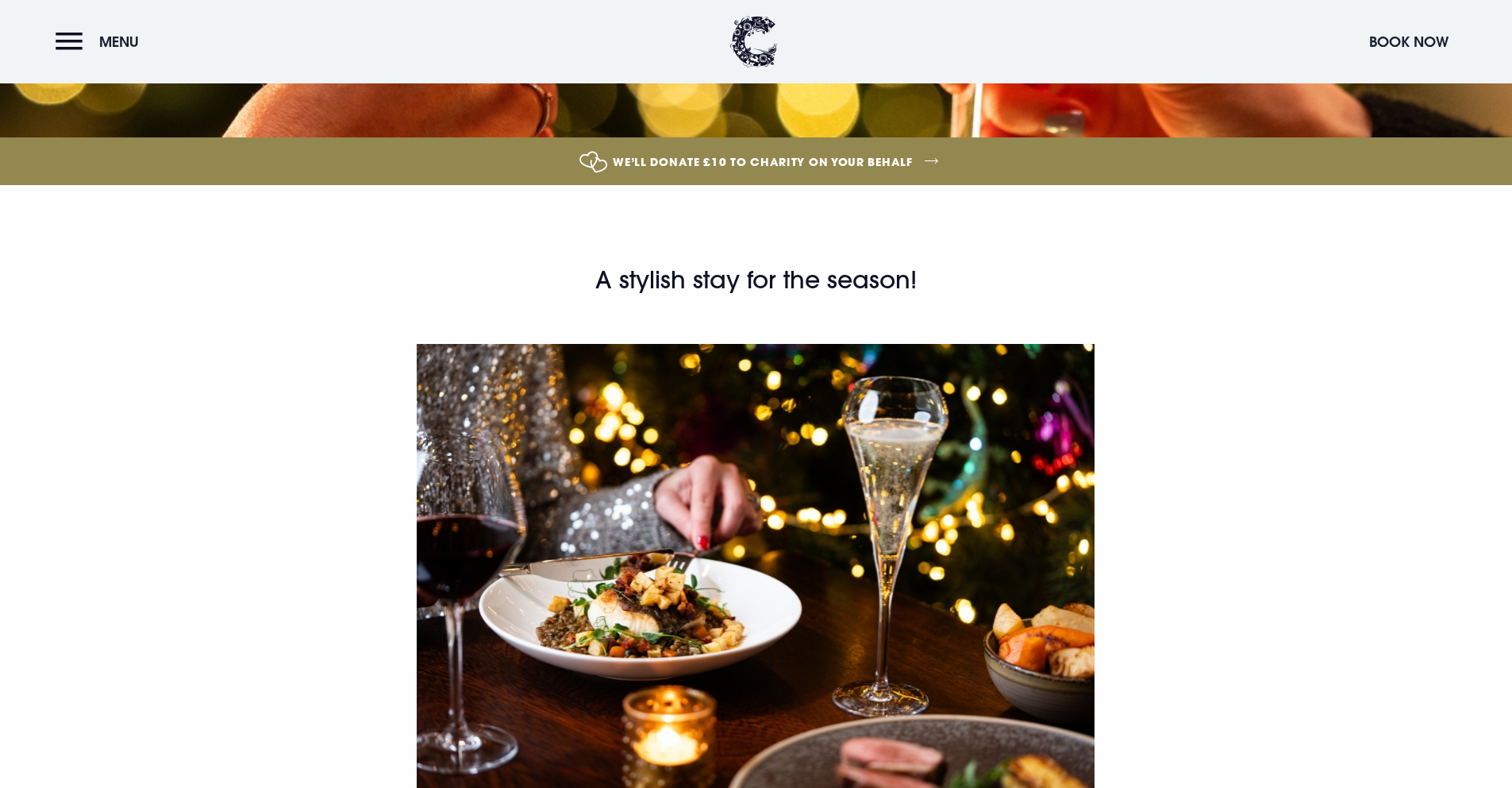
scroll to position [495, 0]
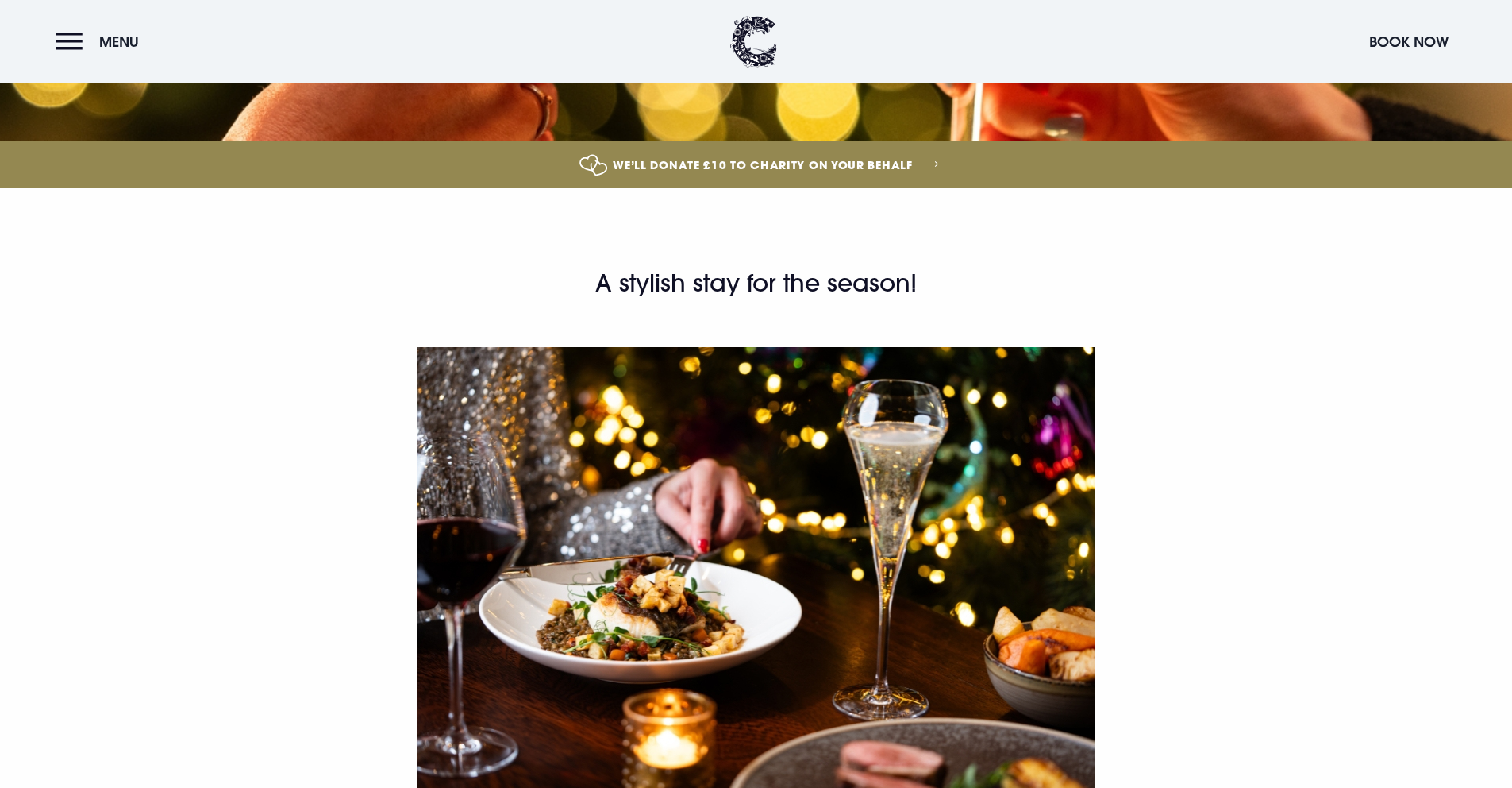
click at [650, 161] on link "We’ll Donate £10 to Charity on Your Behalf" at bounding box center [762, 164] width 3324 height 59
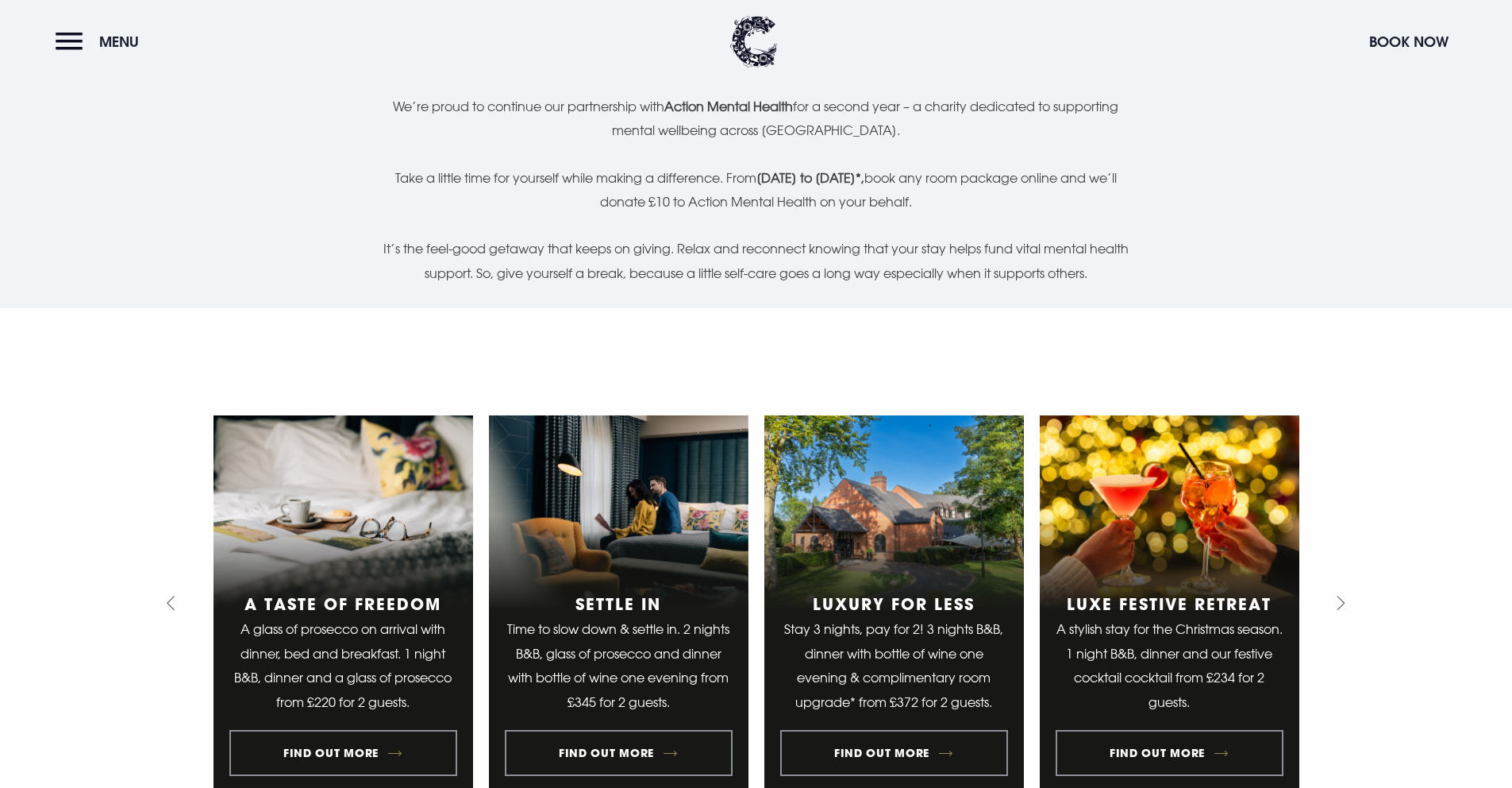
scroll to position [477, 0]
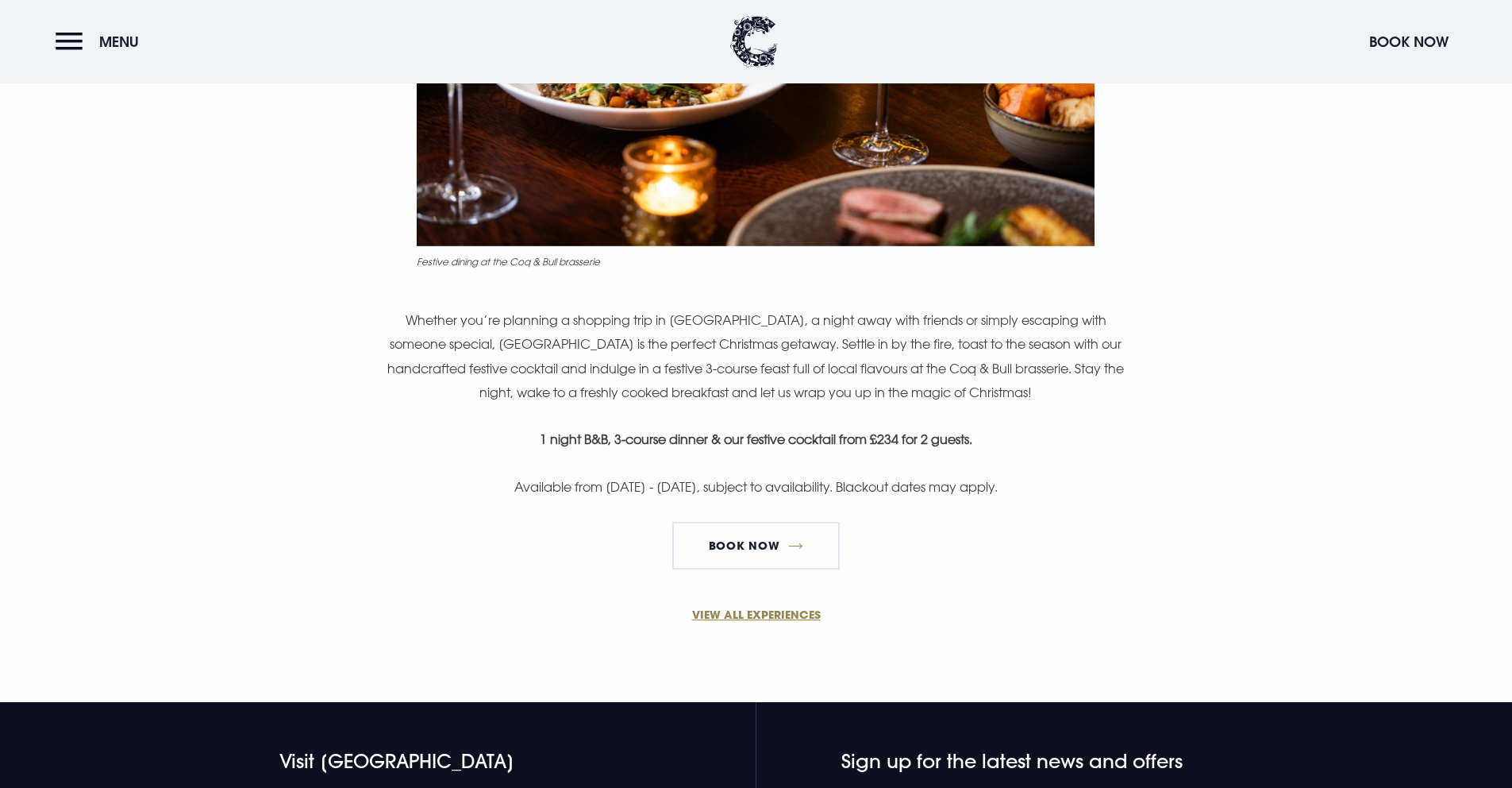
scroll to position [1051, 0]
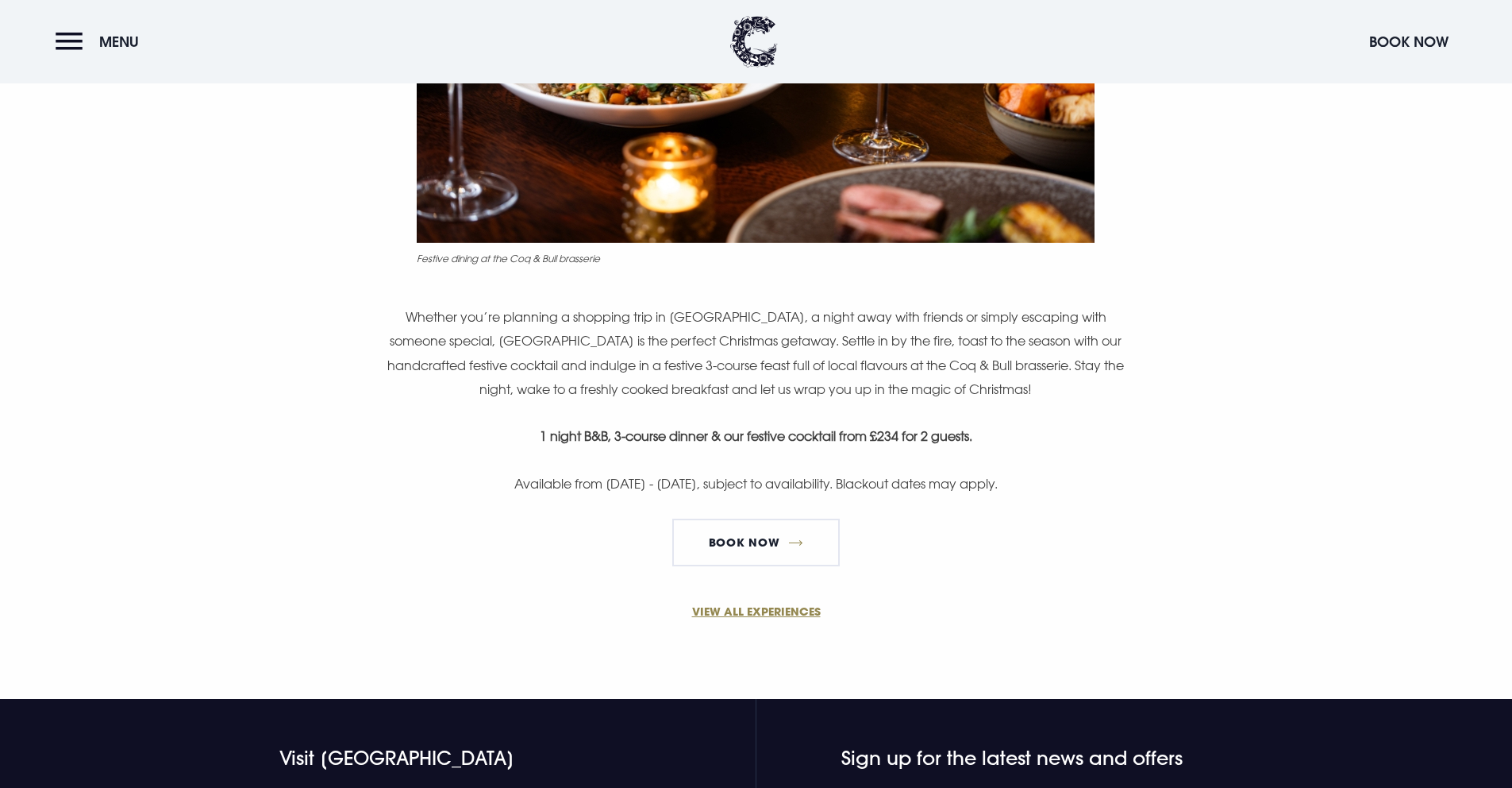
click at [826, 416] on div "A stylish stay for the season! Festive dining at the Coq & Bull brasserie Wheth…" at bounding box center [755, 145] width 917 height 868
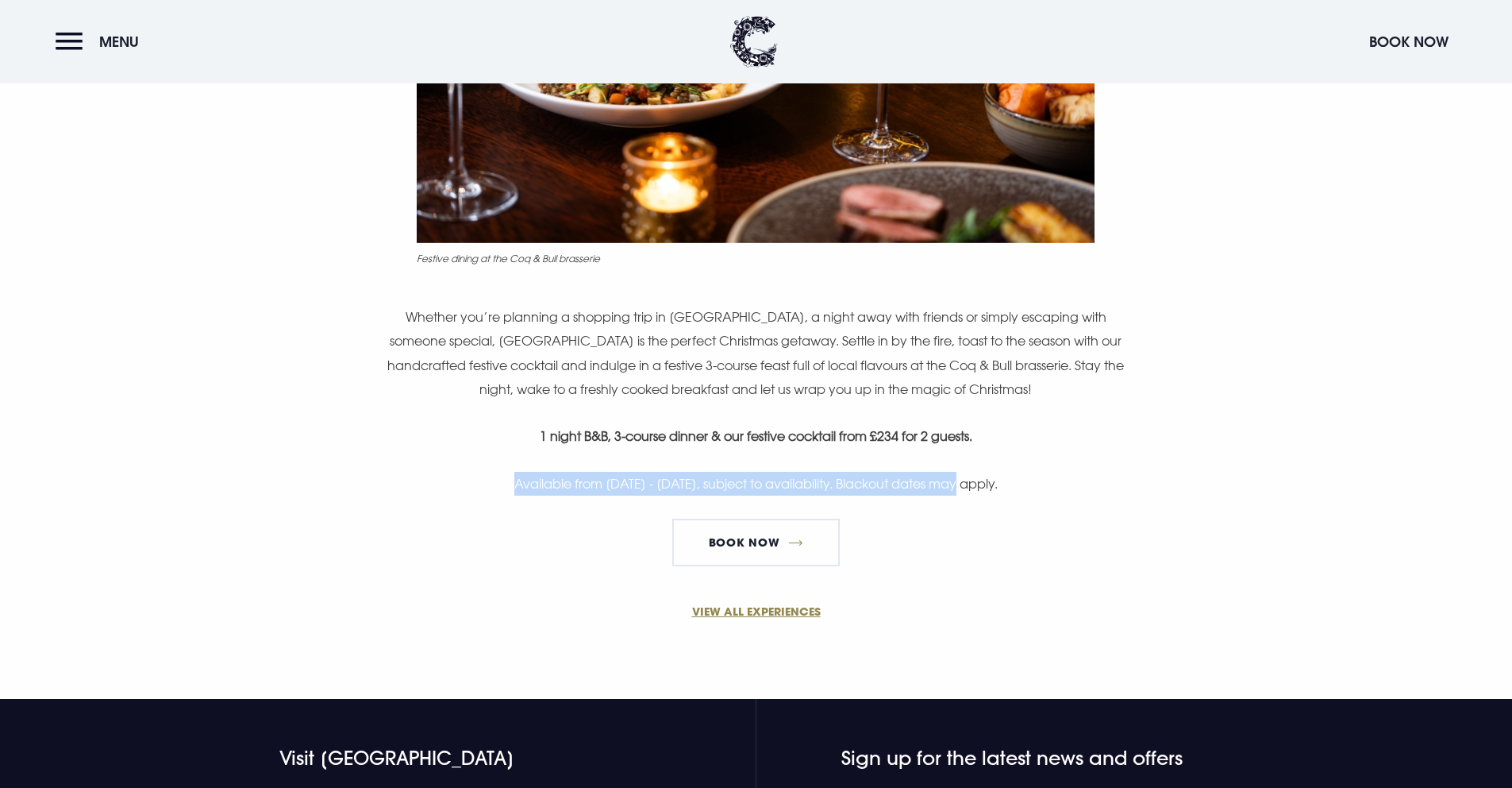
drag, startPoint x: 905, startPoint y: 485, endPoint x: 439, endPoint y: 477, distance: 466.1
click at [439, 477] on p "Available from 24th November - 31st December 2025, subject to availability. Bla…" at bounding box center [755, 484] width 756 height 24
copy p "Available from 24th November - 31st December 2025, subject to availability."
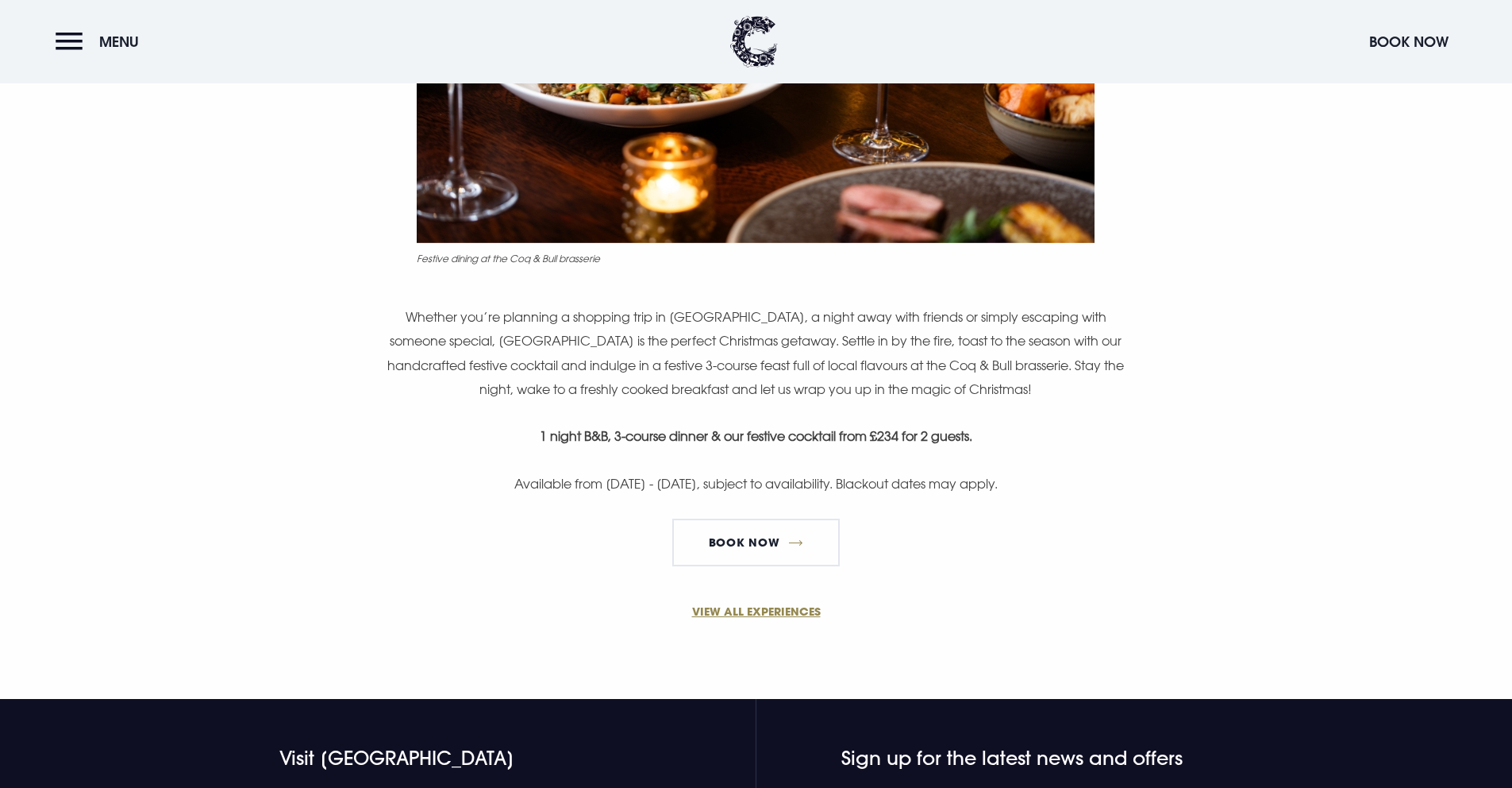
click at [795, 399] on p "Whether you’re planning a shopping trip in Belfast, a night away with friends o…" at bounding box center [755, 354] width 756 height 97
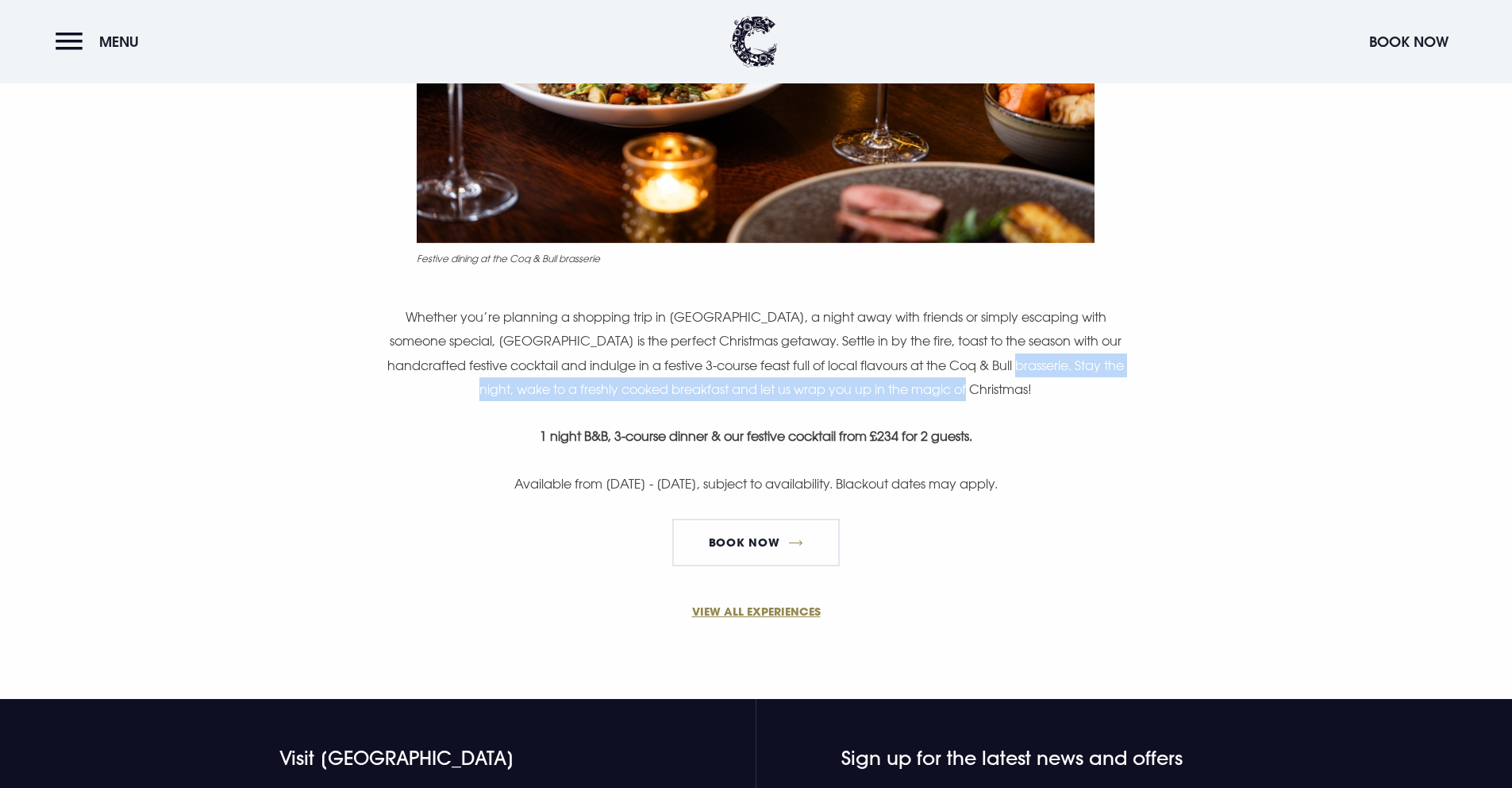
drag, startPoint x: 969, startPoint y: 368, endPoint x: 989, endPoint y: 384, distance: 25.6
click at [989, 384] on p "Whether you’re planning a shopping trip in Belfast, a night away with friends o…" at bounding box center [755, 354] width 756 height 97
copy p "Stay the night, wake to a freshly cooked breakfast and let us wrap you up in th…"
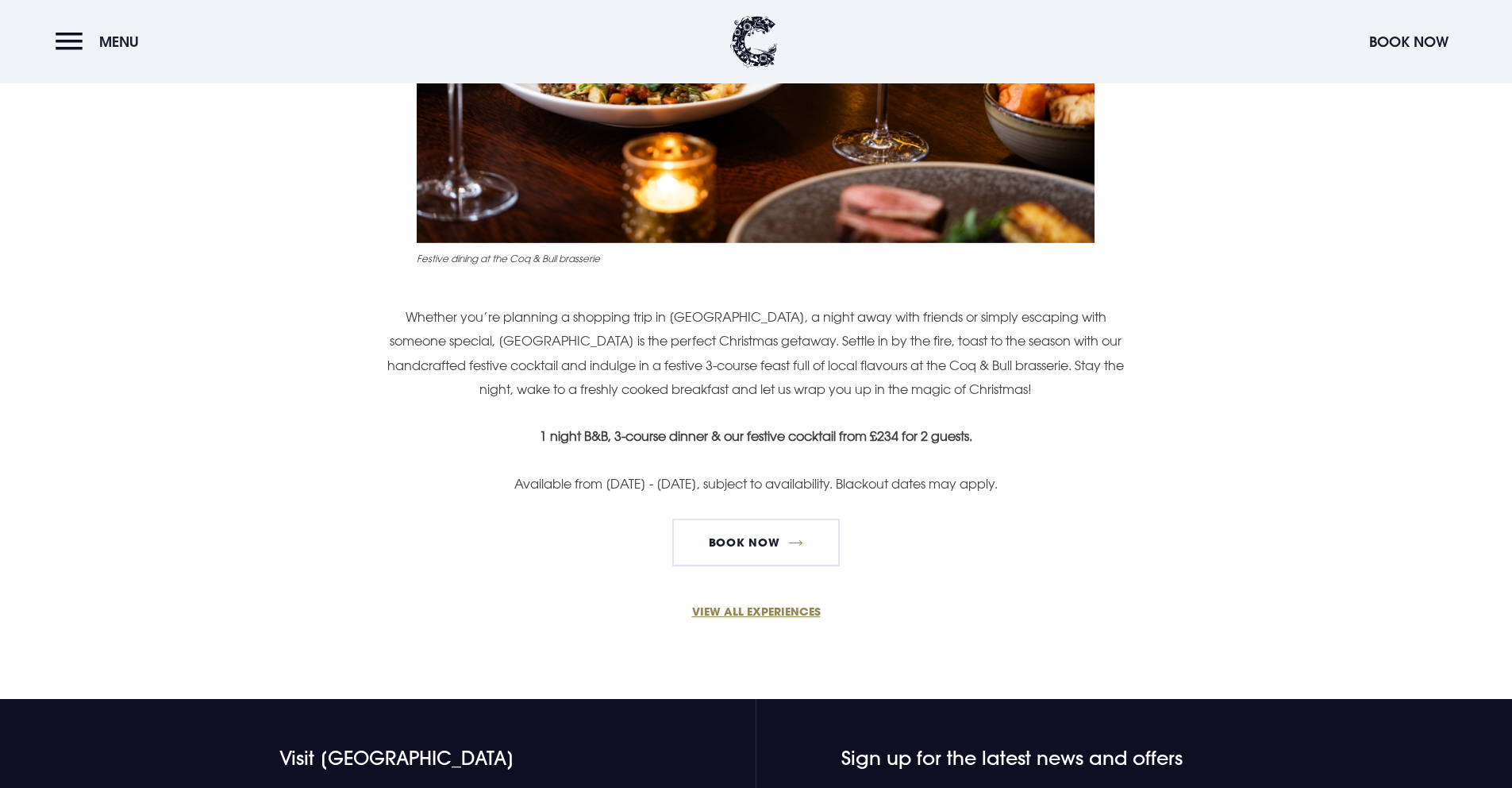
click at [768, 353] on p "Whether you’re planning a shopping trip in Belfast, a night away with friends o…" at bounding box center [755, 354] width 756 height 97
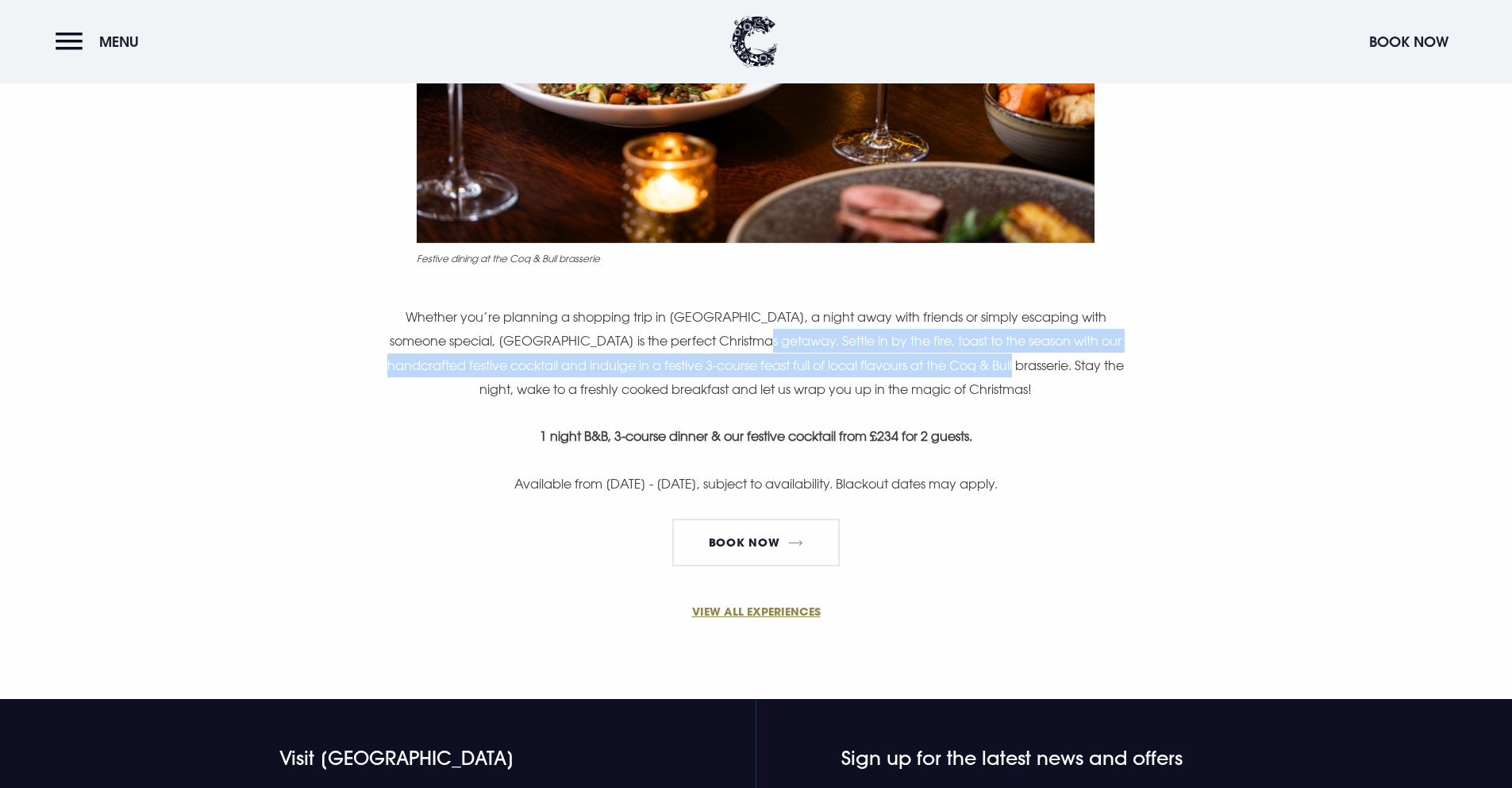
drag, startPoint x: 717, startPoint y: 344, endPoint x: 966, endPoint y: 362, distance: 249.6
click at [966, 362] on p "Whether you’re planning a shopping trip in Belfast, a night away with friends o…" at bounding box center [755, 354] width 756 height 97
copy p "Settle in by the fire, toast to the season with our handcrafted festive cocktai…"
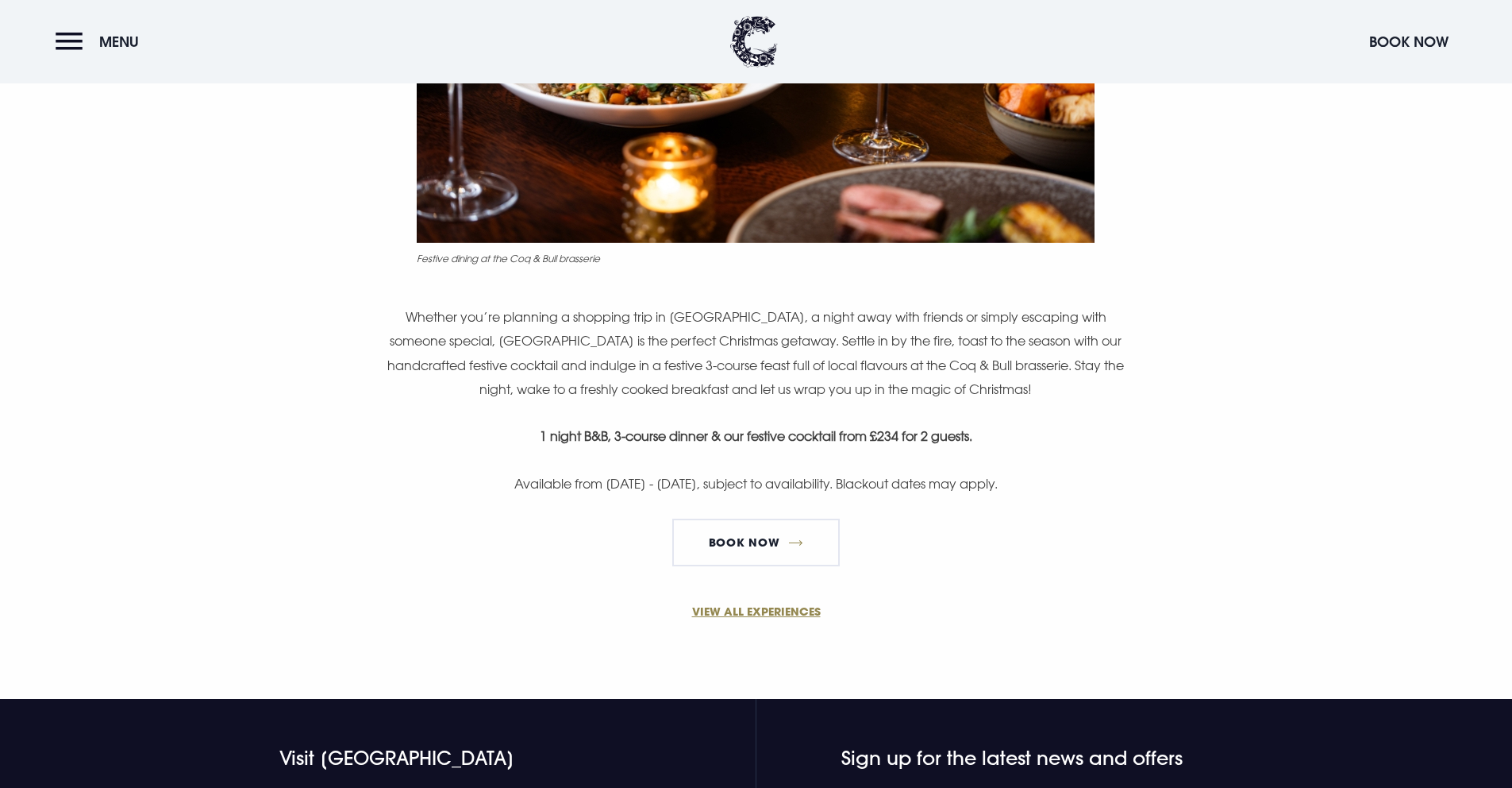
click at [796, 321] on p "Whether you’re planning a shopping trip in Belfast, a night away with friends o…" at bounding box center [755, 354] width 756 height 97
click at [710, 366] on p "Whether you’re planning a shopping trip in Belfast, a night away with friends o…" at bounding box center [755, 354] width 756 height 97
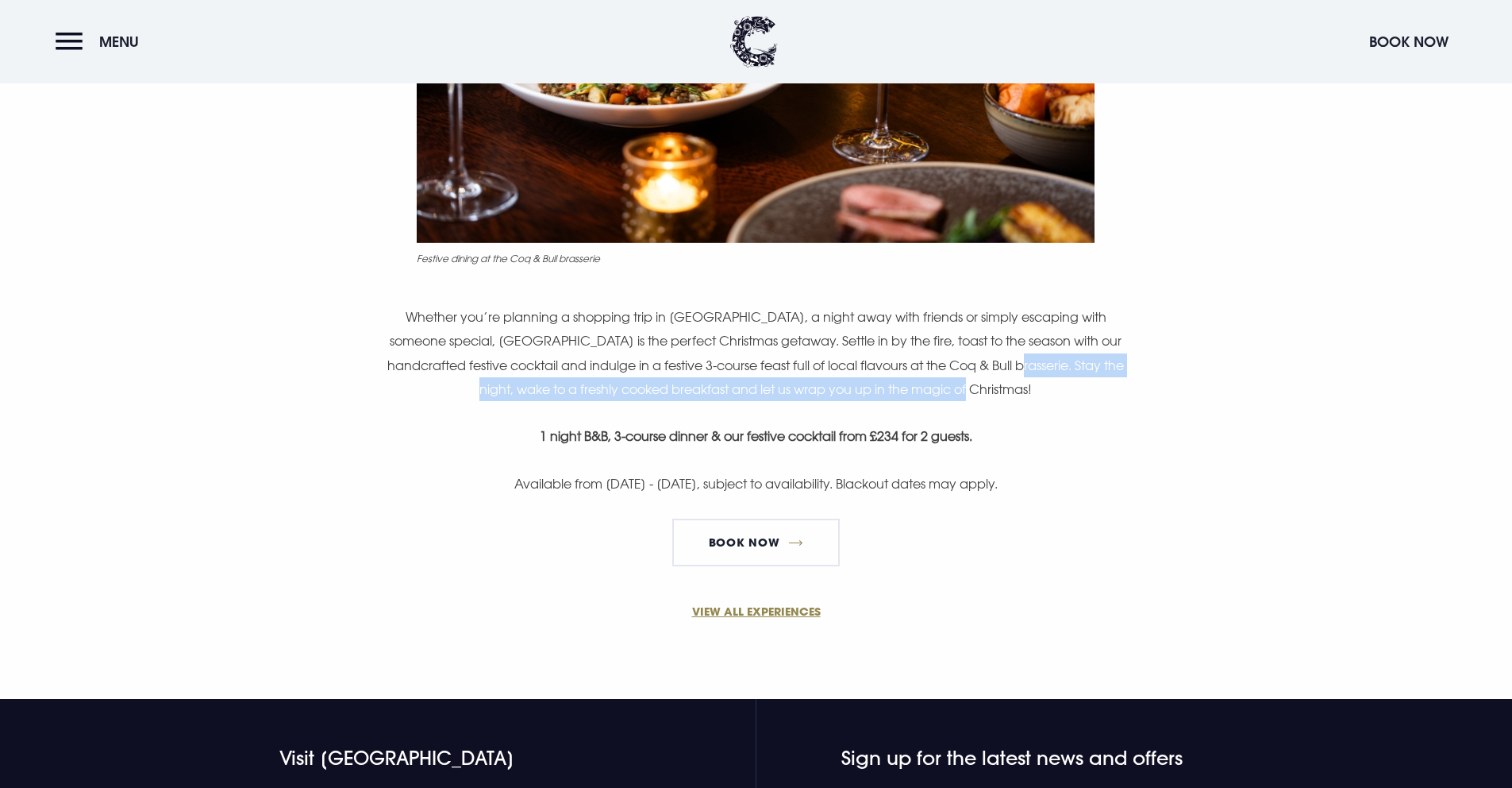
drag, startPoint x: 972, startPoint y: 365, endPoint x: 1007, endPoint y: 389, distance: 42.4
click at [1007, 389] on p "Whether you’re planning a shopping trip in Belfast, a night away with friends o…" at bounding box center [755, 354] width 756 height 97
copy p "tay the night, wake to a freshly cooked breakfast and let us wrap you up in the…"
